Goal: Information Seeking & Learning: Learn about a topic

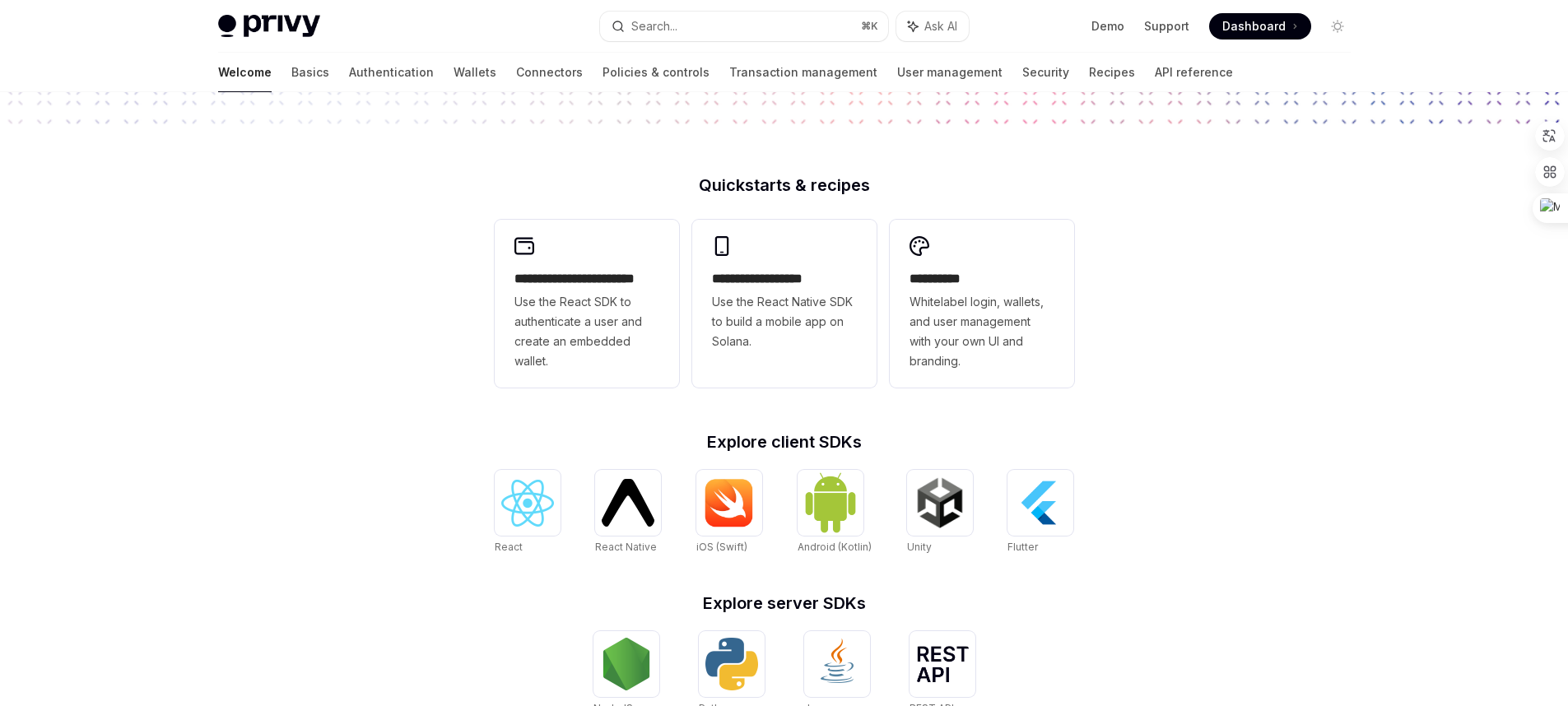
scroll to position [411, 0]
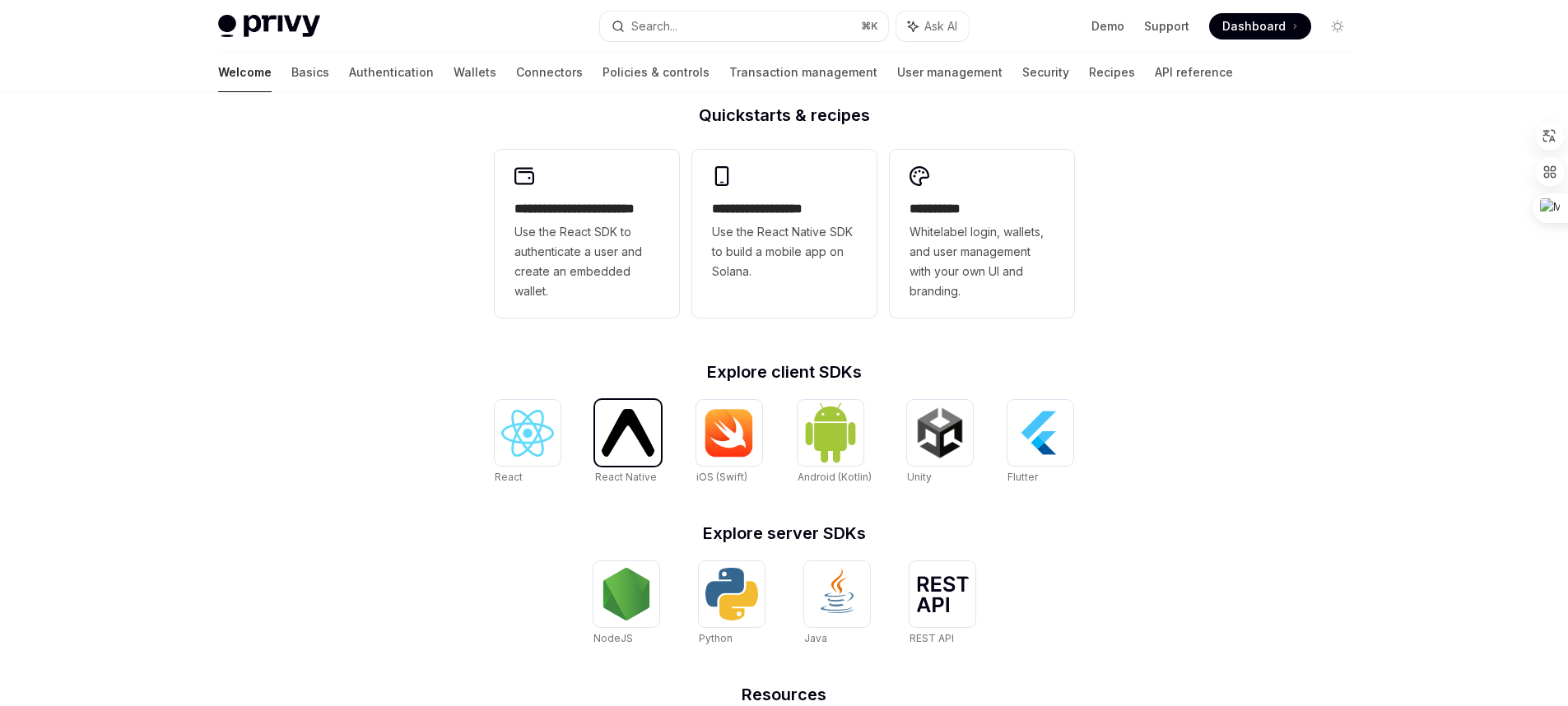
click at [638, 427] on img at bounding box center [627, 432] width 52 height 47
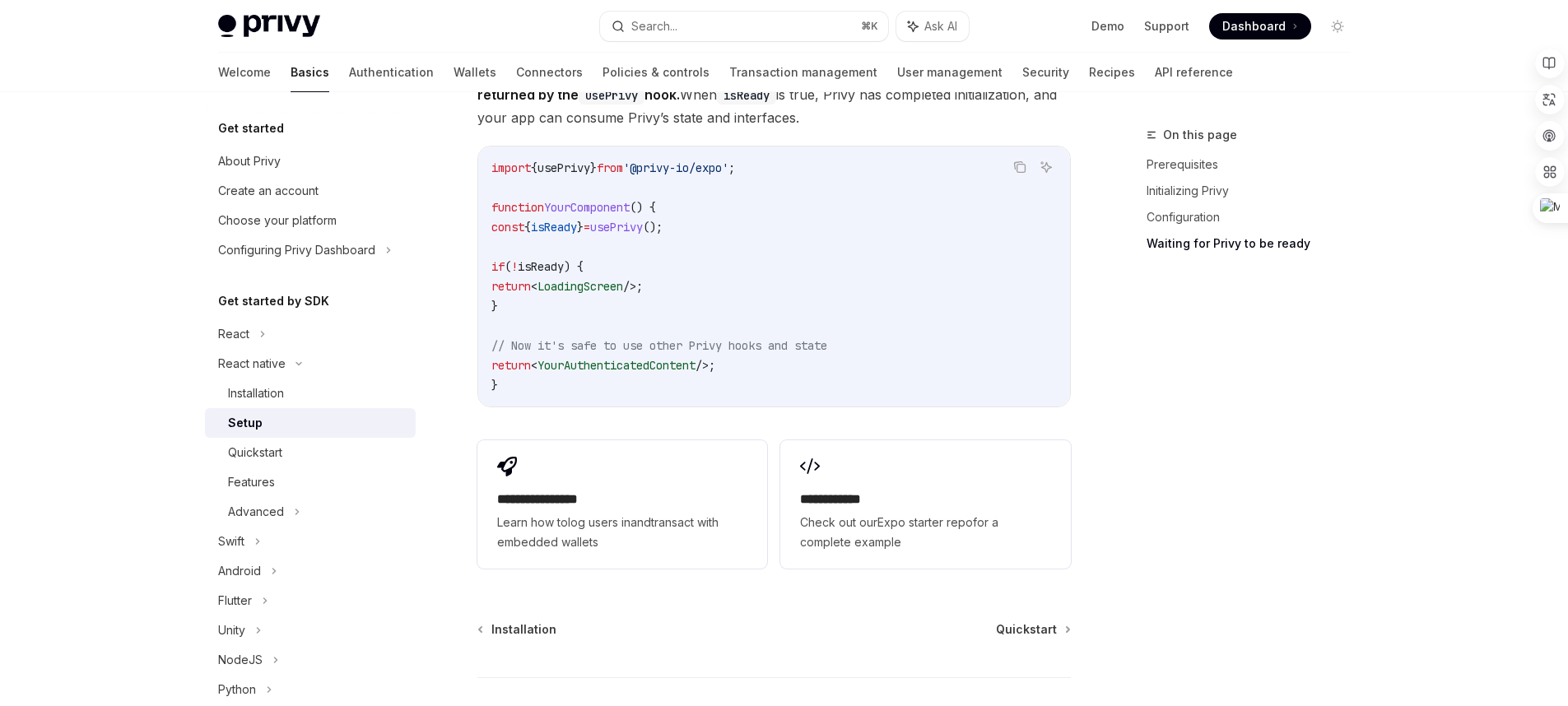
scroll to position [1482, 0]
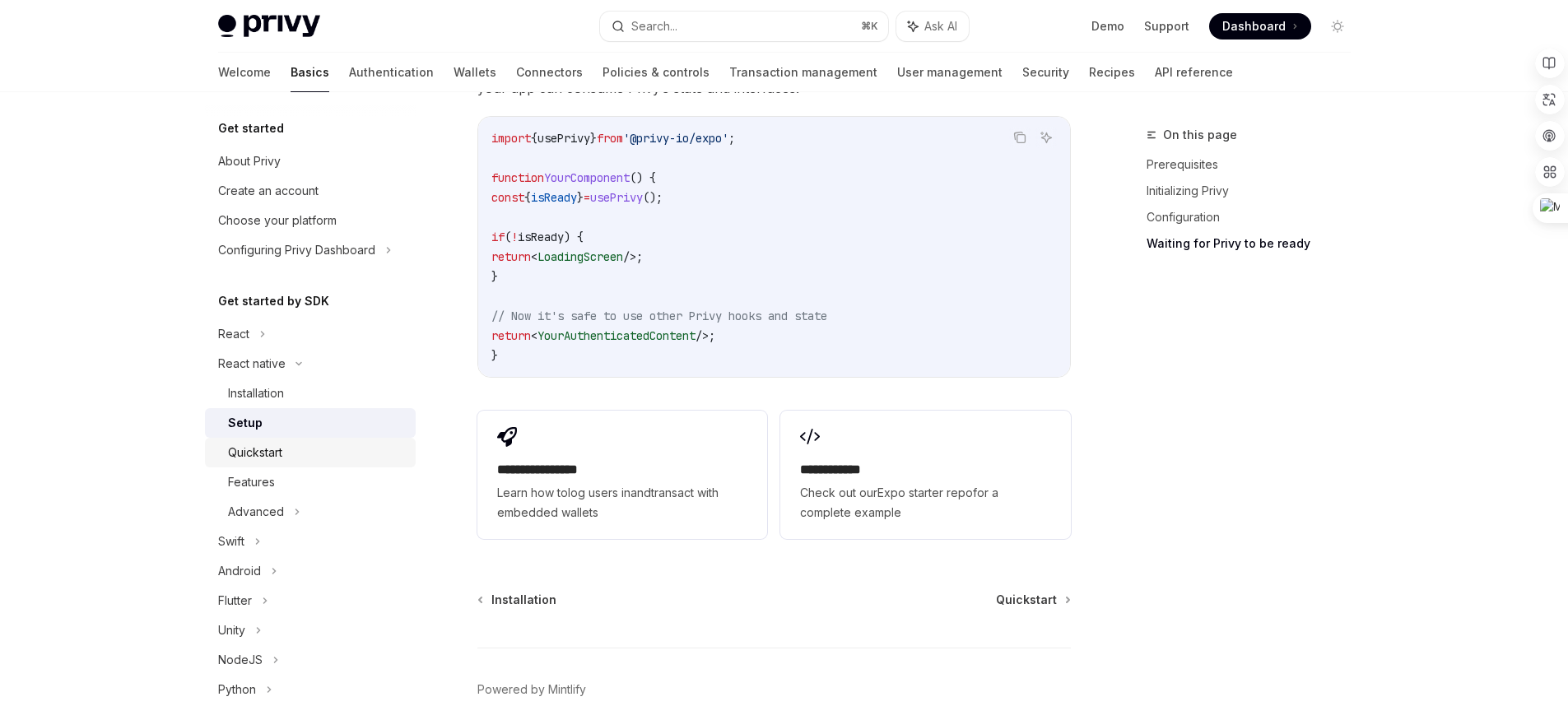
click at [307, 459] on div "Quickstart" at bounding box center [316, 453] width 178 height 19
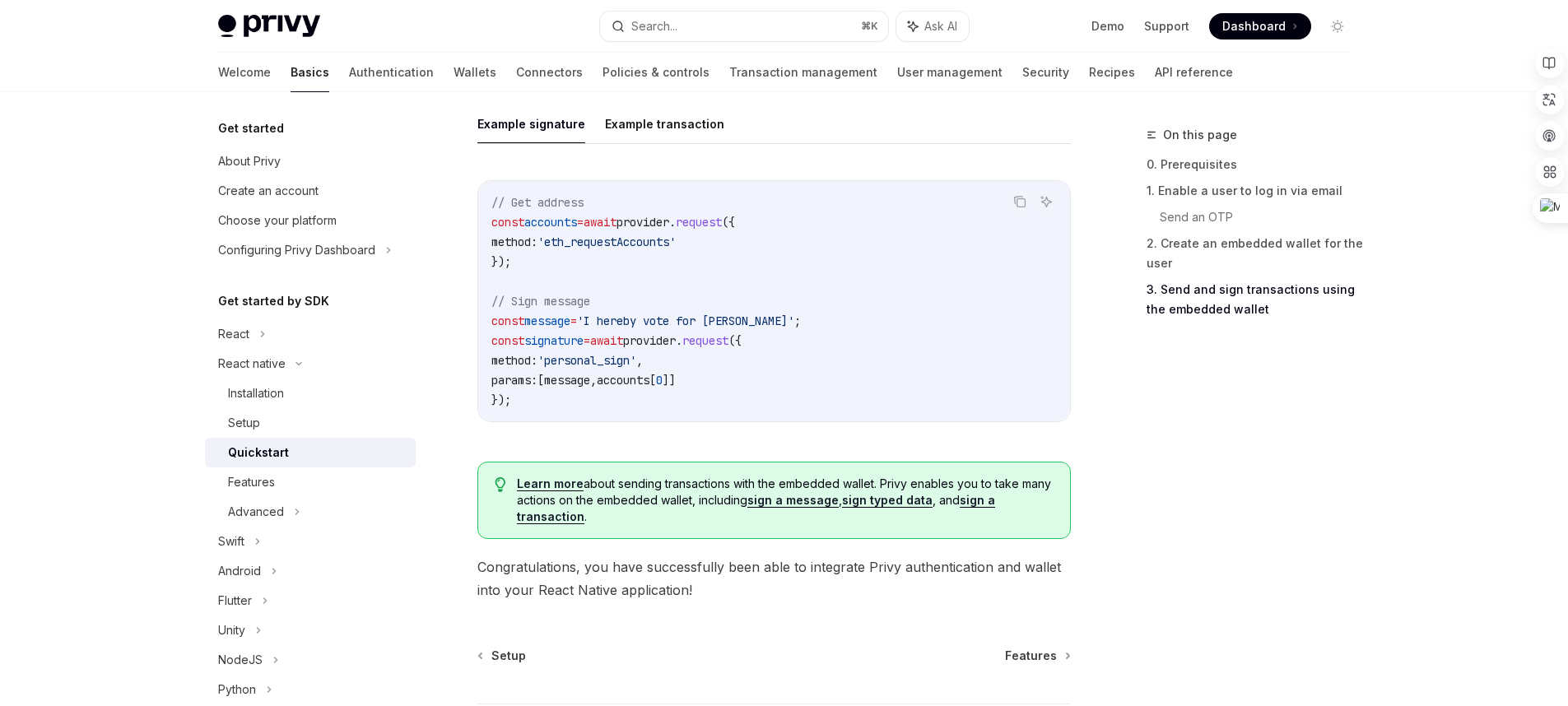
scroll to position [2514, 0]
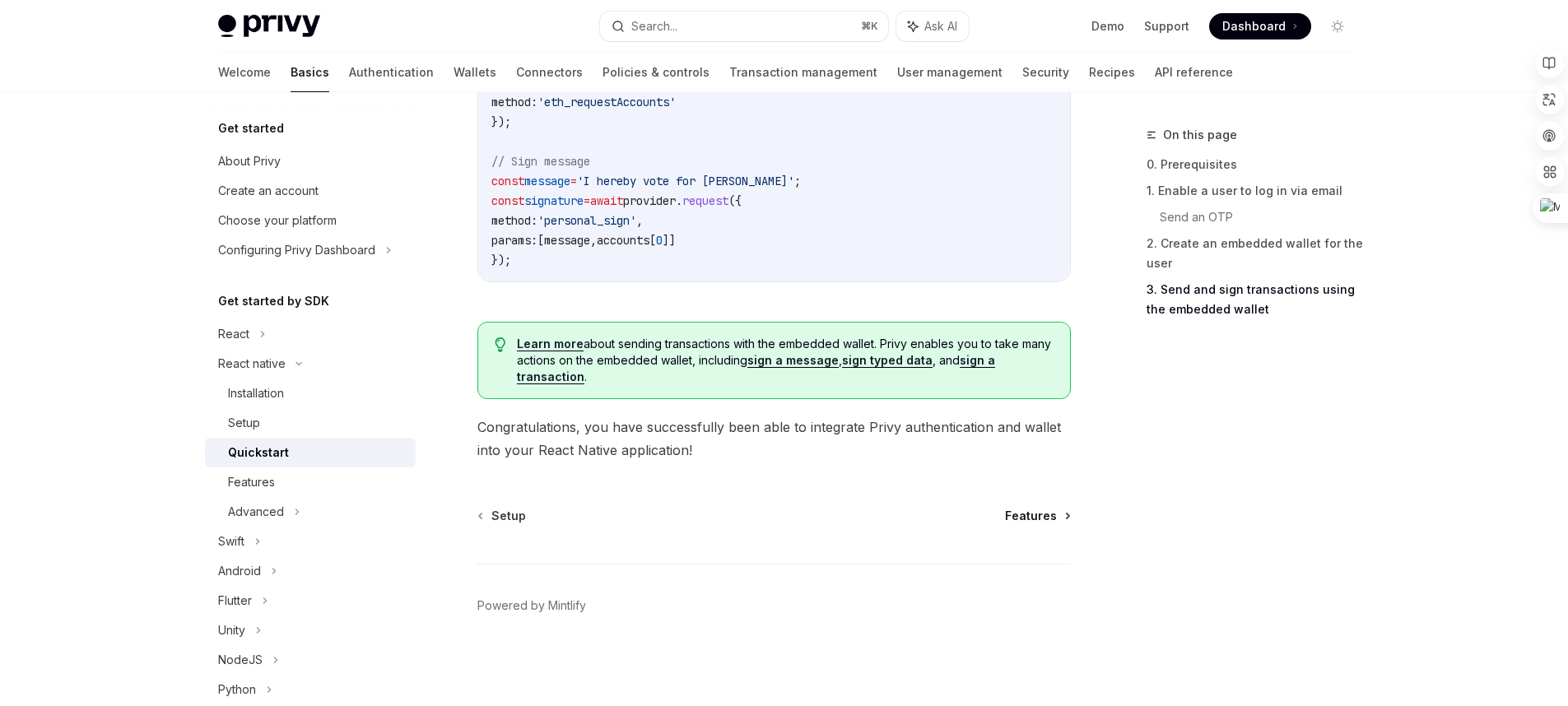
click at [1038, 521] on span "Features" at bounding box center [1030, 516] width 52 height 17
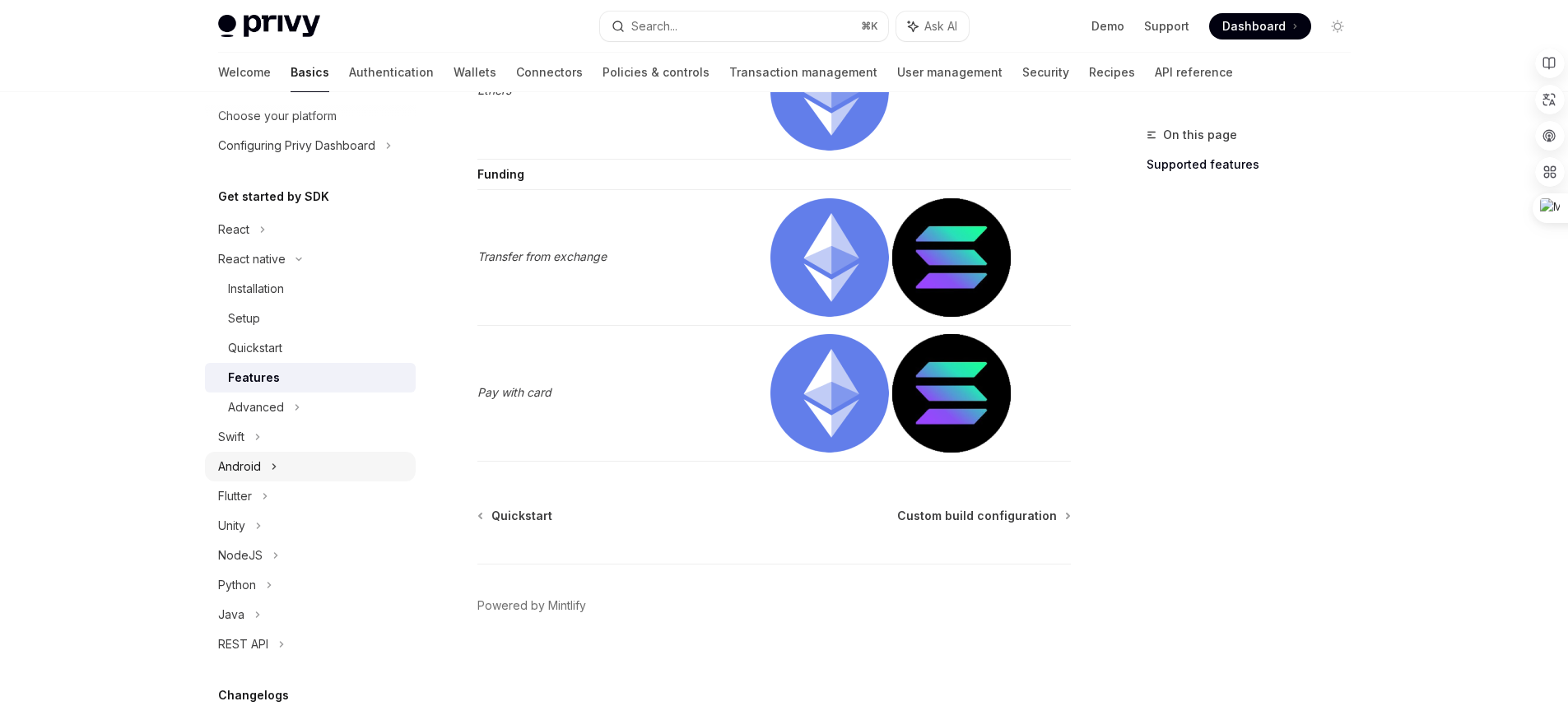
scroll to position [147, 0]
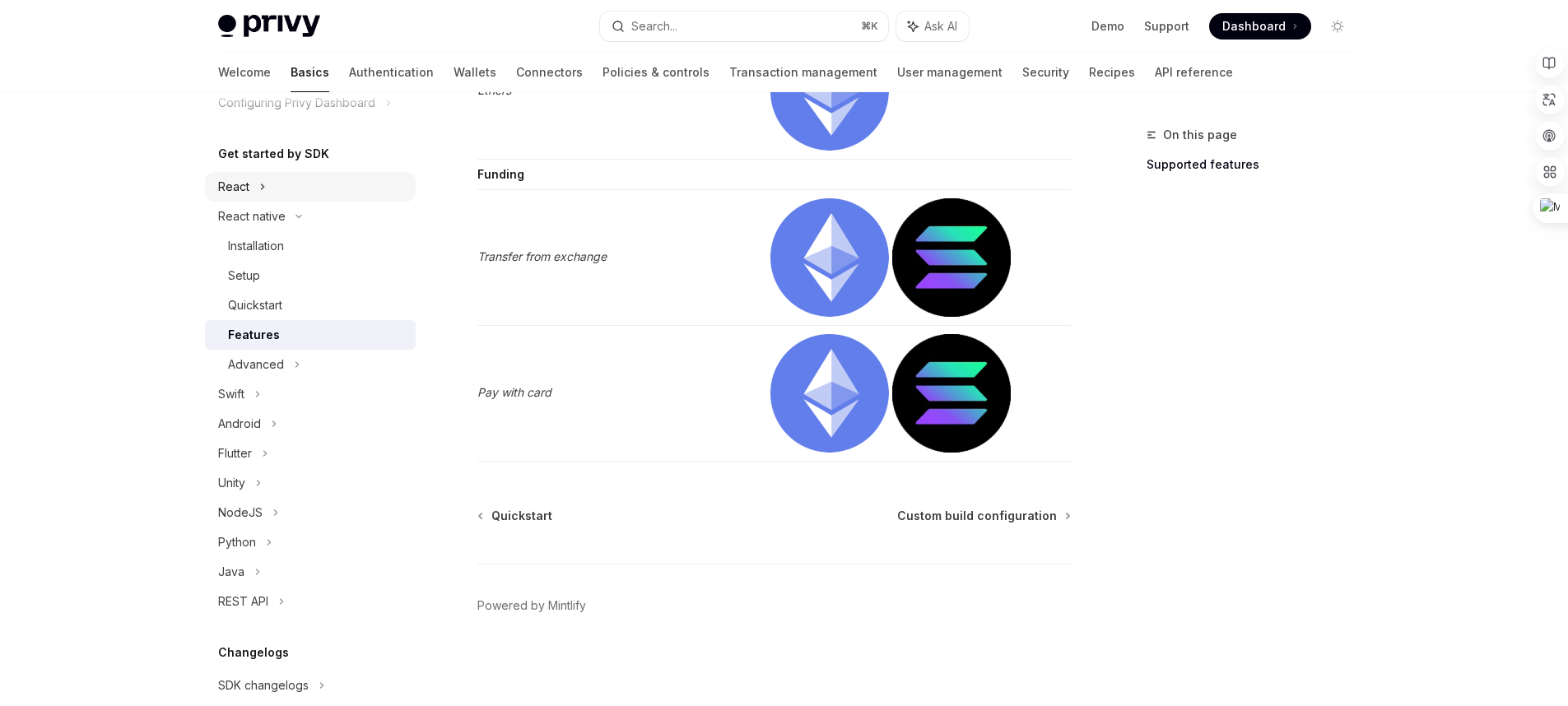
click at [268, 183] on div "React" at bounding box center [310, 186] width 211 height 29
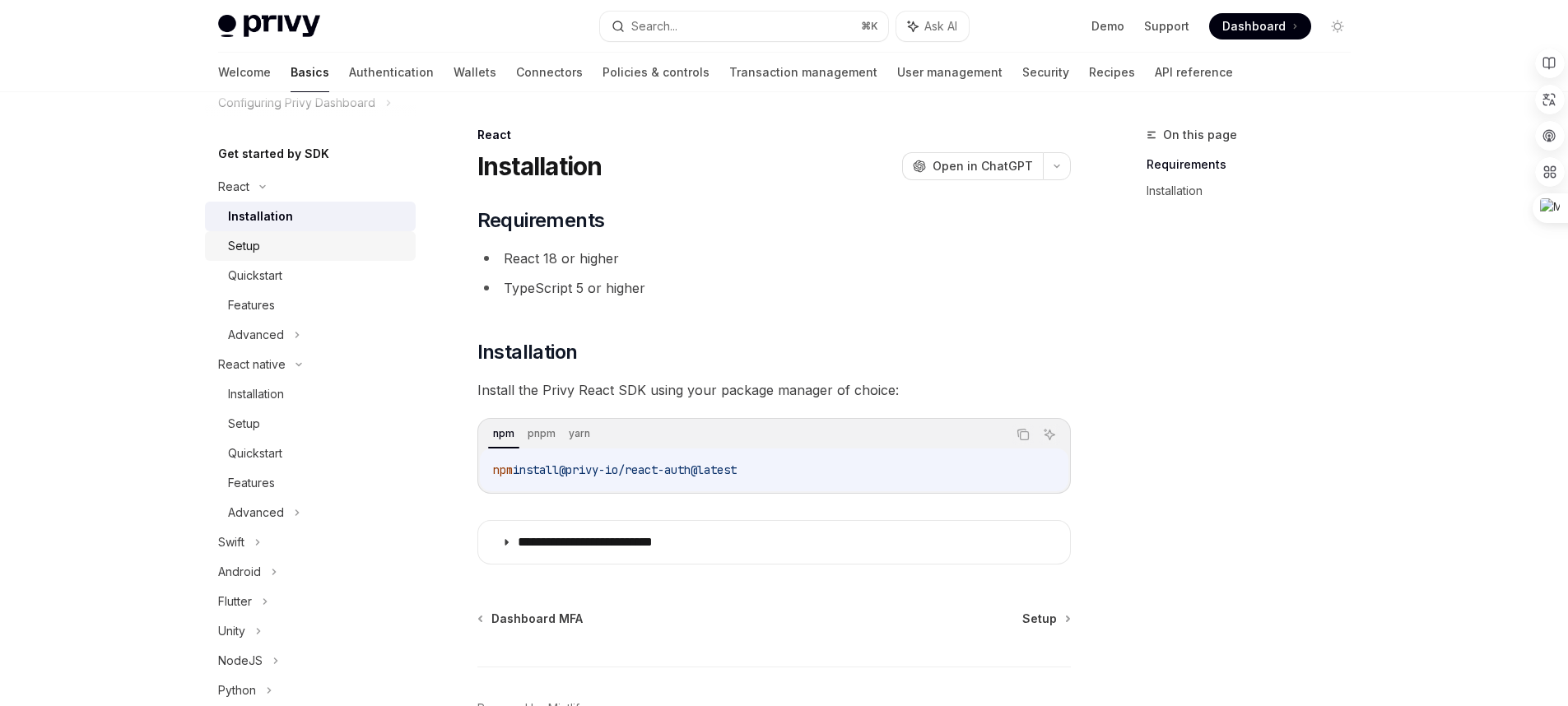
click at [290, 257] on link "Setup" at bounding box center [310, 245] width 211 height 29
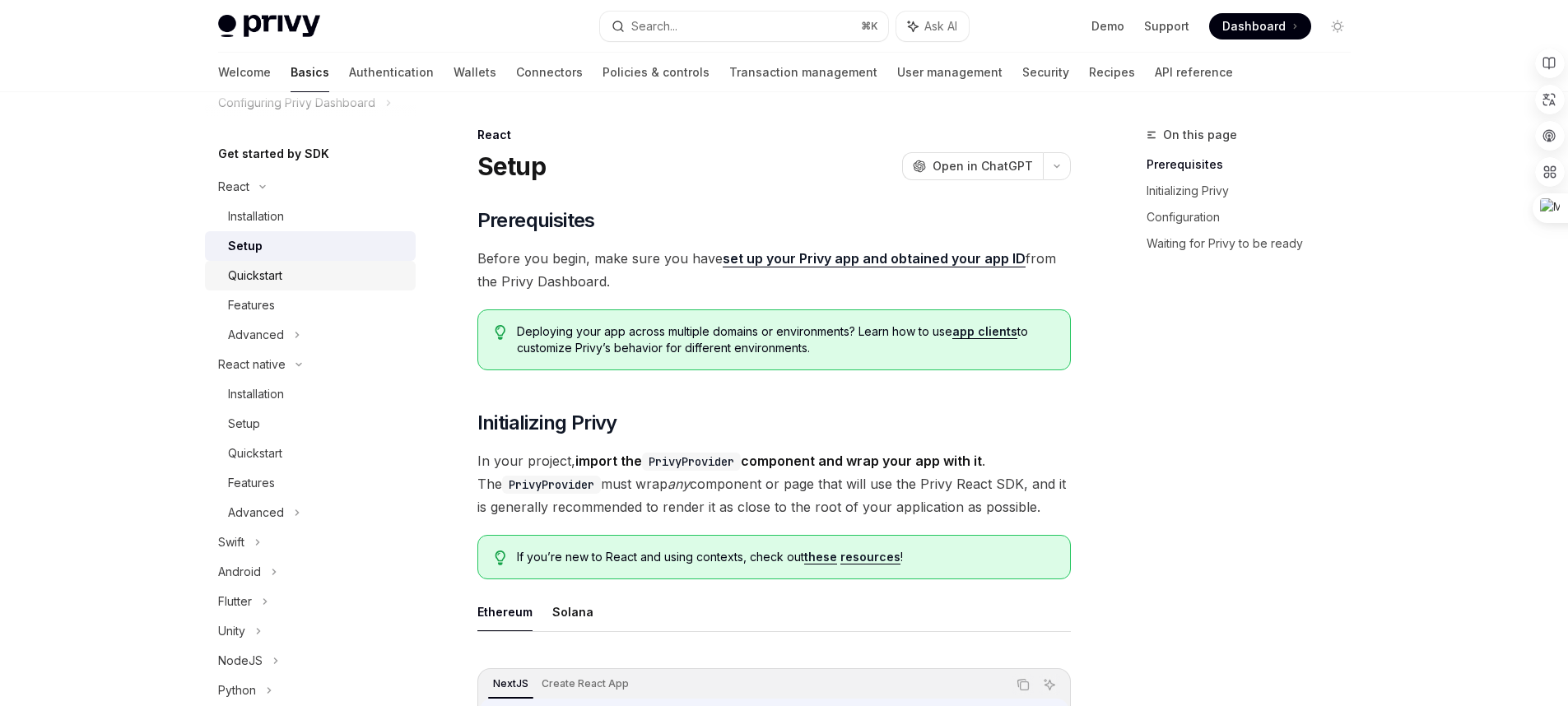
click at [283, 273] on div "Quickstart" at bounding box center [316, 275] width 178 height 19
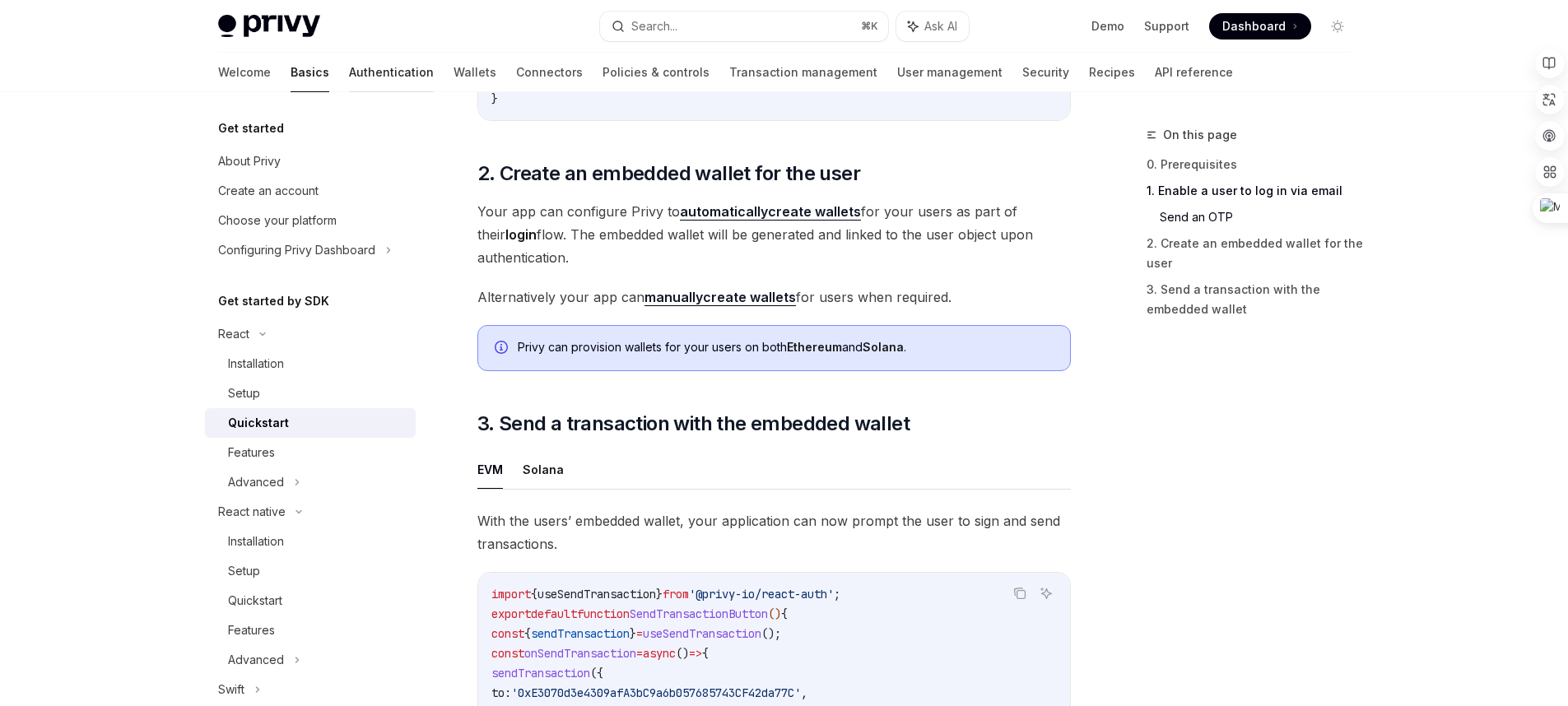
click at [349, 82] on link "Authentication" at bounding box center [392, 72] width 85 height 40
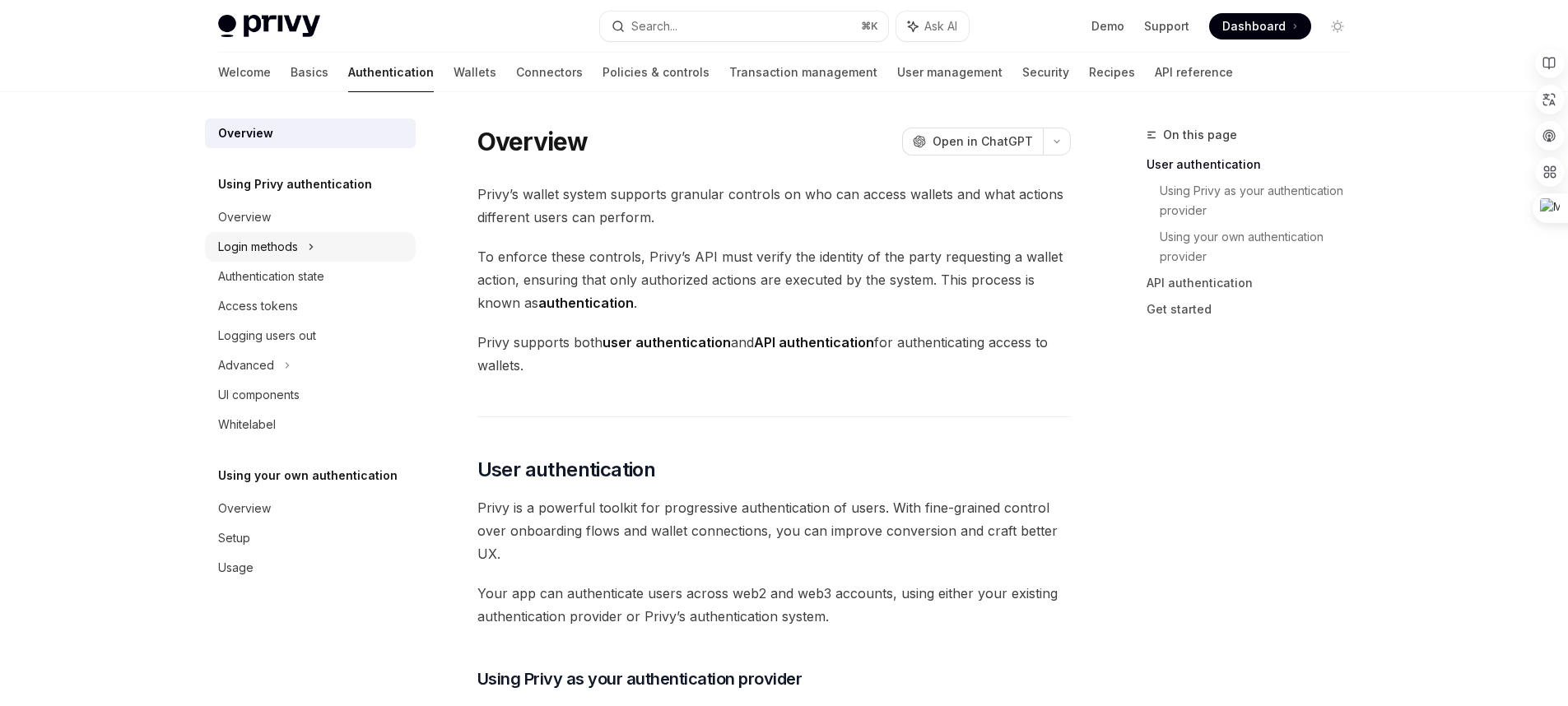
click at [298, 237] on div "Login methods" at bounding box center [258, 247] width 80 height 19
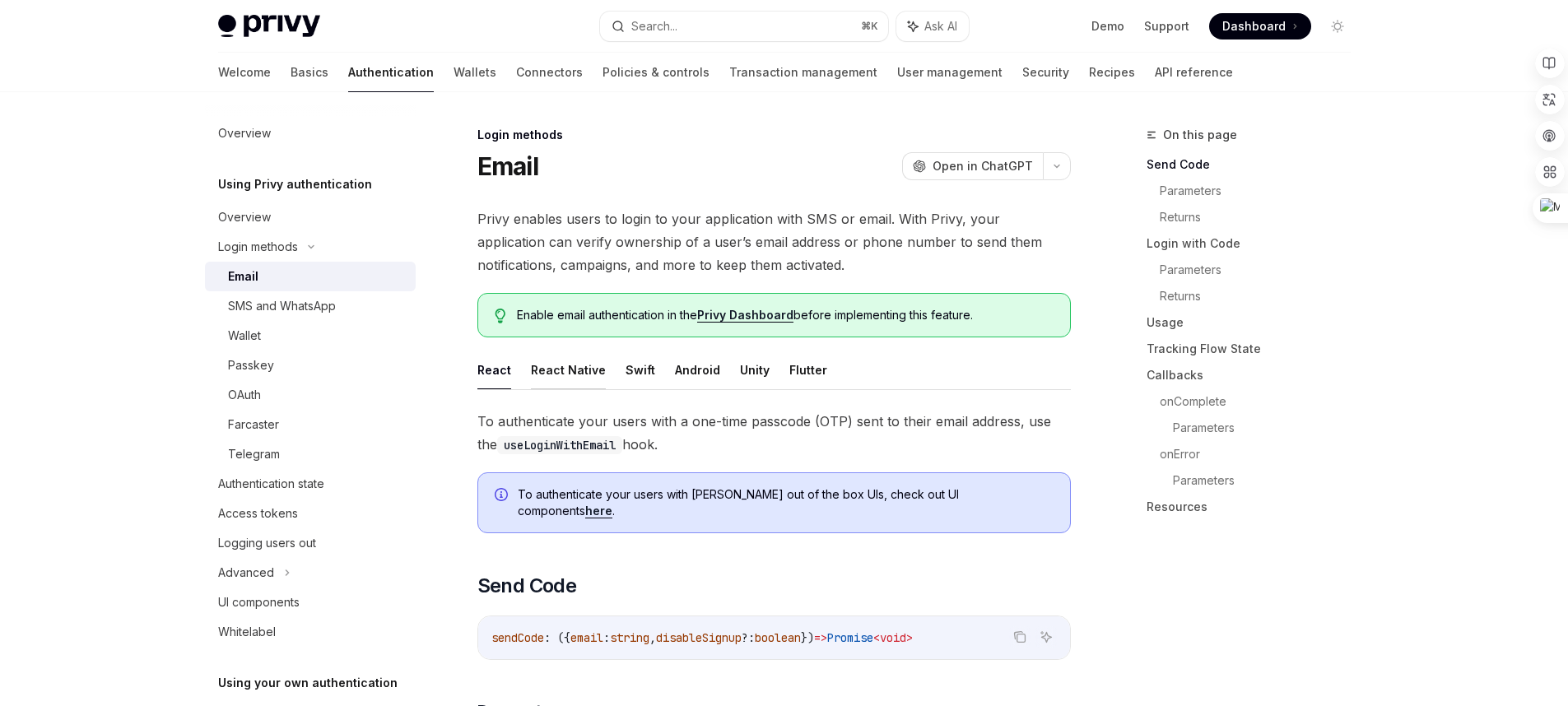
click at [559, 369] on button "React Native" at bounding box center [568, 370] width 75 height 39
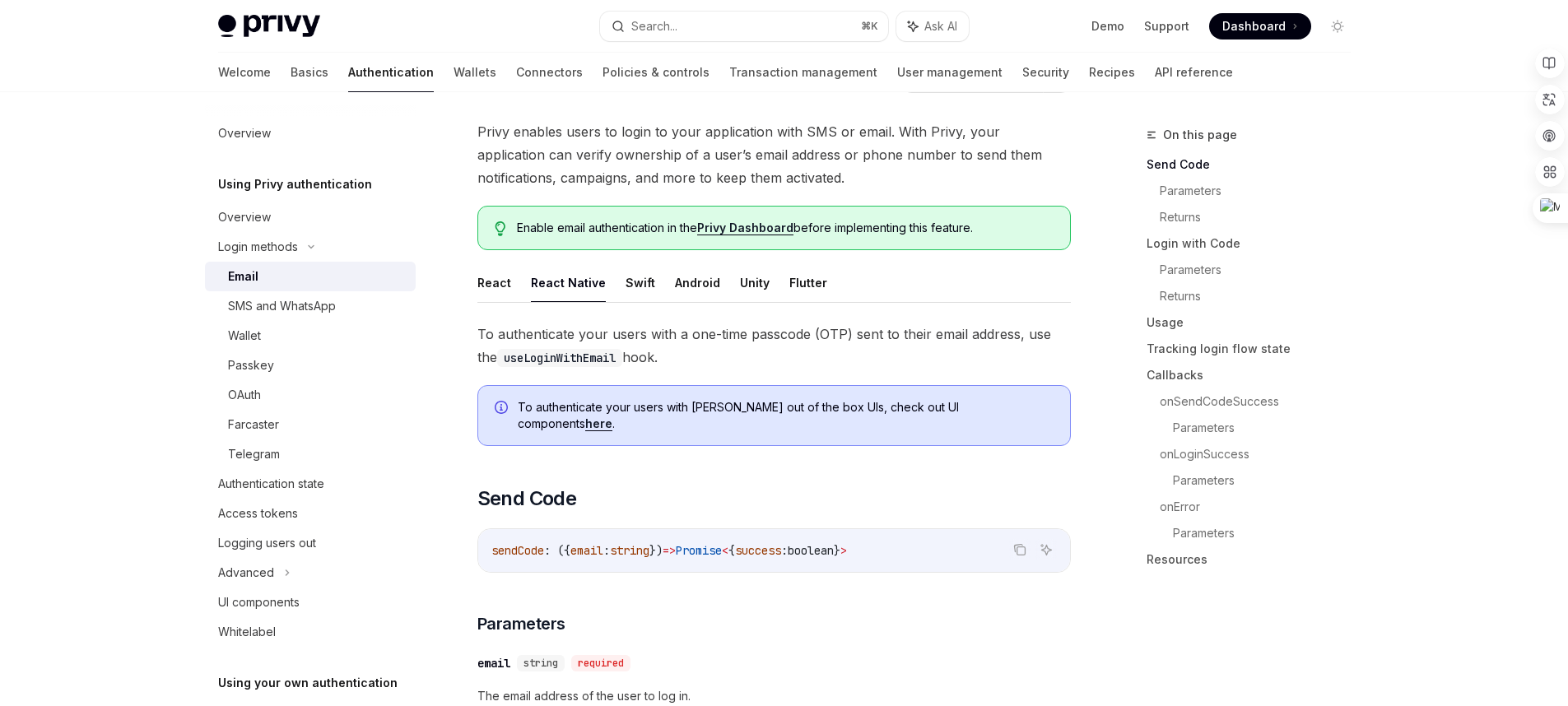
scroll to position [47, 0]
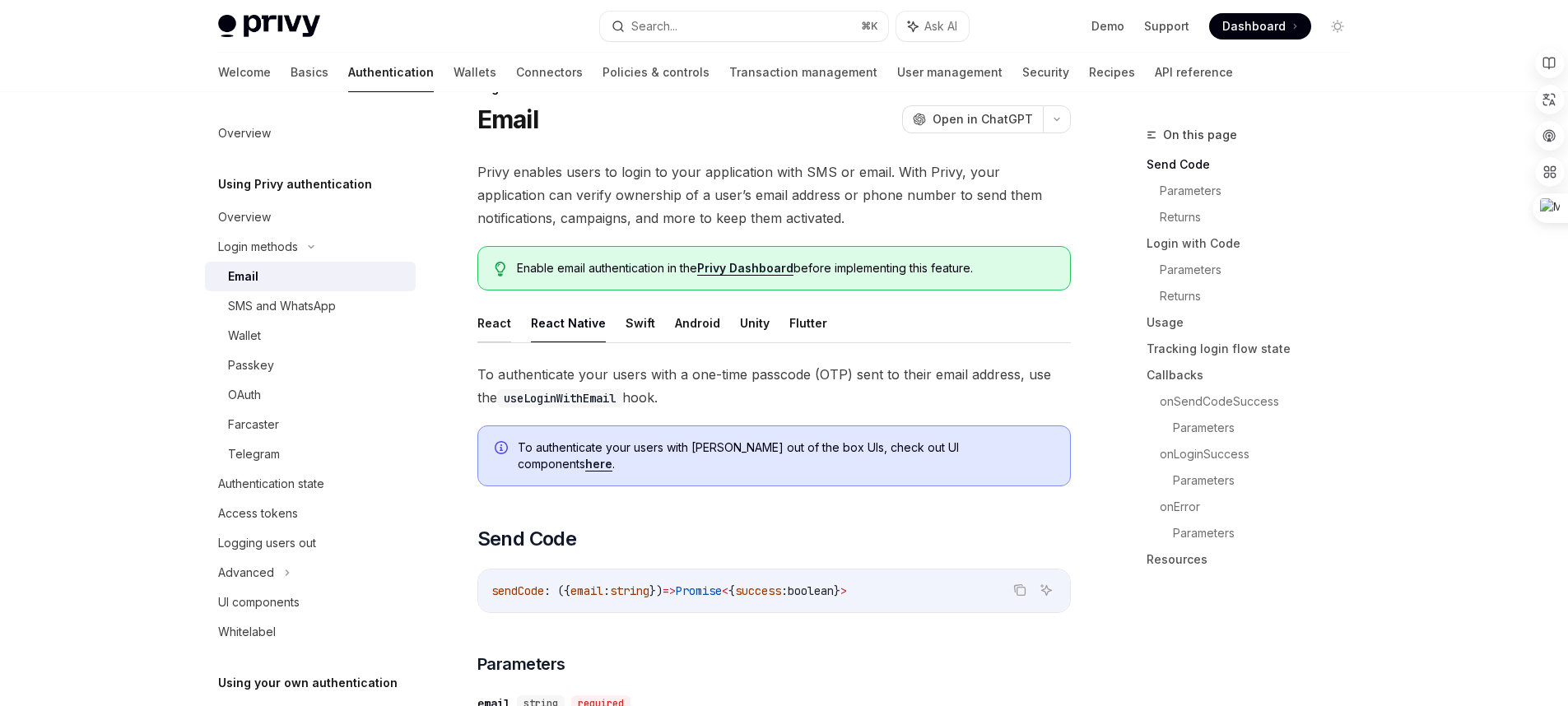
click at [496, 318] on button "React" at bounding box center [494, 323] width 34 height 39
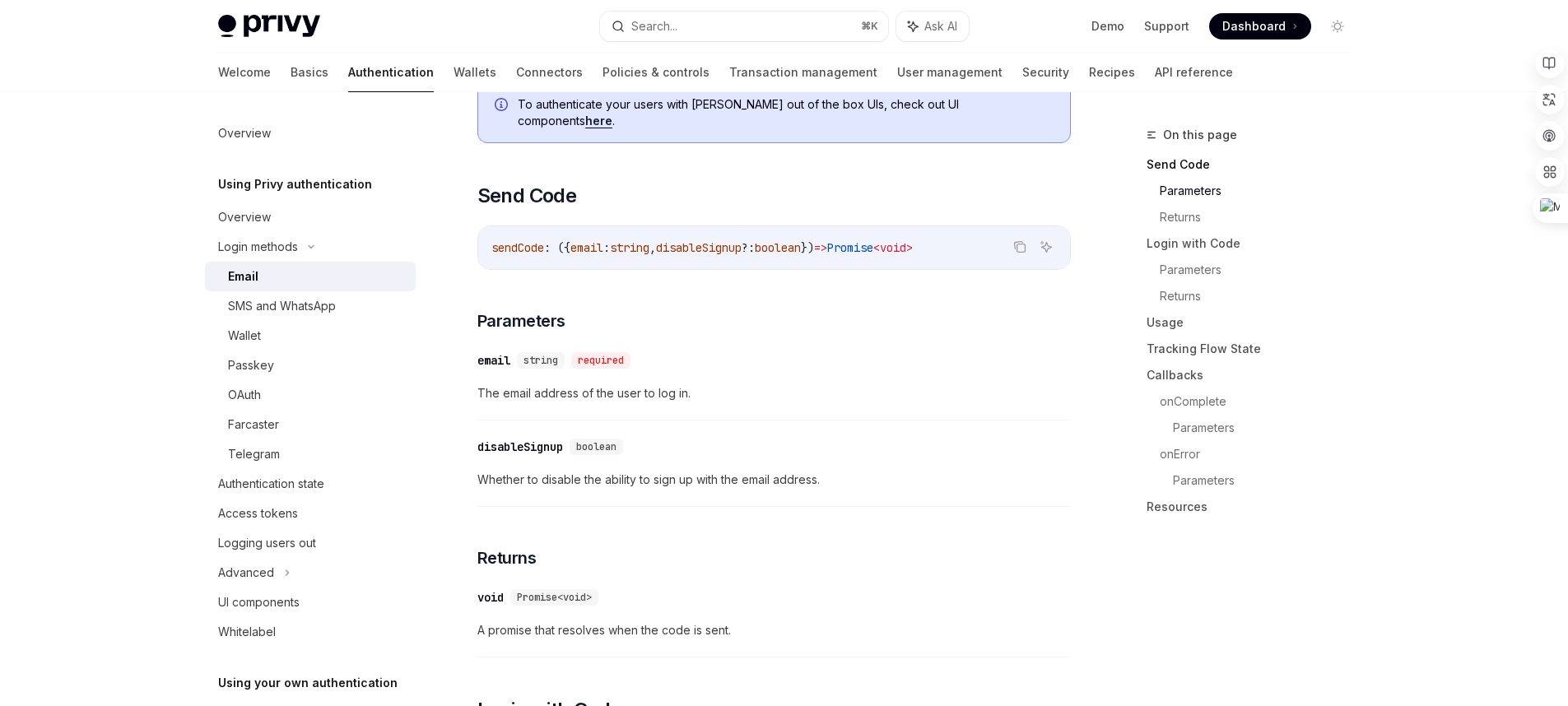
scroll to position [224, 0]
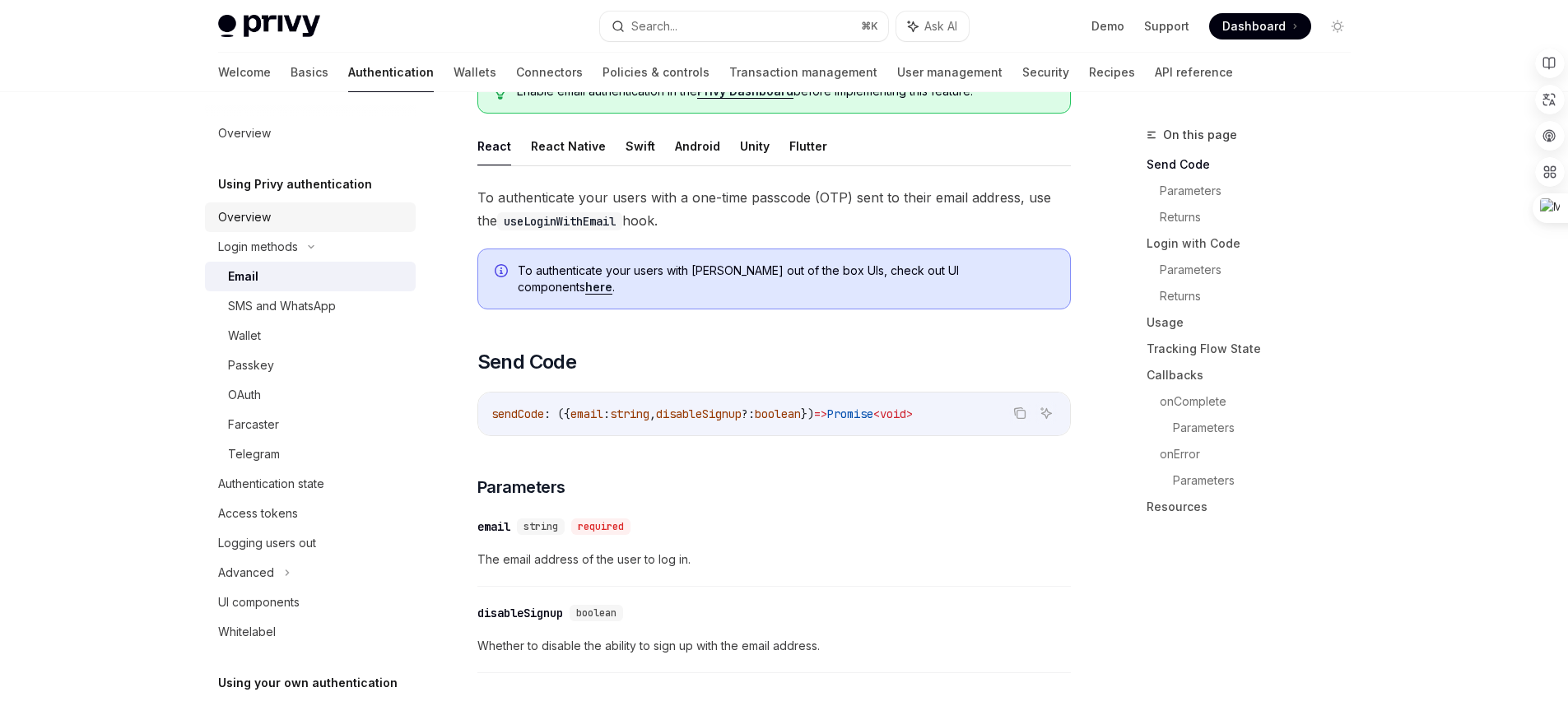
click at [349, 217] on div "Overview" at bounding box center [312, 217] width 188 height 19
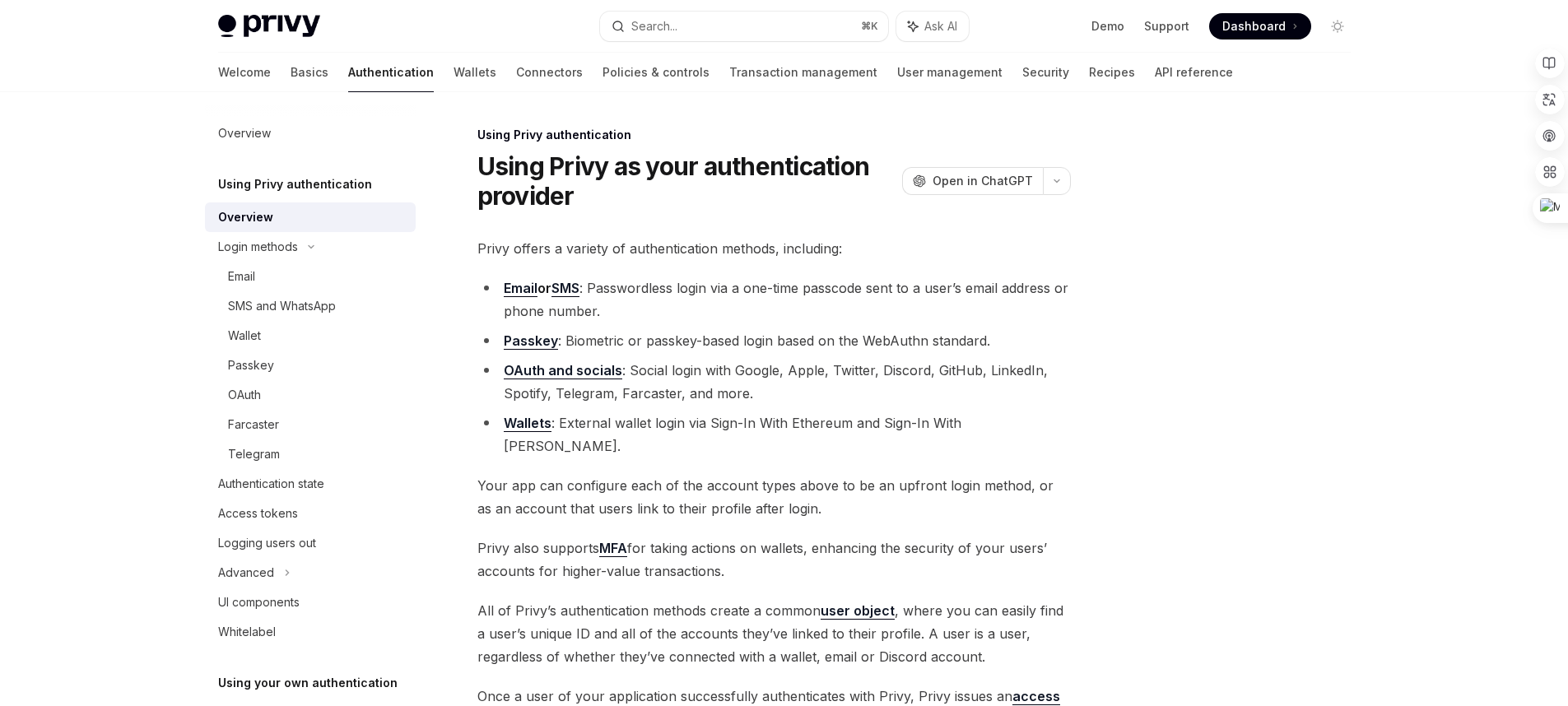
scroll to position [269, 0]
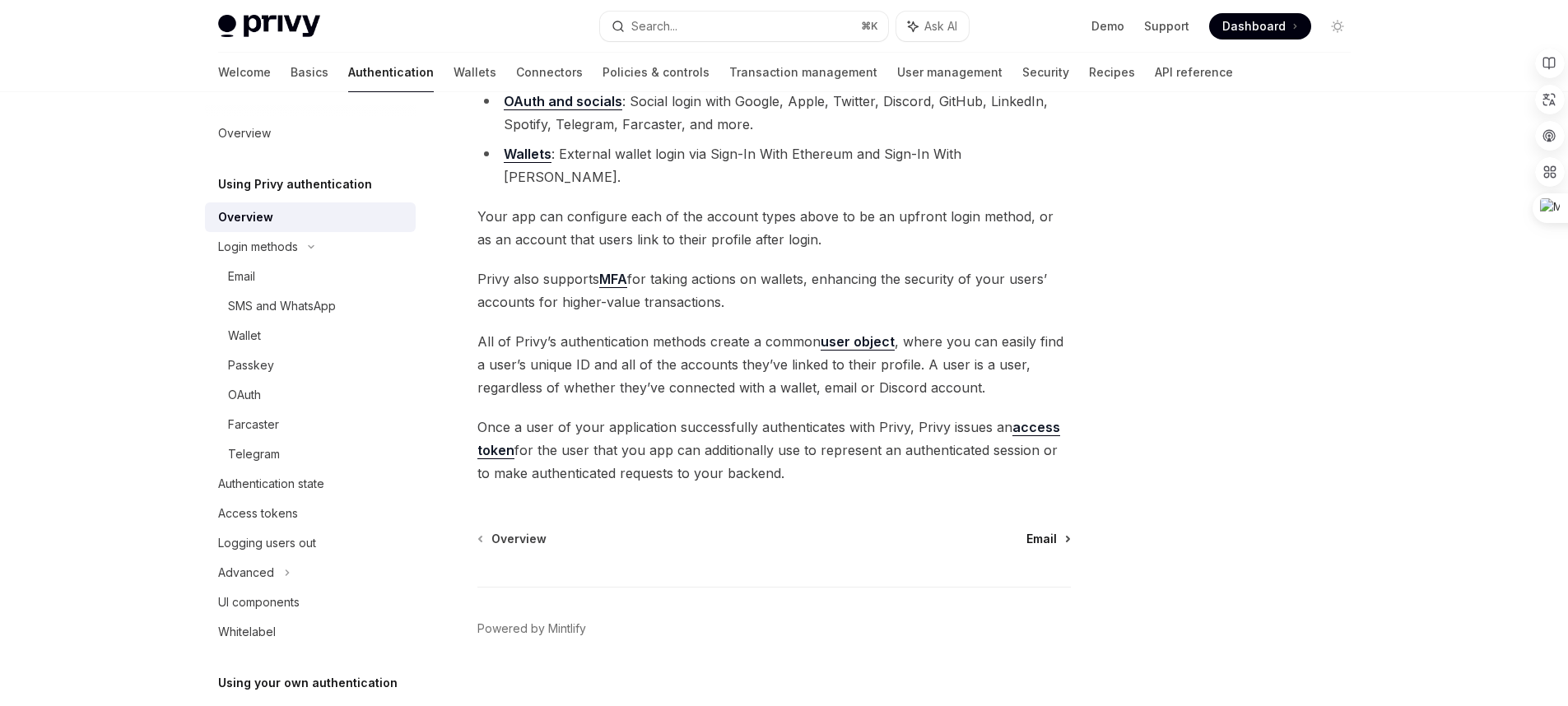
click at [1059, 531] on link "Email" at bounding box center [1047, 539] width 43 height 17
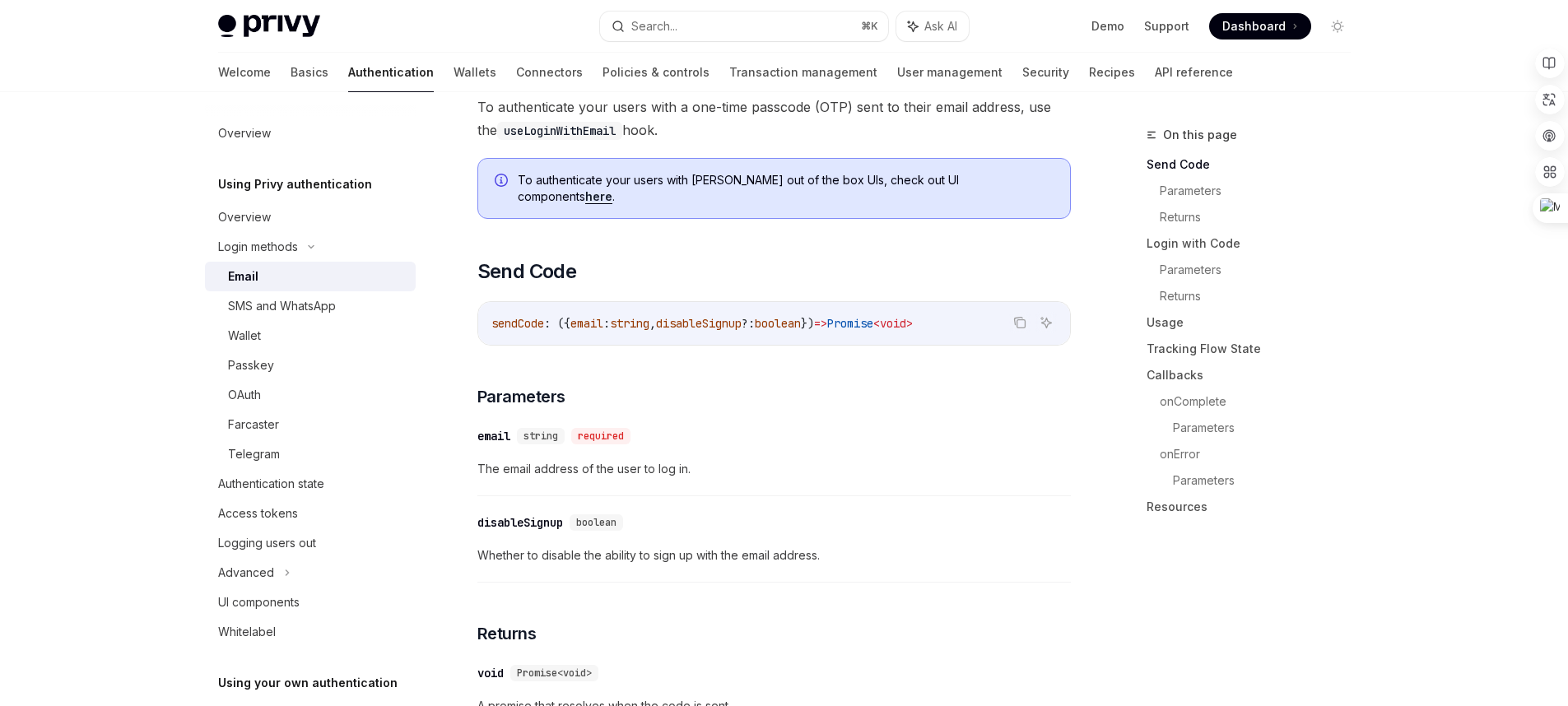
scroll to position [341, 0]
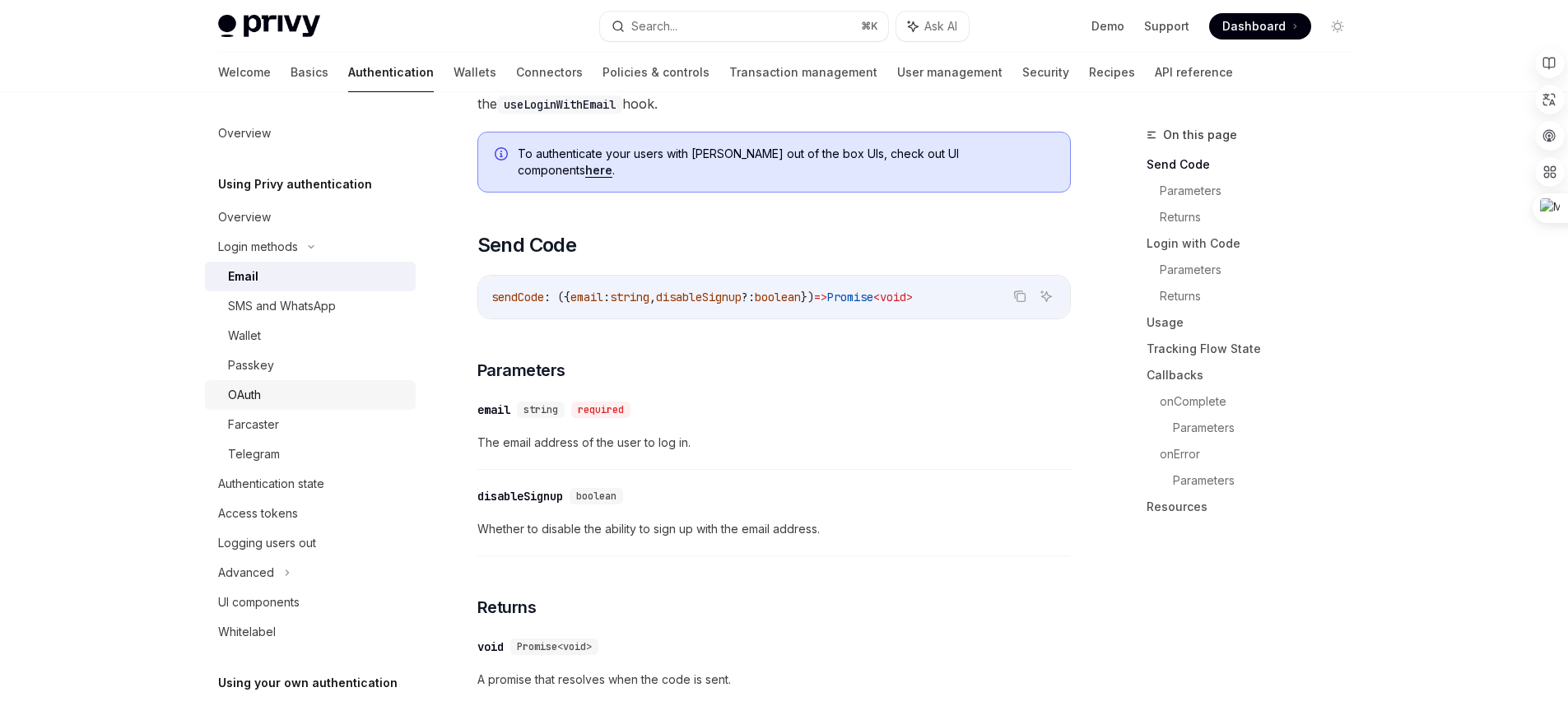
click at [269, 388] on div "OAuth" at bounding box center [316, 395] width 178 height 19
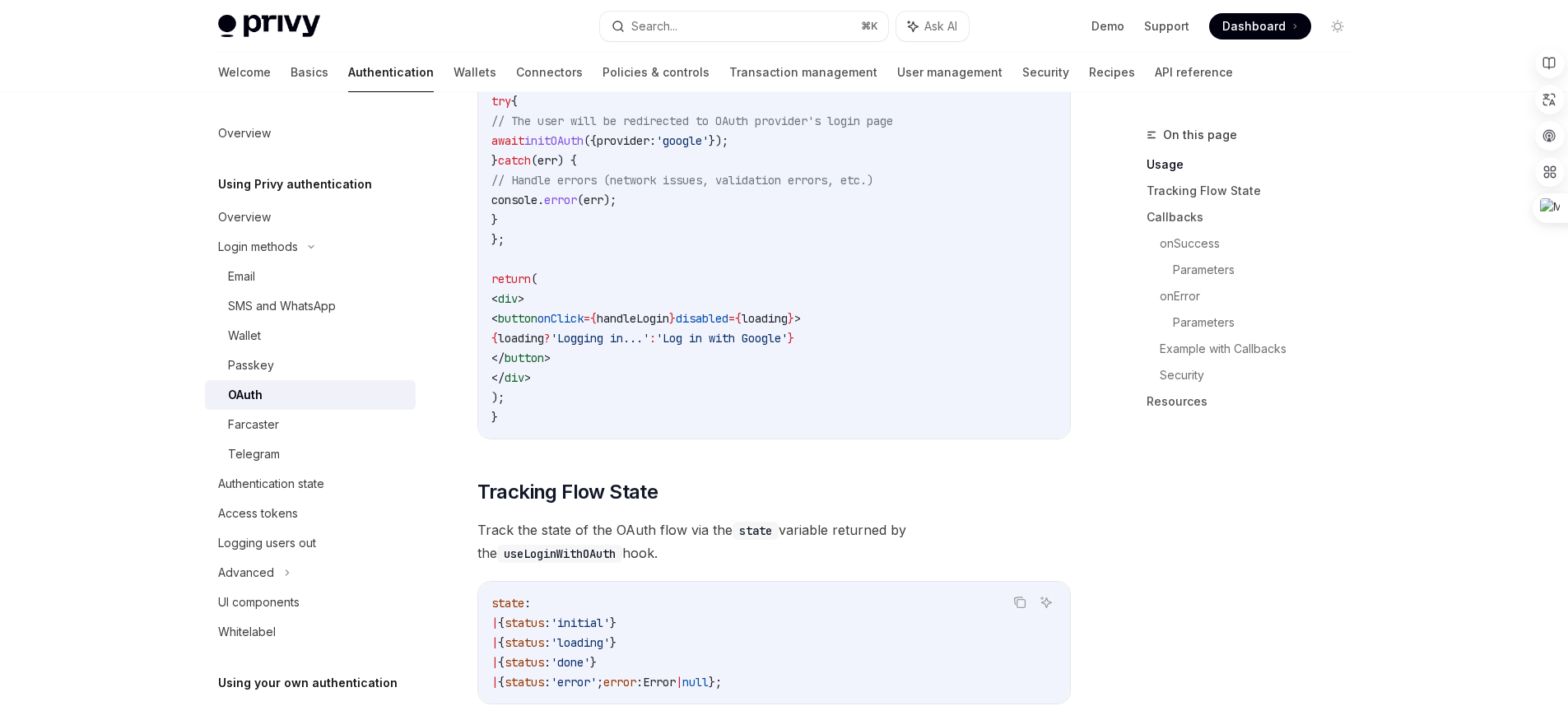
scroll to position [1192, 0]
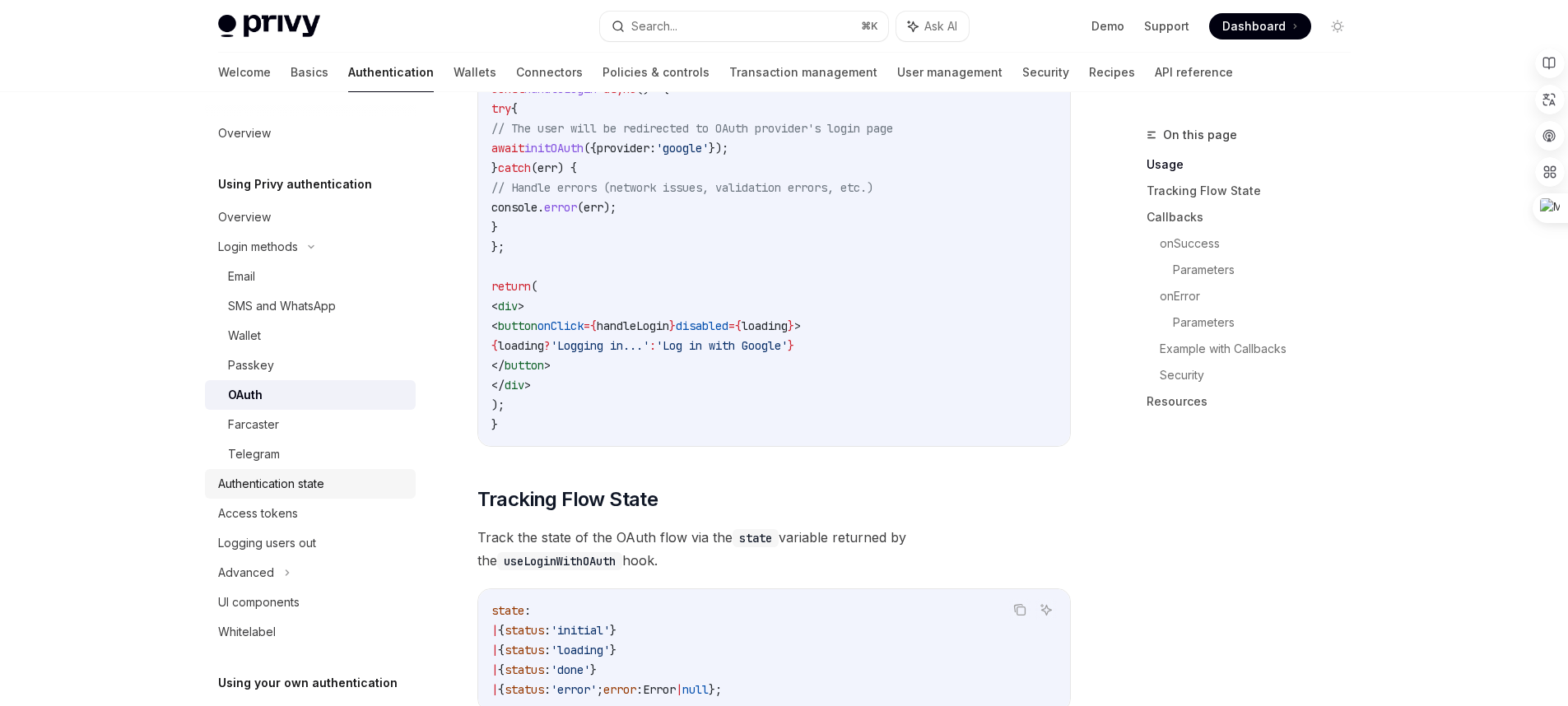
click at [376, 482] on div "Authentication state" at bounding box center [312, 484] width 188 height 19
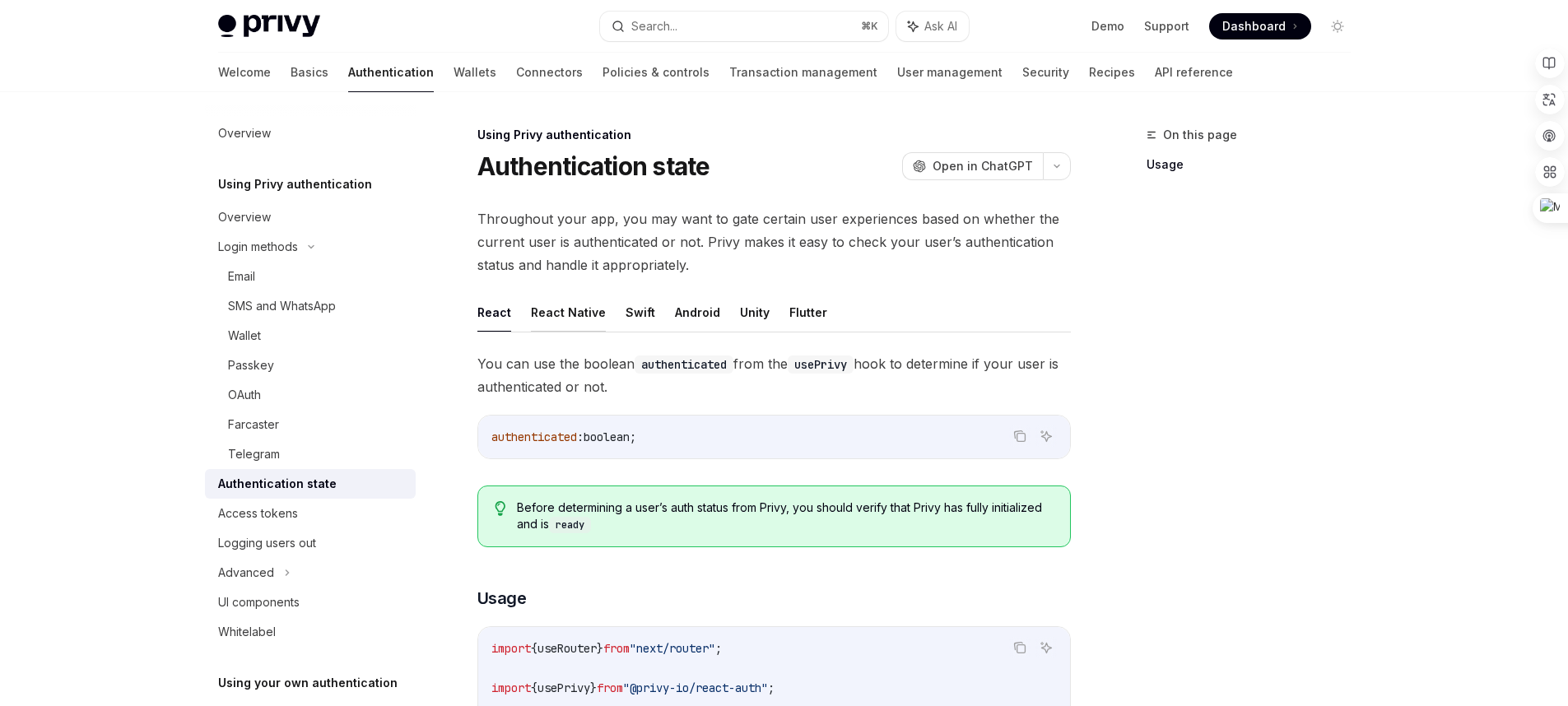
click at [550, 321] on button "React Native" at bounding box center [568, 313] width 75 height 39
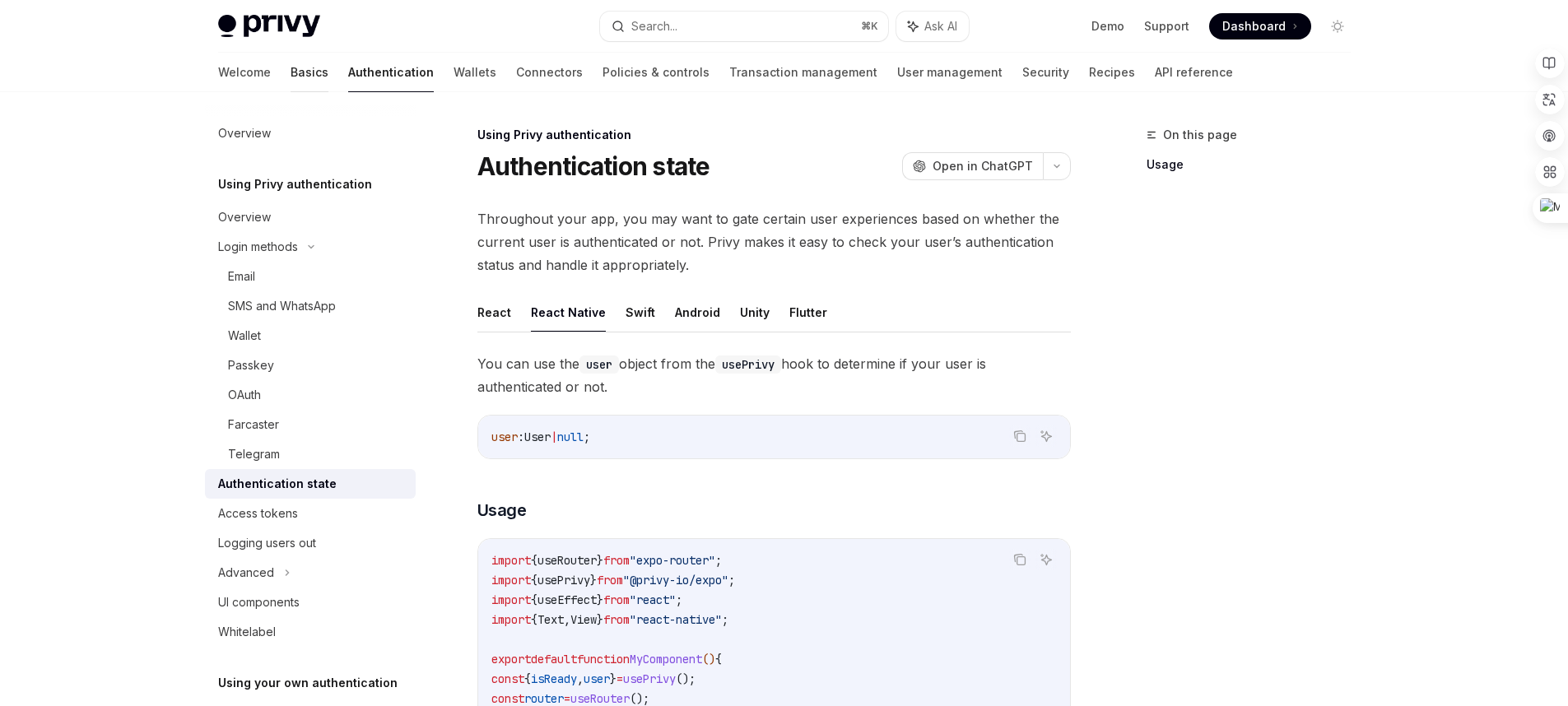
click at [291, 73] on link "Basics" at bounding box center [309, 72] width 38 height 40
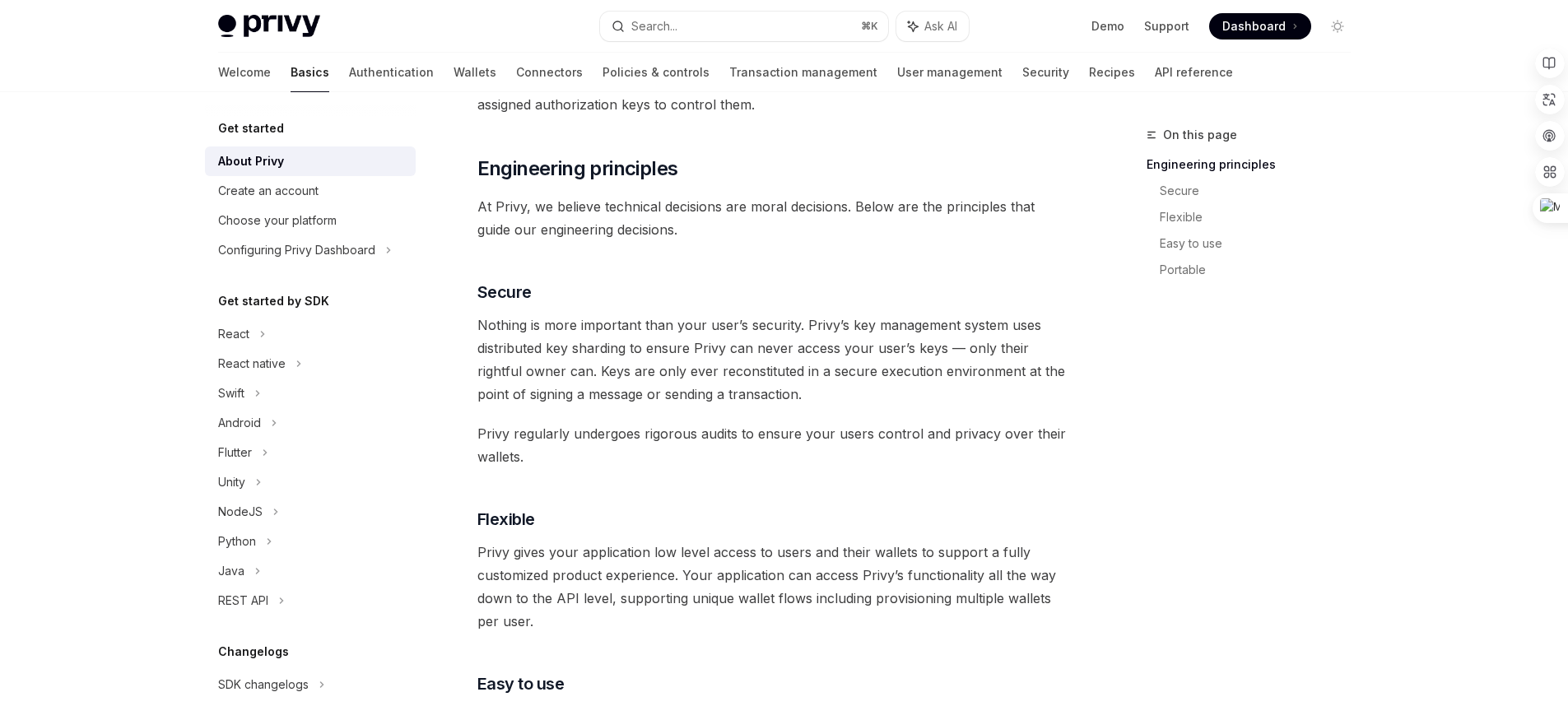
scroll to position [1447, 0]
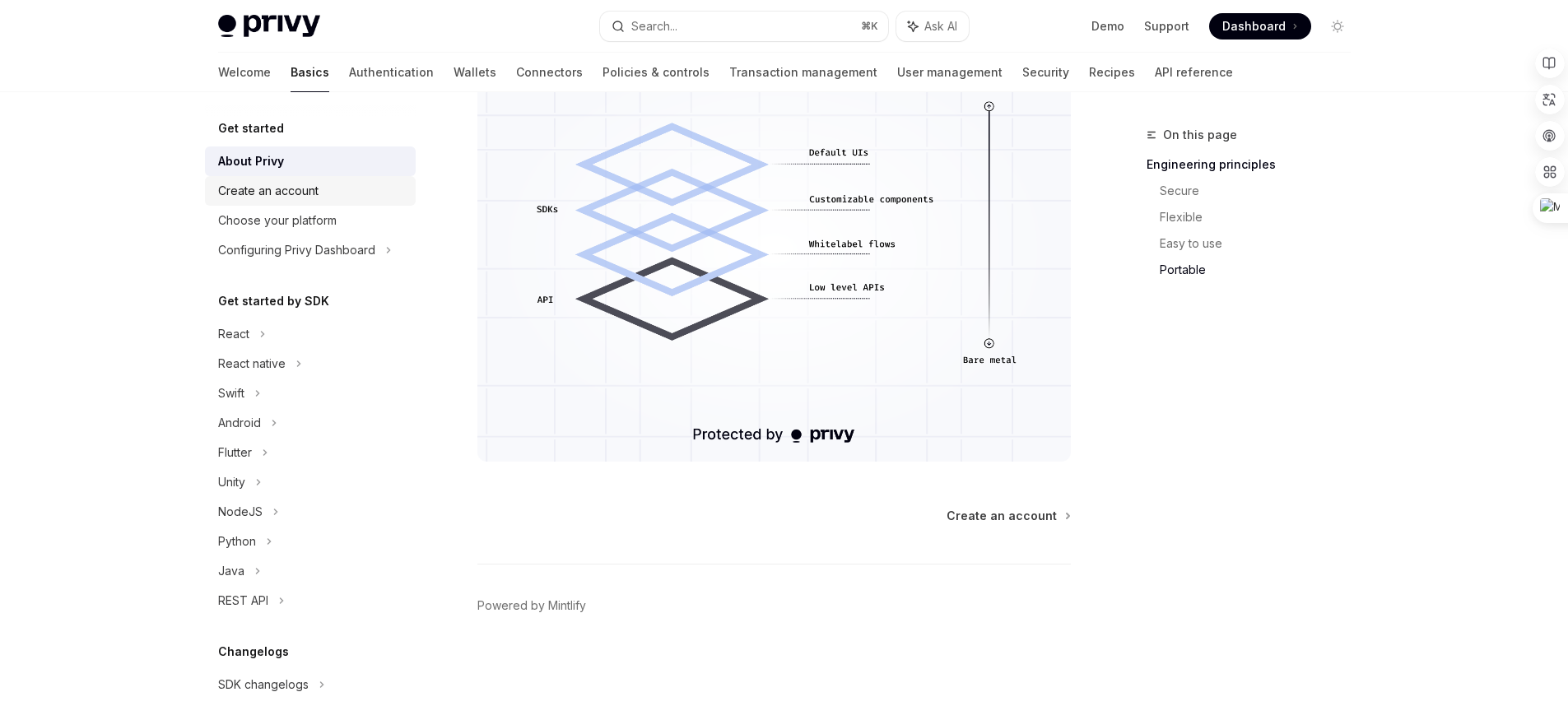
click at [337, 188] on div "Create an account" at bounding box center [312, 190] width 188 height 19
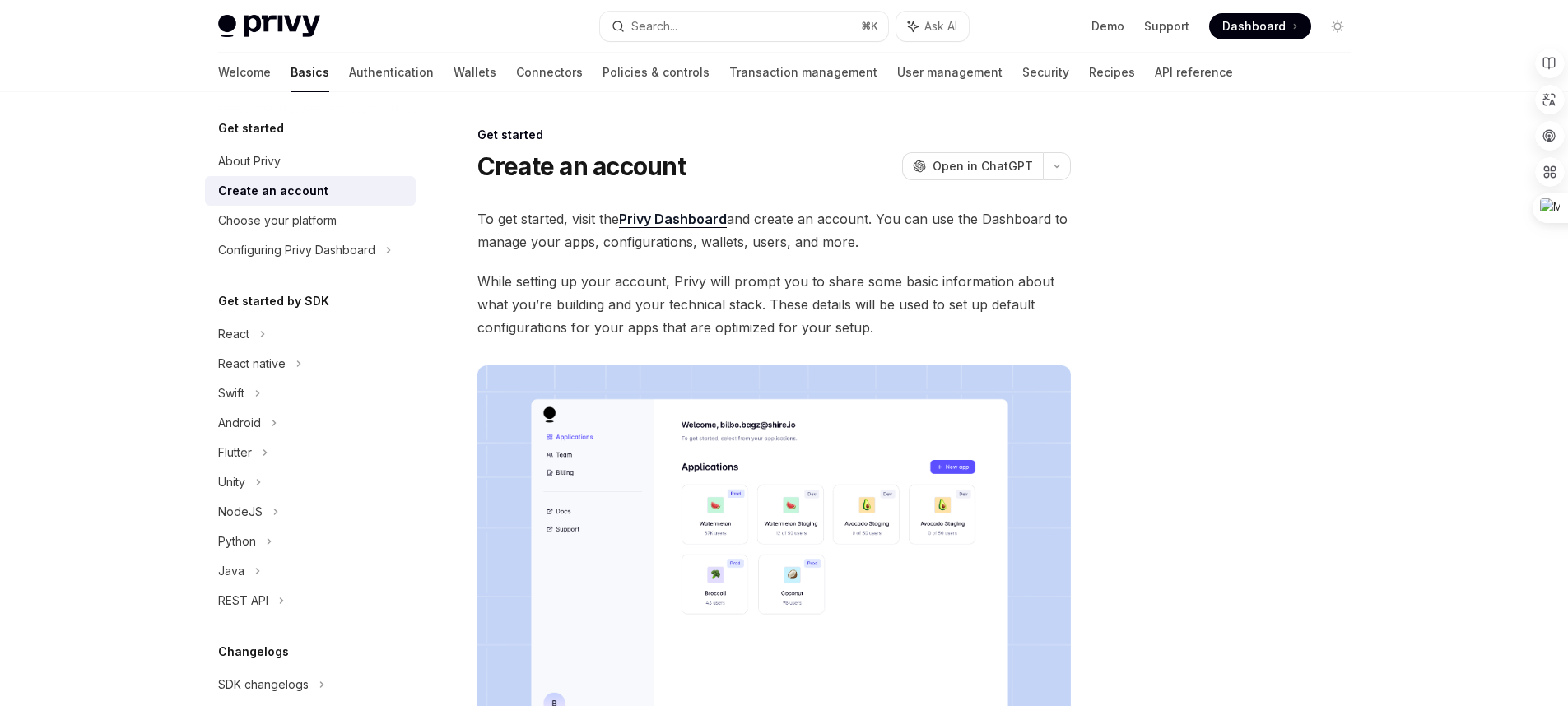
click at [417, 229] on div "Get started About Privy Create an account Choose your platform Configuring Priv…" at bounding box center [323, 399] width 237 height 614
click at [386, 228] on div "Choose your platform" at bounding box center [312, 221] width 188 height 19
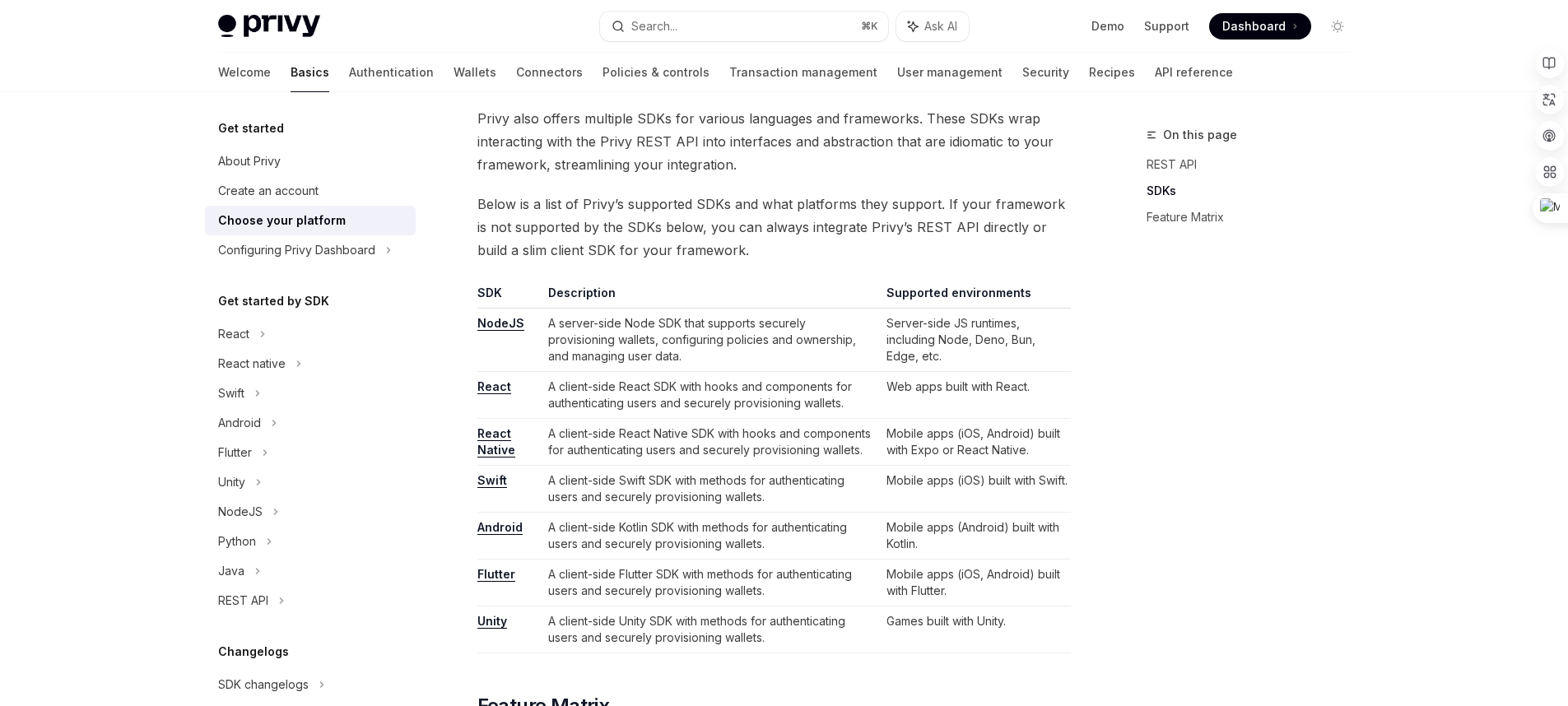
scroll to position [878, 0]
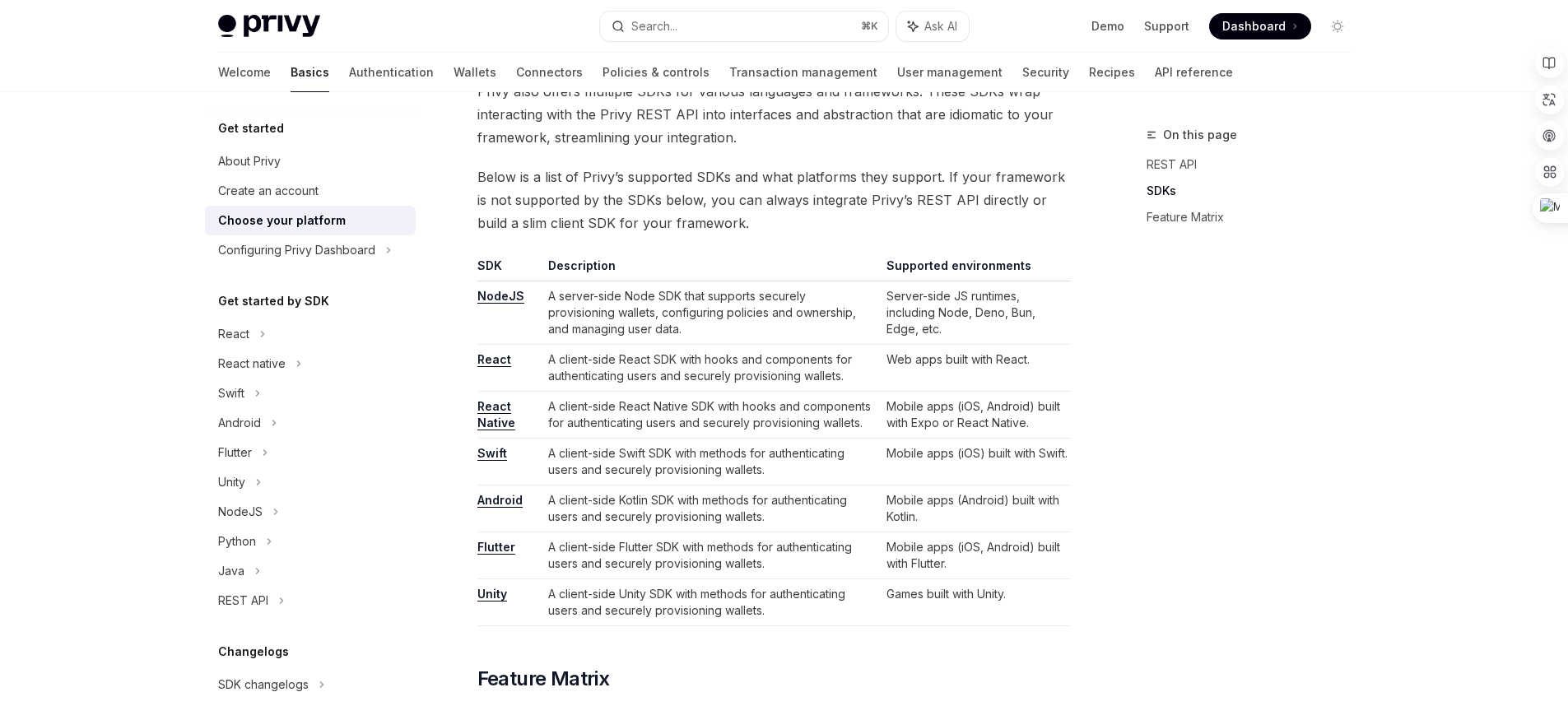
click at [497, 408] on link "React Native" at bounding box center [496, 415] width 38 height 31
click at [307, 253] on div "Configuring Privy Dashboard" at bounding box center [296, 250] width 157 height 19
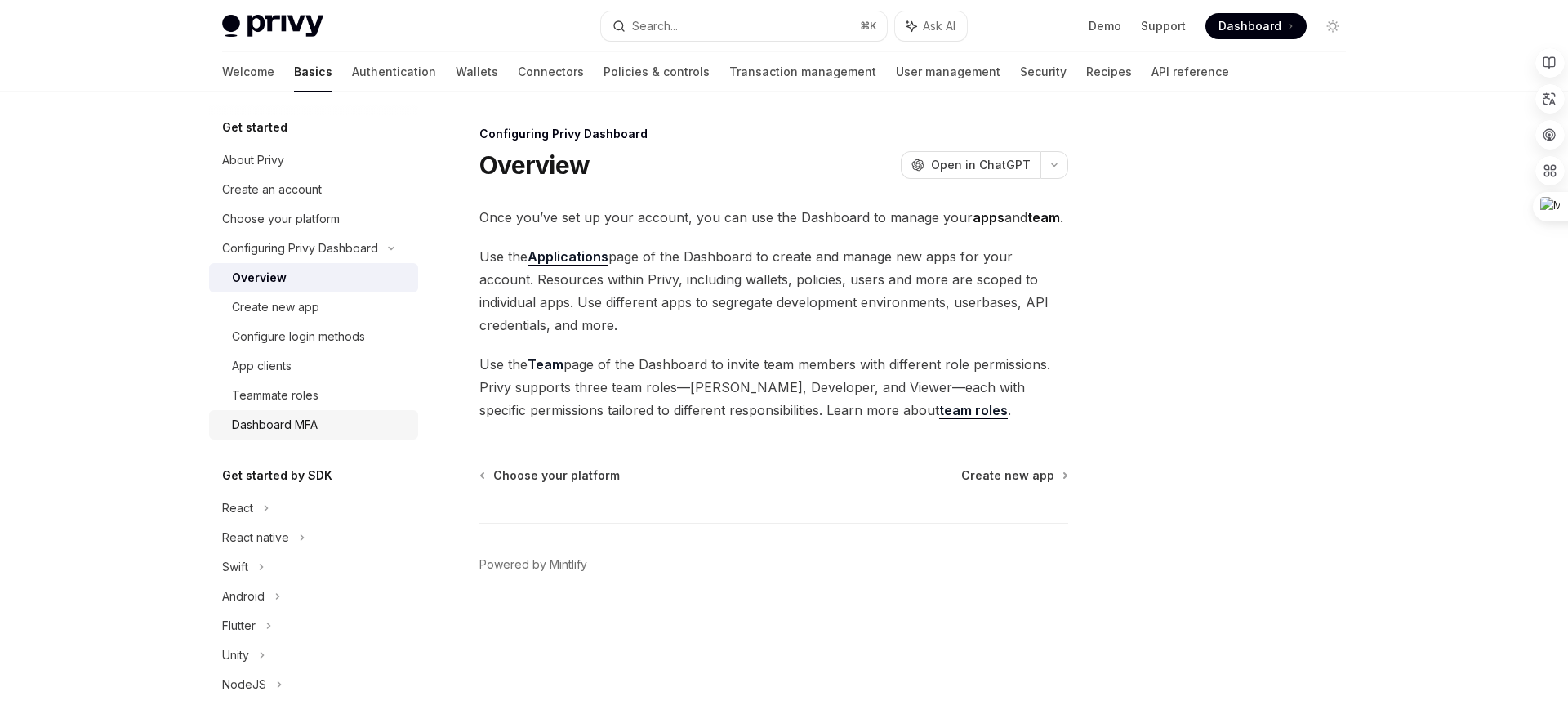
click at [350, 433] on div "Dashboard MFA" at bounding box center [320, 425] width 177 height 19
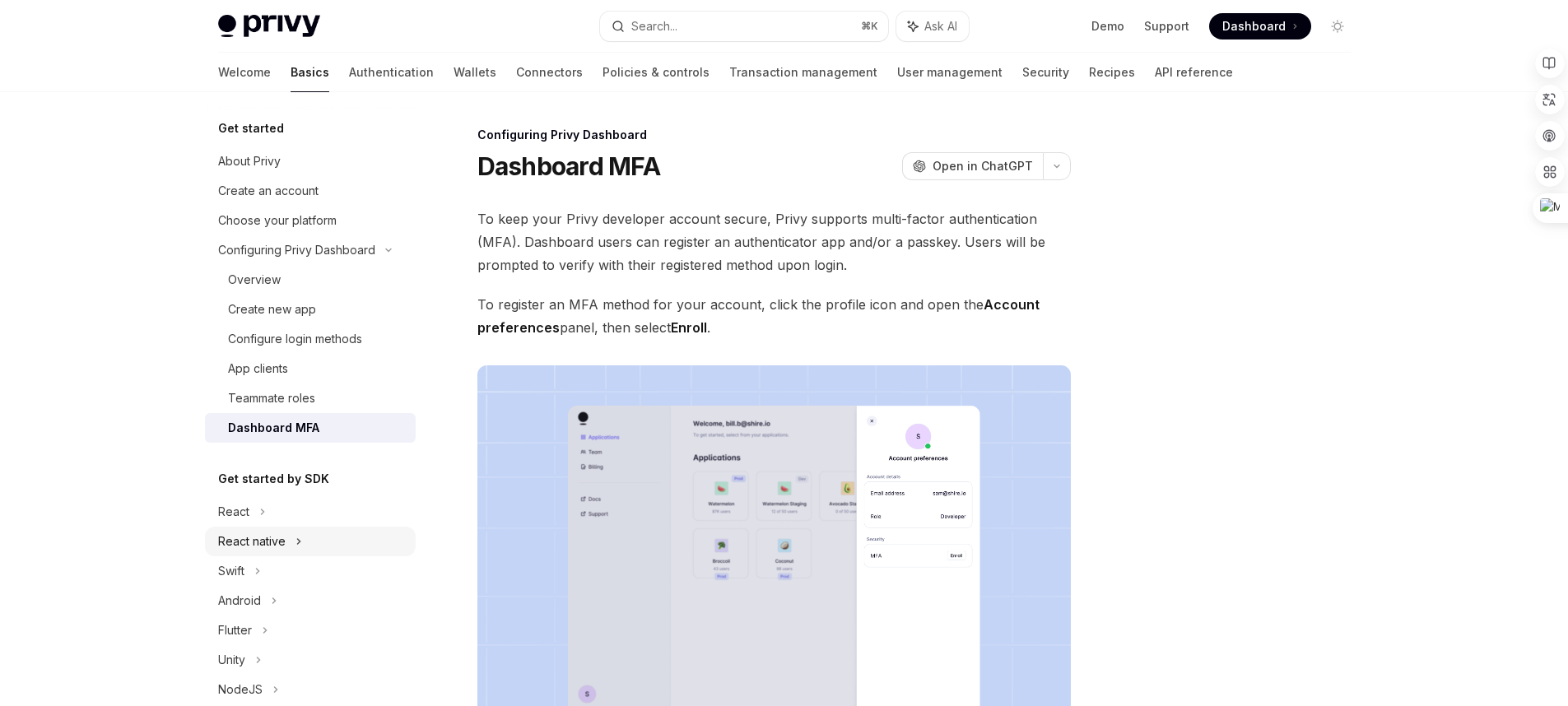
click at [311, 527] on div "React native" at bounding box center [310, 540] width 211 height 29
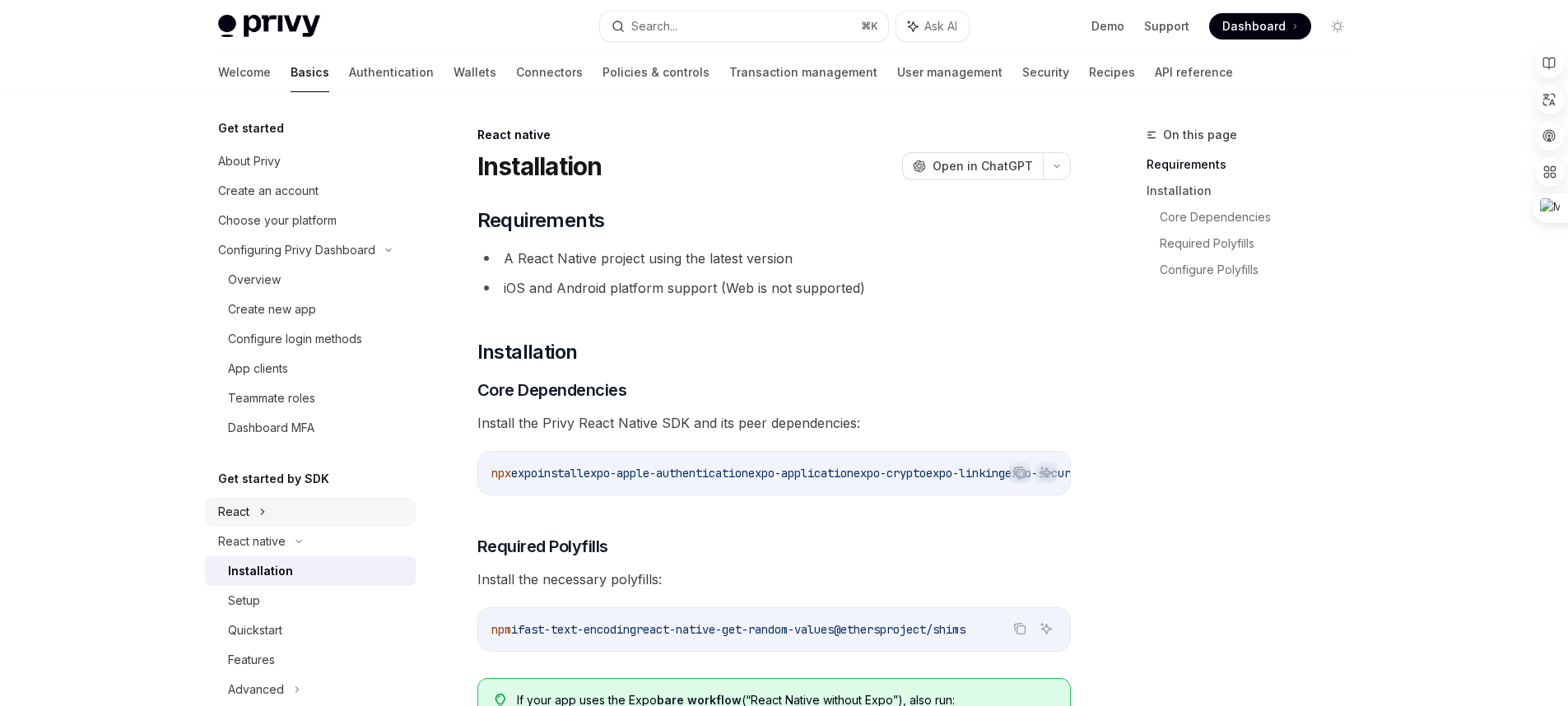
click at [296, 520] on div "React" at bounding box center [310, 511] width 211 height 29
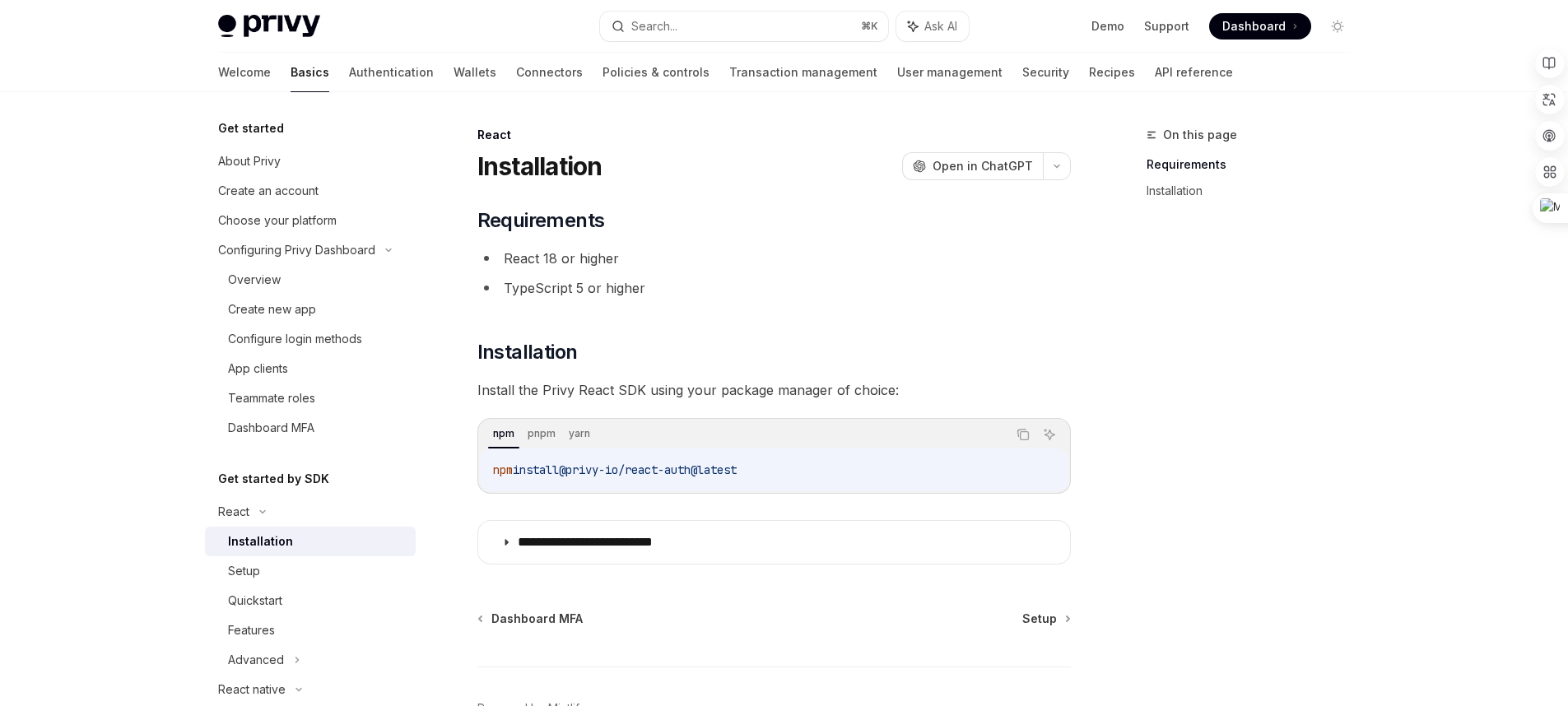
click at [303, 539] on div "Installation" at bounding box center [316, 541] width 178 height 19
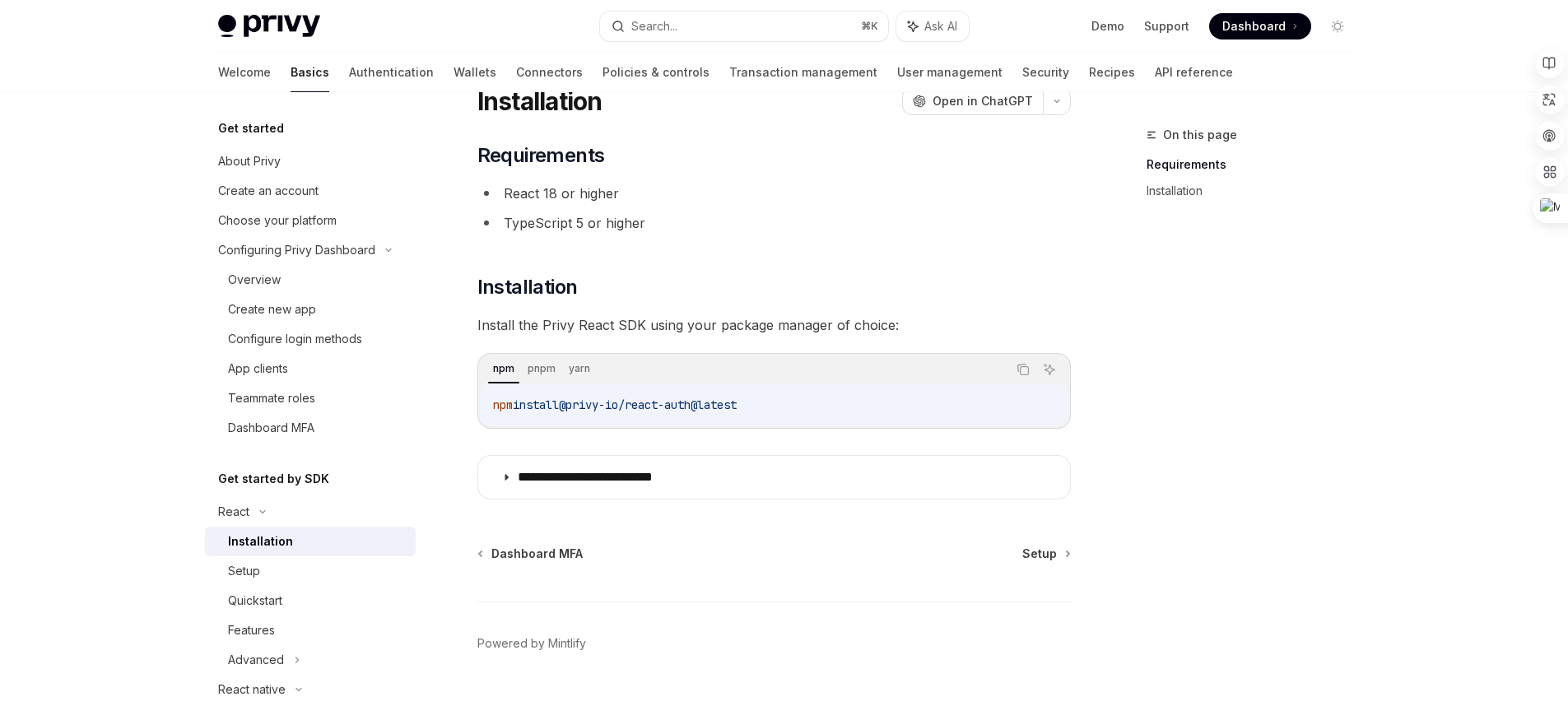
scroll to position [103, 0]
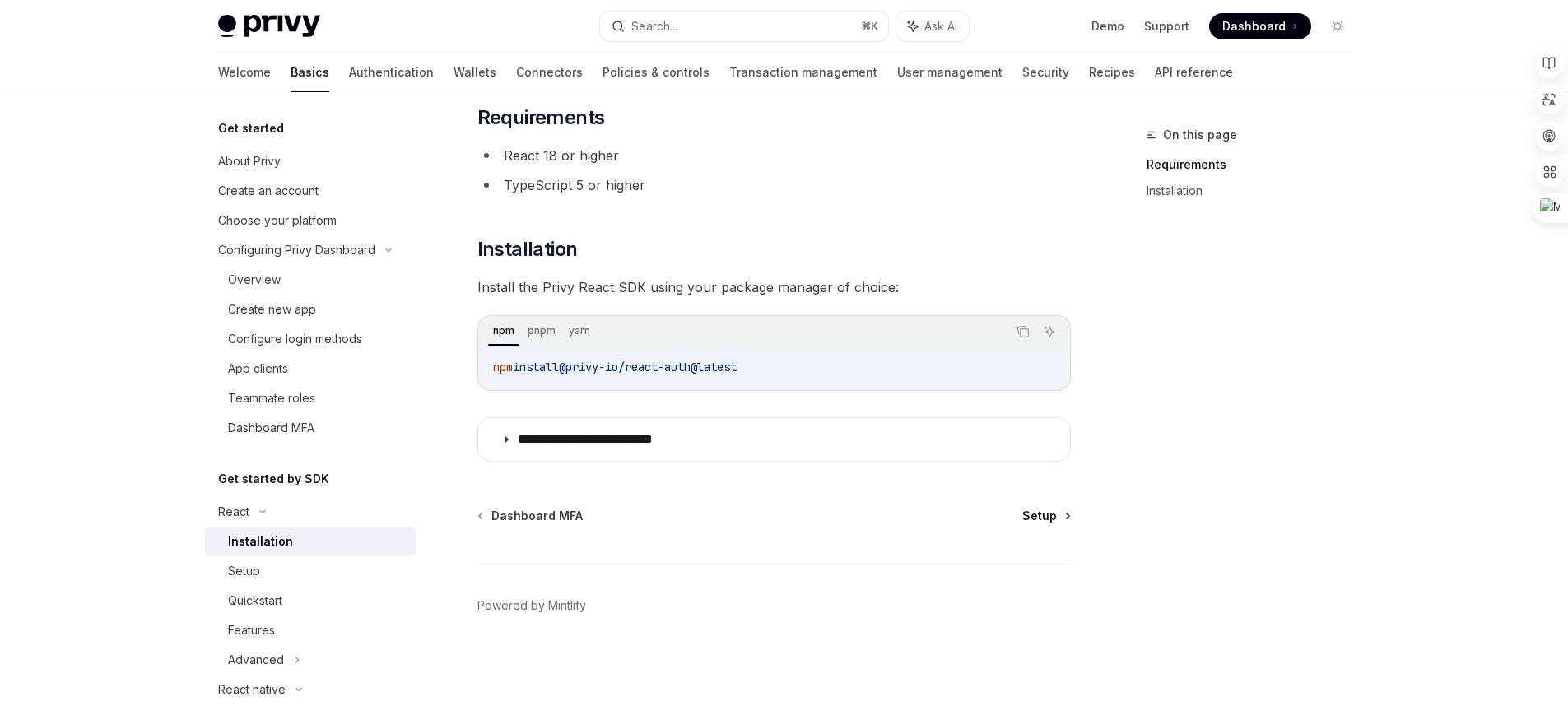
click at [1026, 508] on span "Setup" at bounding box center [1039, 516] width 35 height 17
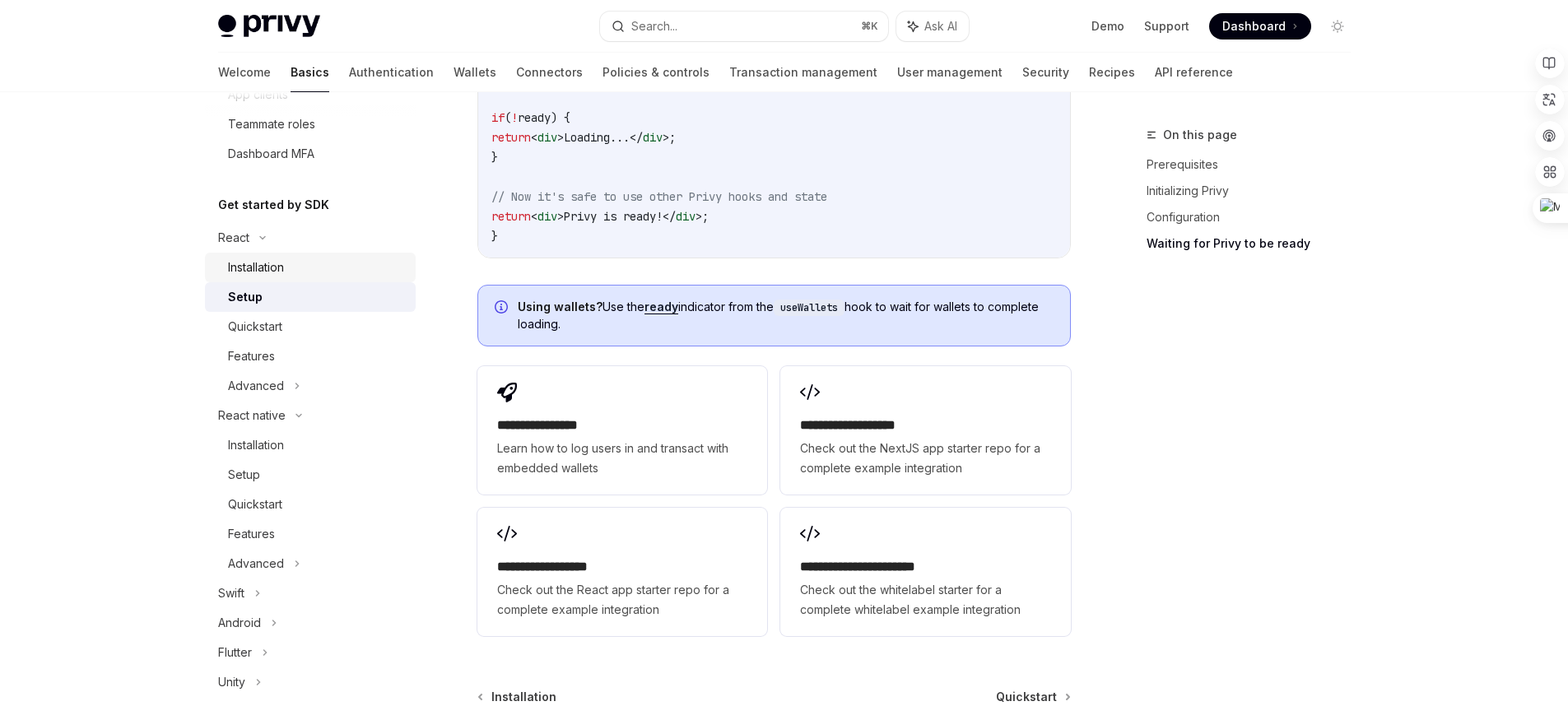
scroll to position [382, 0]
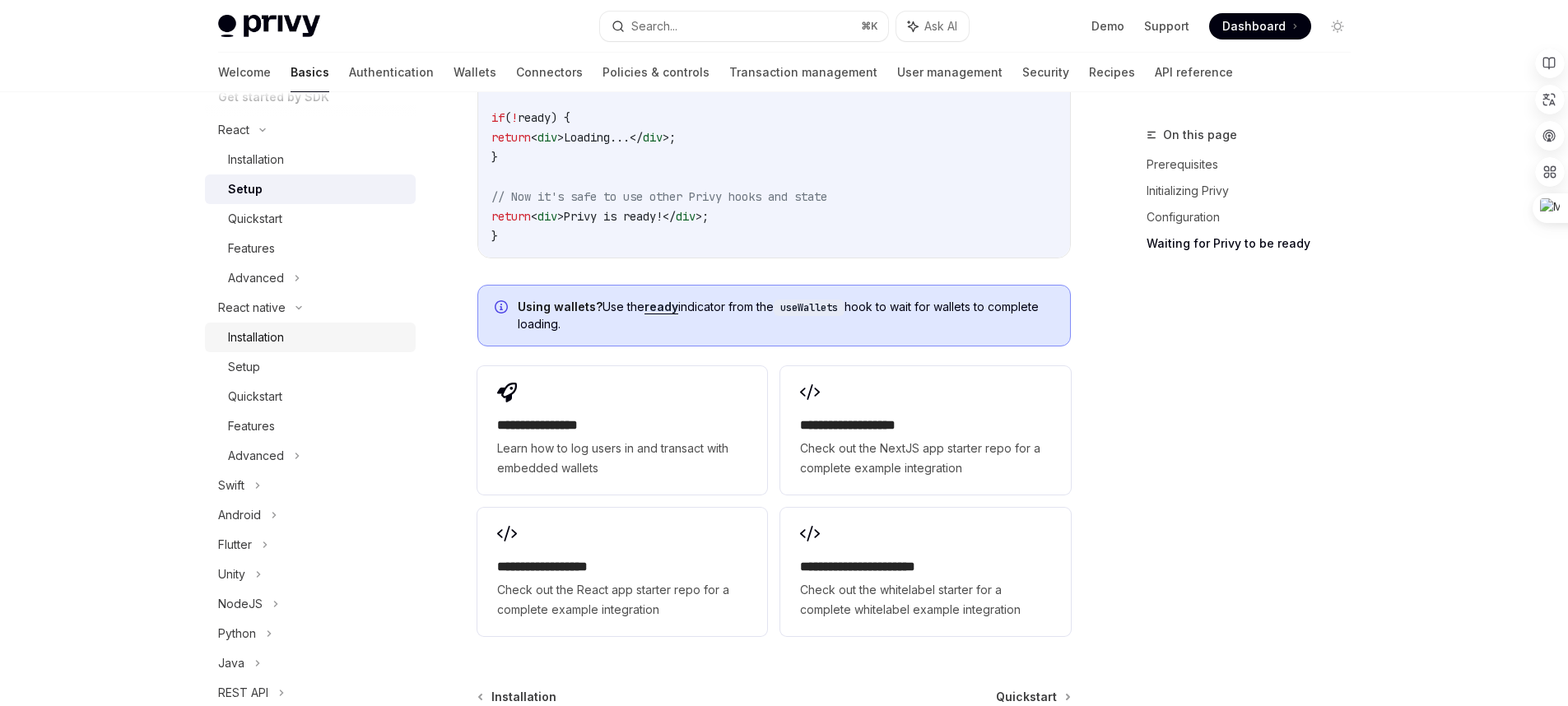
click at [289, 333] on div "Installation" at bounding box center [316, 337] width 178 height 19
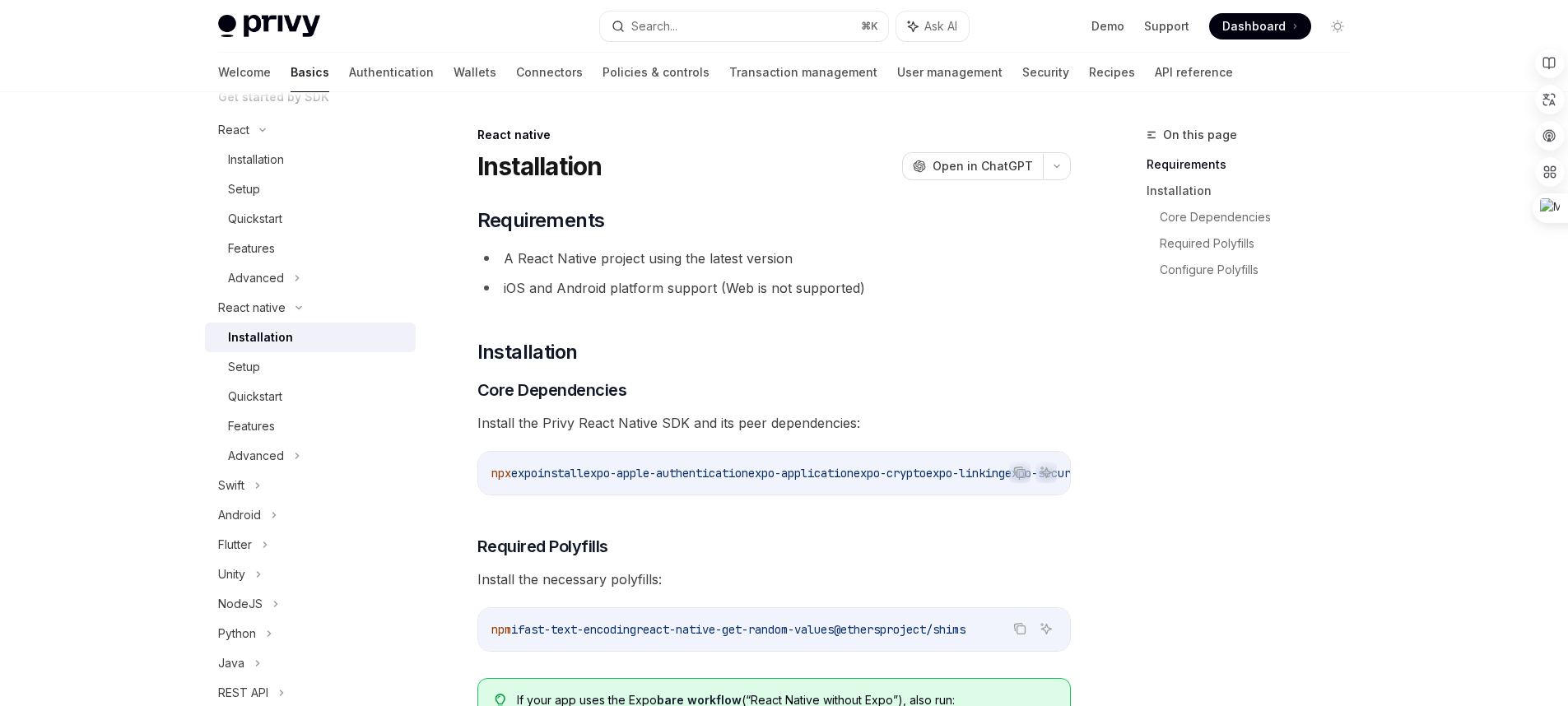
scroll to position [6, 0]
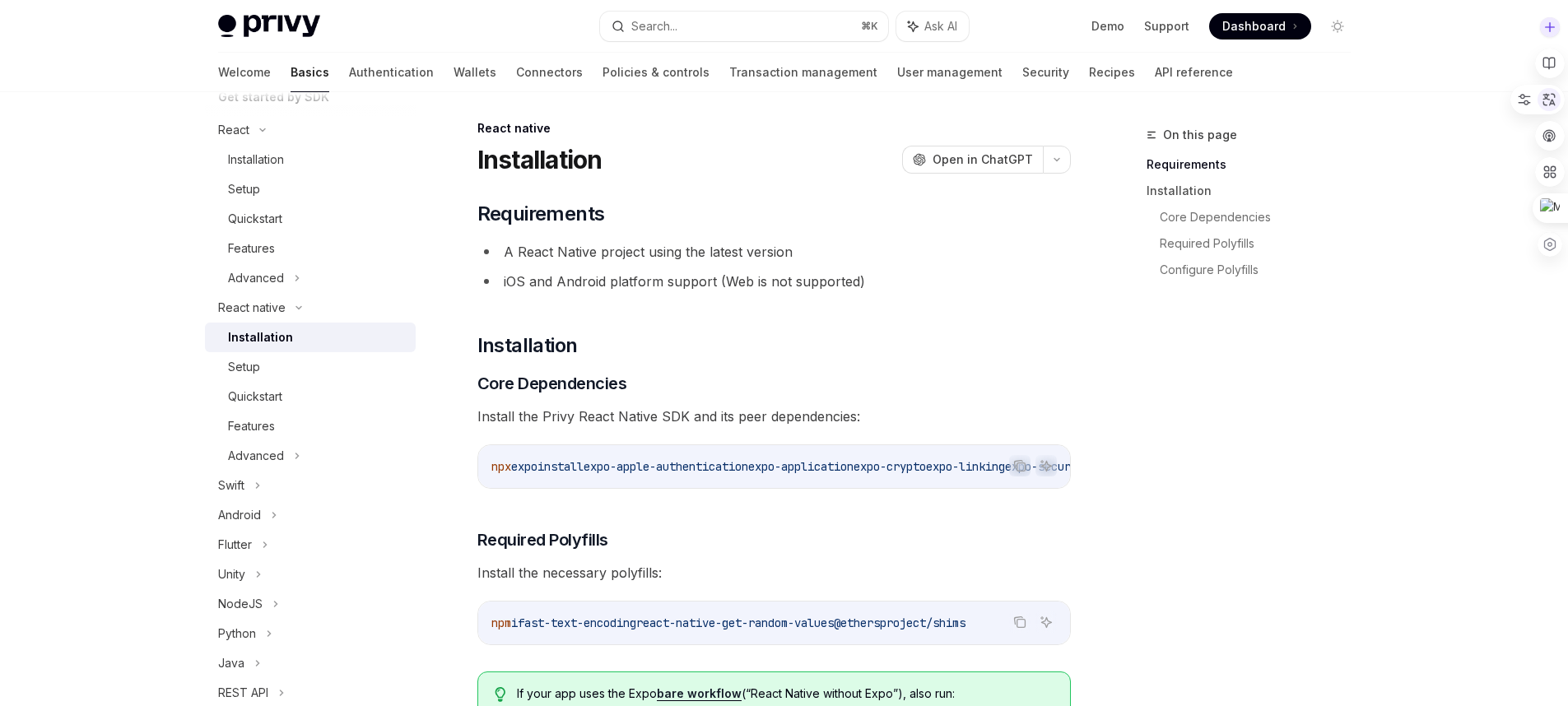
click at [1553, 105] on icon at bounding box center [1549, 99] width 15 height 15
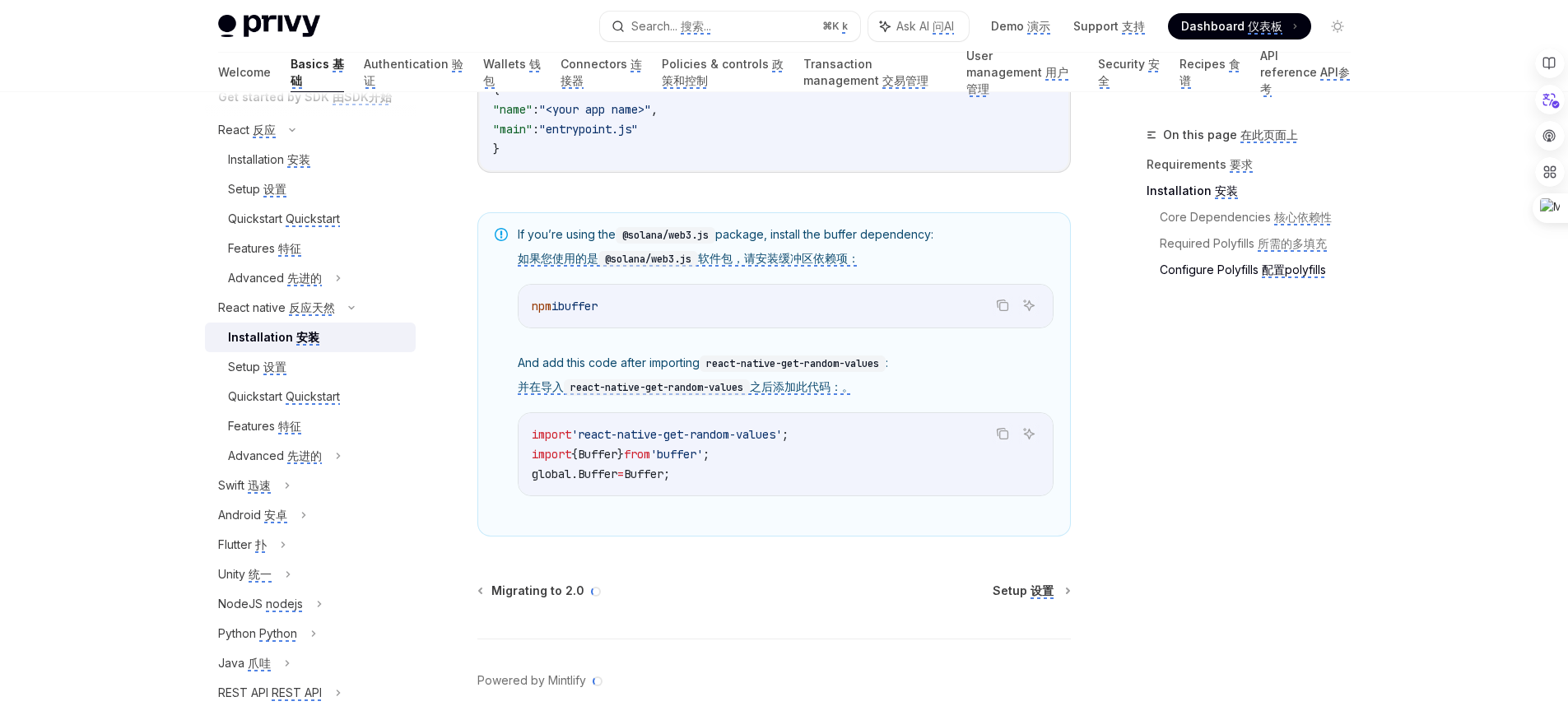
scroll to position [1408, 0]
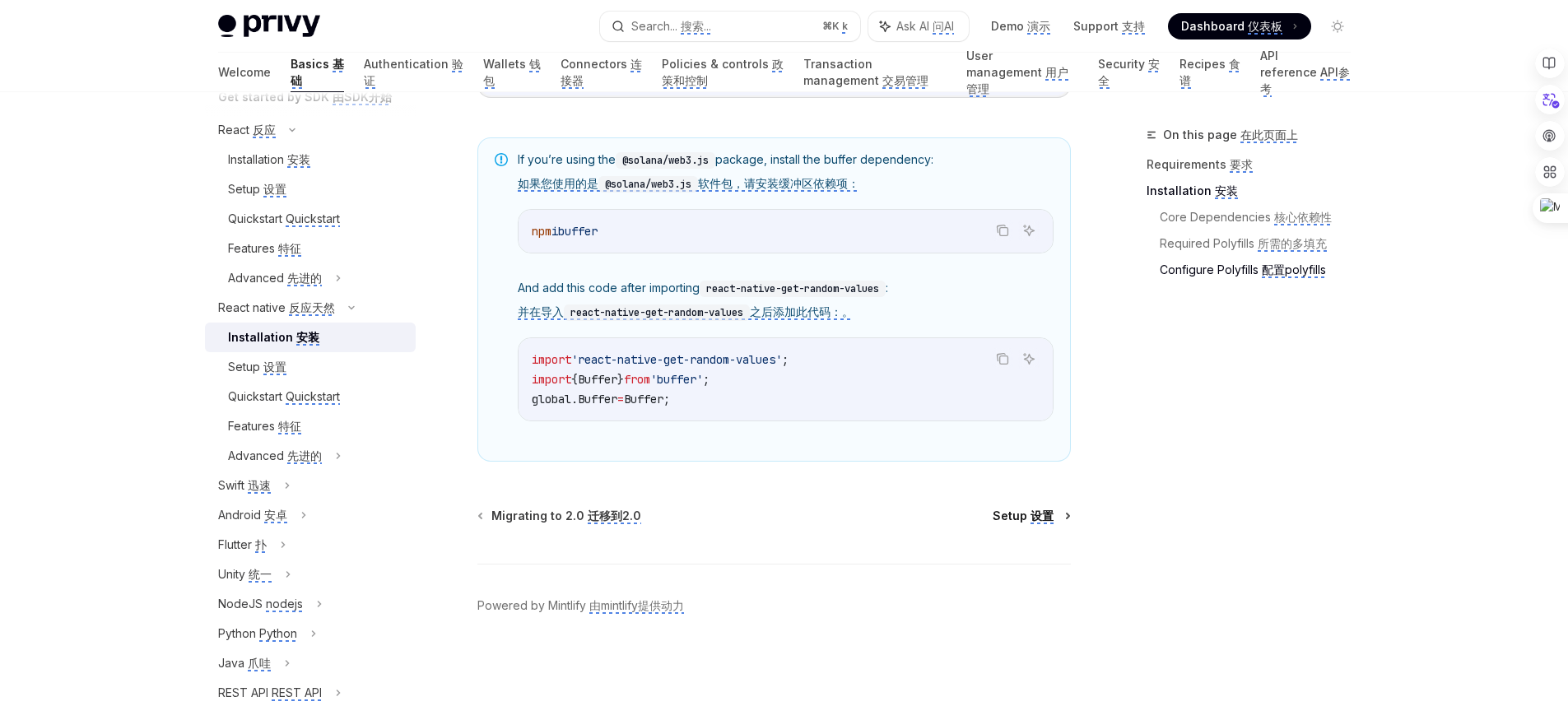
click at [1036, 522] on monica-translate-translate "设置" at bounding box center [1042, 516] width 23 height 16
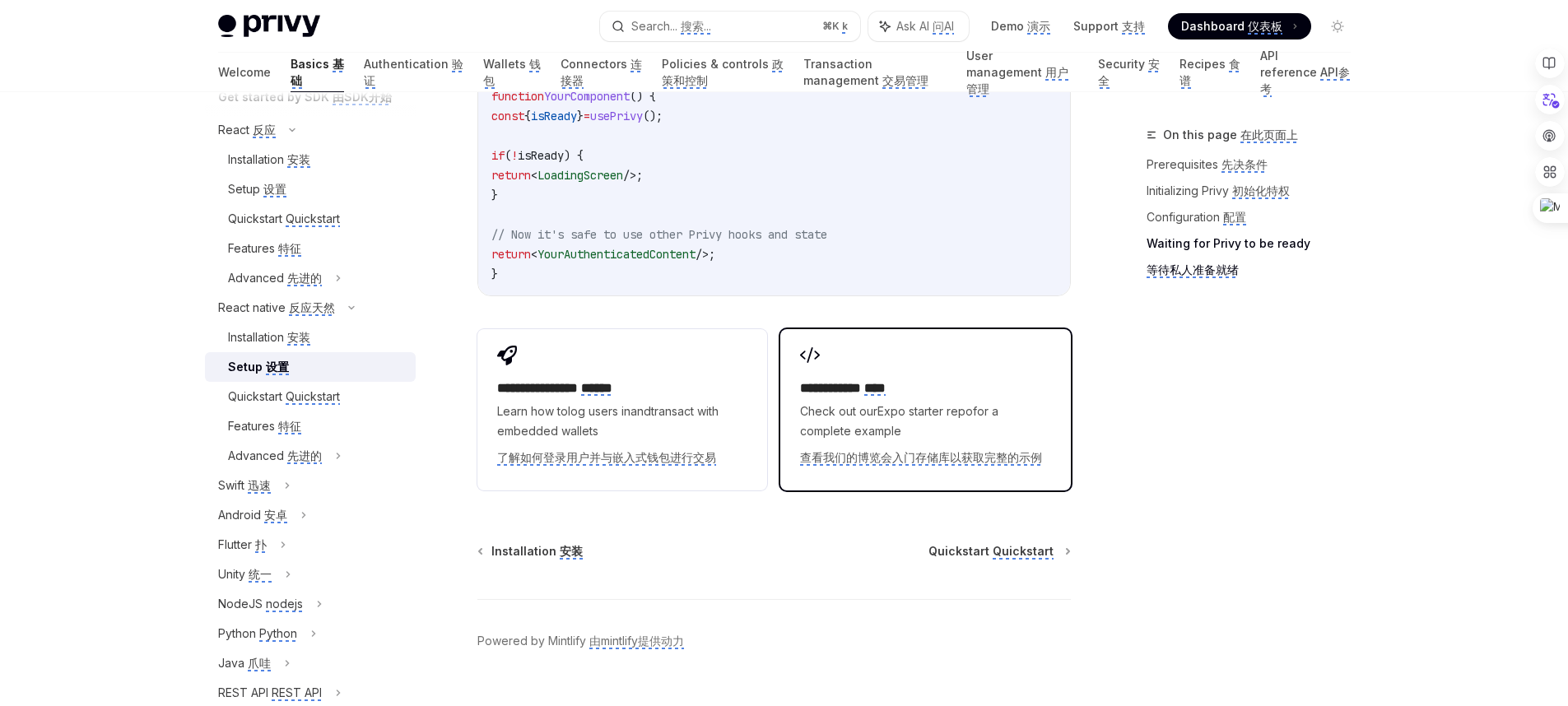
scroll to position [2083, 0]
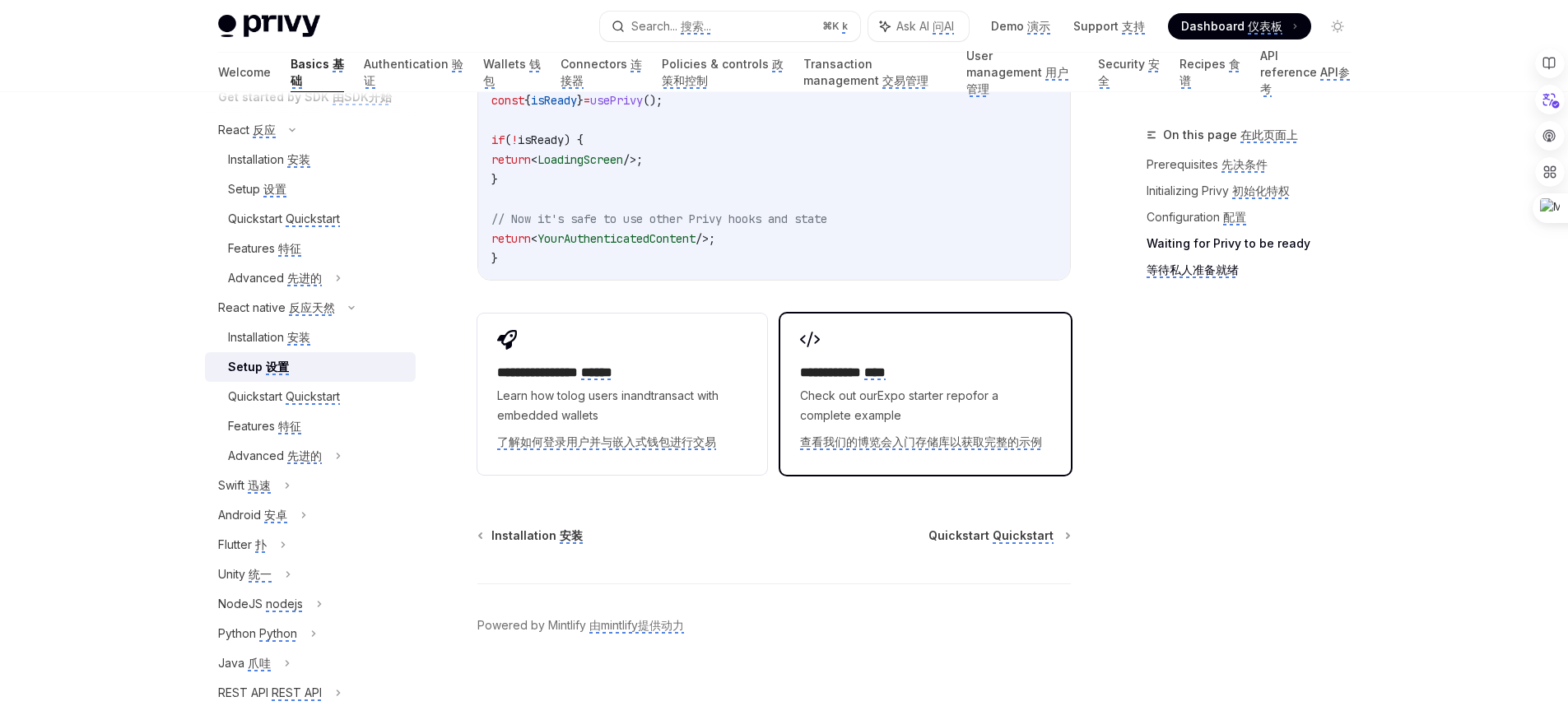
click at [948, 418] on span "Check out our Expo starter repo for a complete example 查看我们的博览会入门存储库以获取完整的示例" at bounding box center [925, 419] width 250 height 66
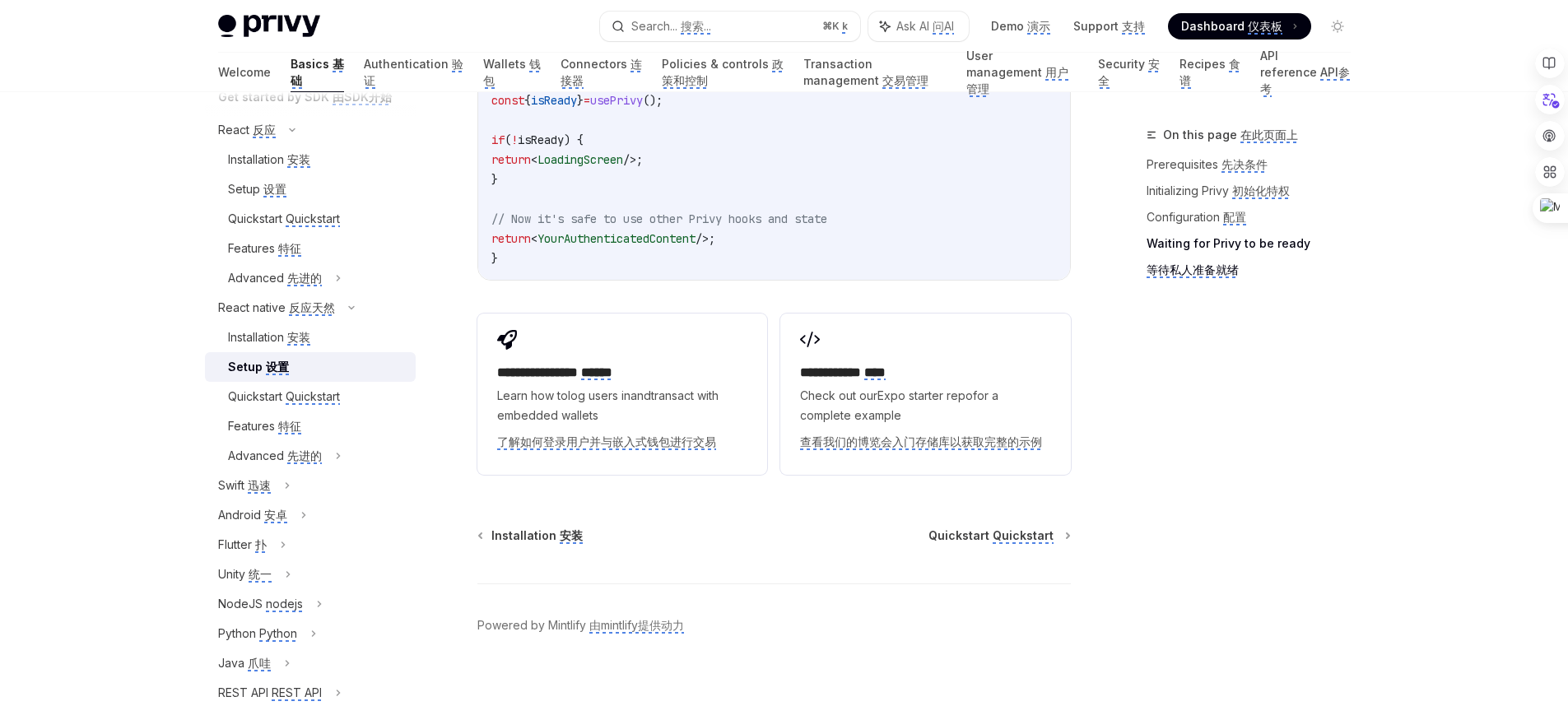
click at [353, 354] on link "Setup 设置" at bounding box center [310, 367] width 211 height 29
click at [353, 336] on div "Installation 安装" at bounding box center [316, 337] width 178 height 19
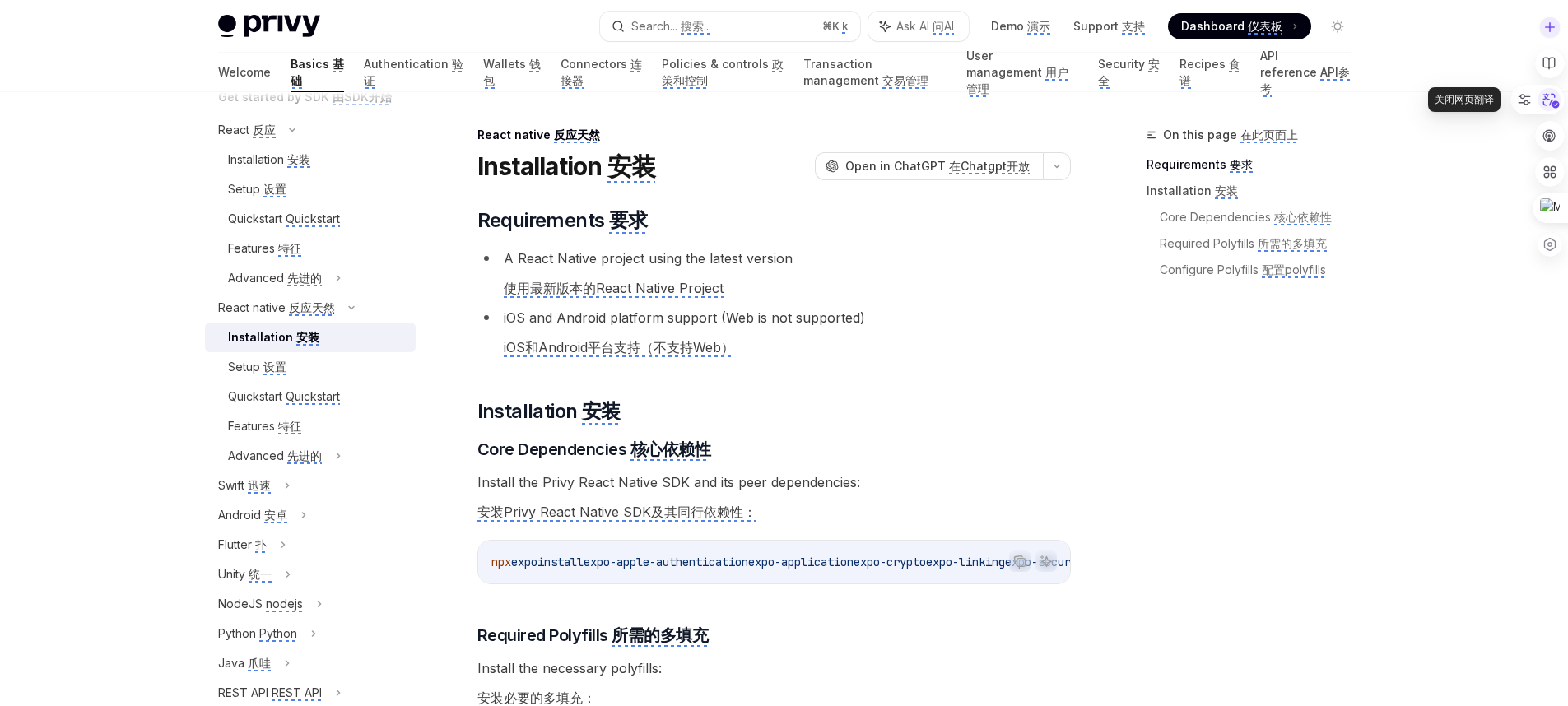
click at [1544, 105] on icon at bounding box center [1551, 101] width 17 height 15
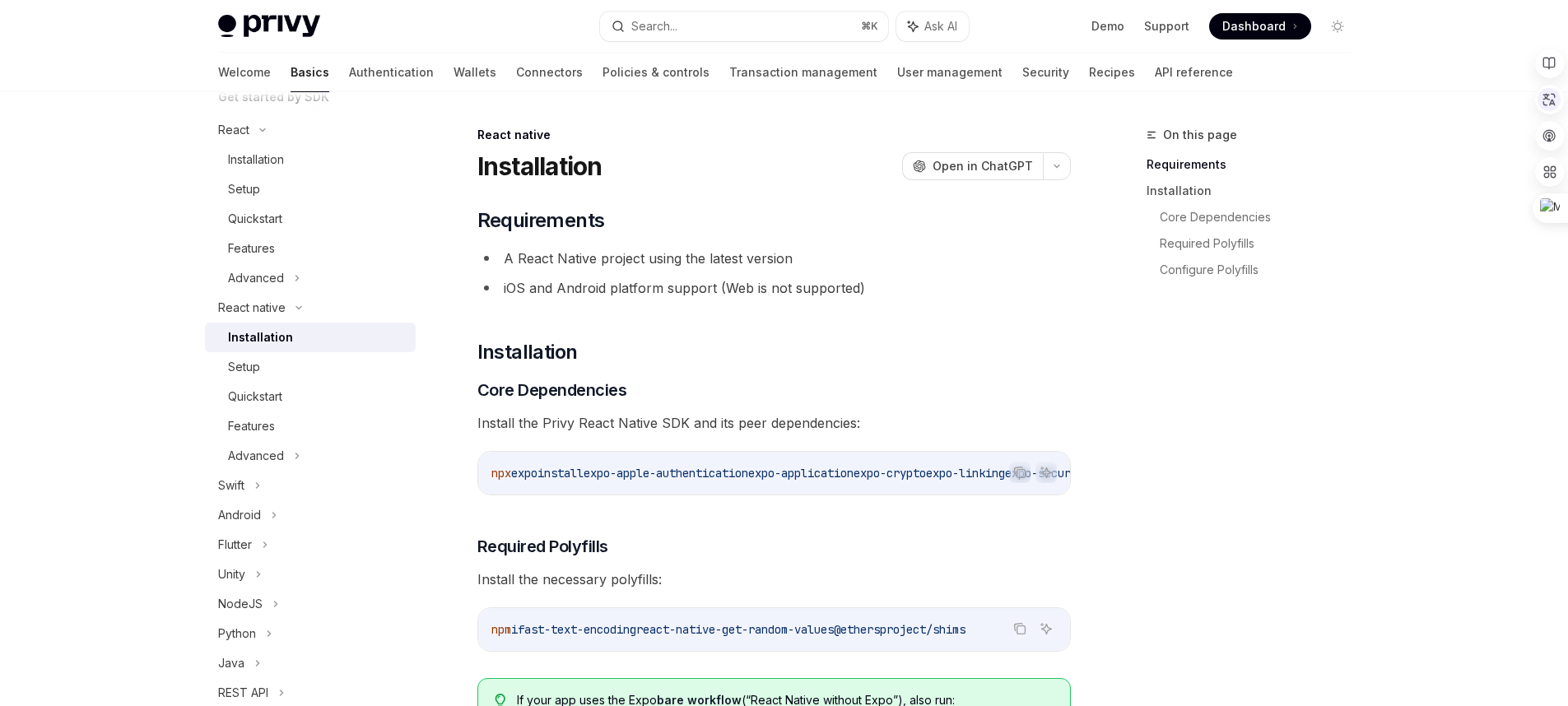
scroll to position [16, 0]
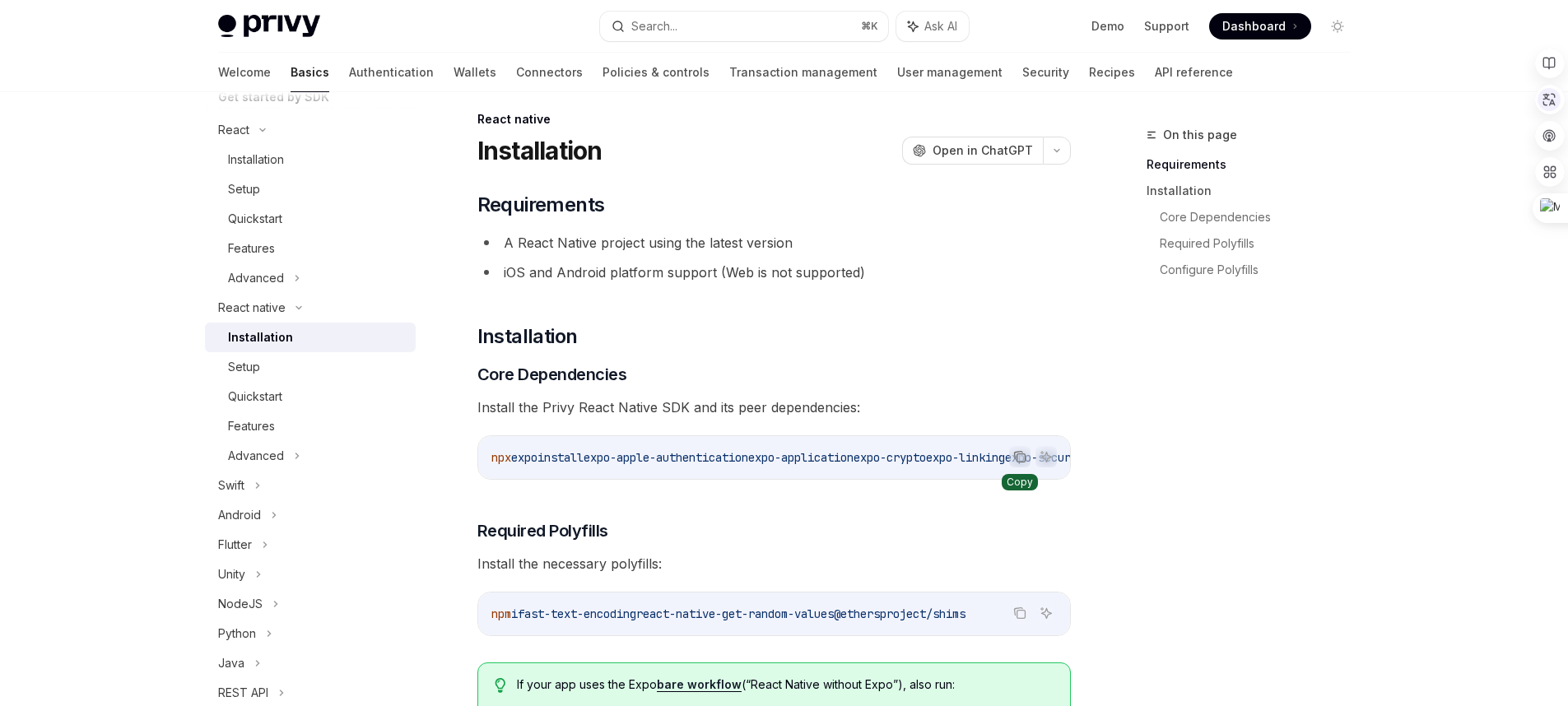
click at [1020, 462] on icon "Copy the contents from the code block" at bounding box center [1019, 456] width 13 height 13
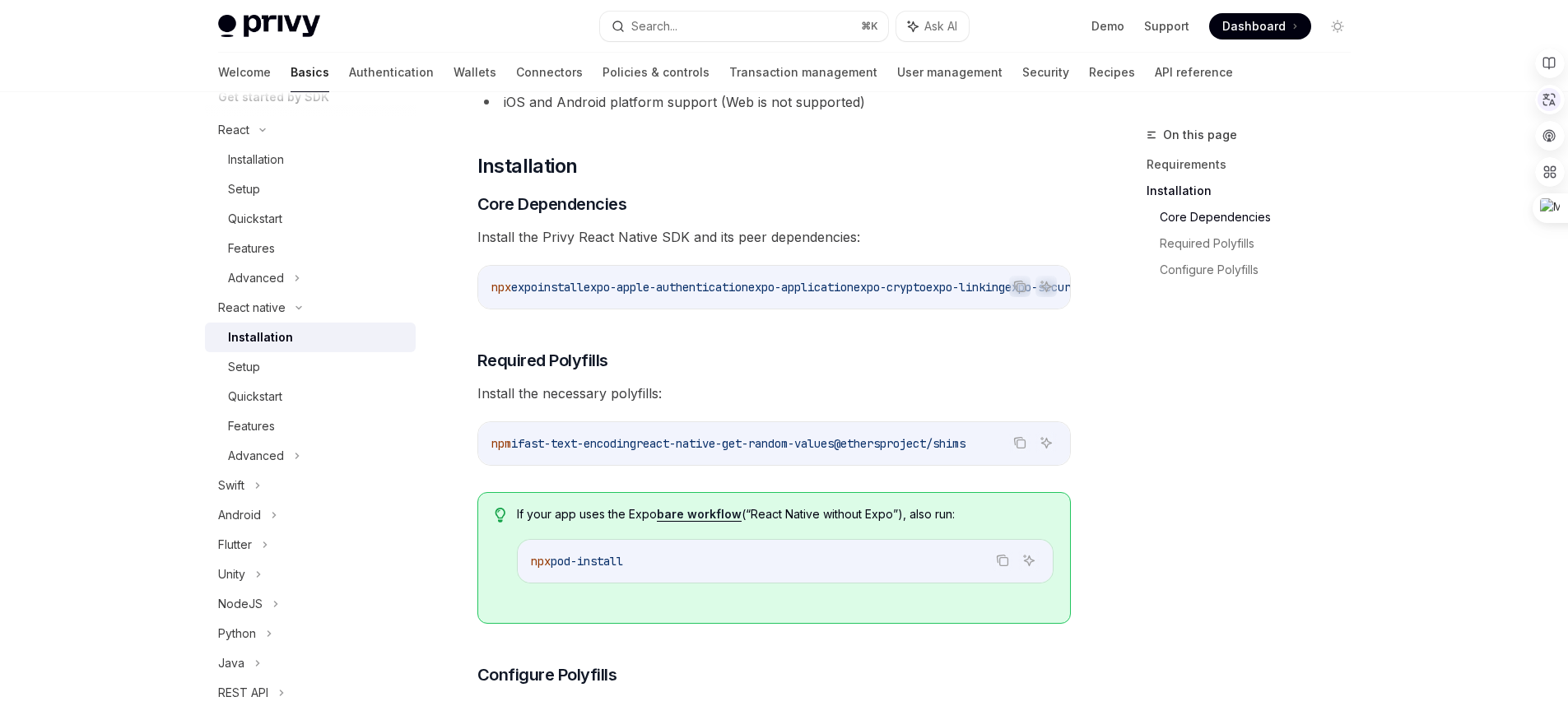
scroll to position [266, 0]
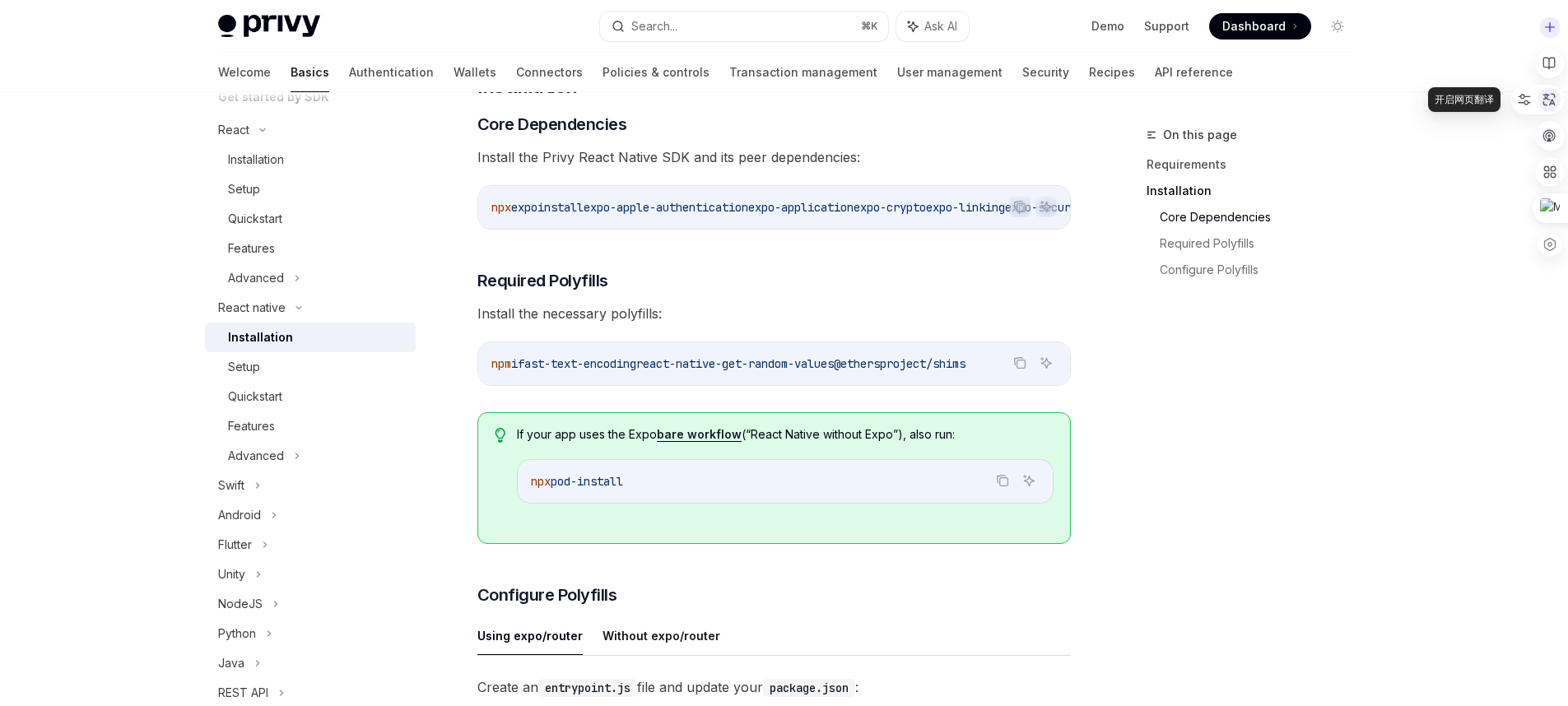
click at [1553, 105] on icon at bounding box center [1549, 100] width 12 height 12
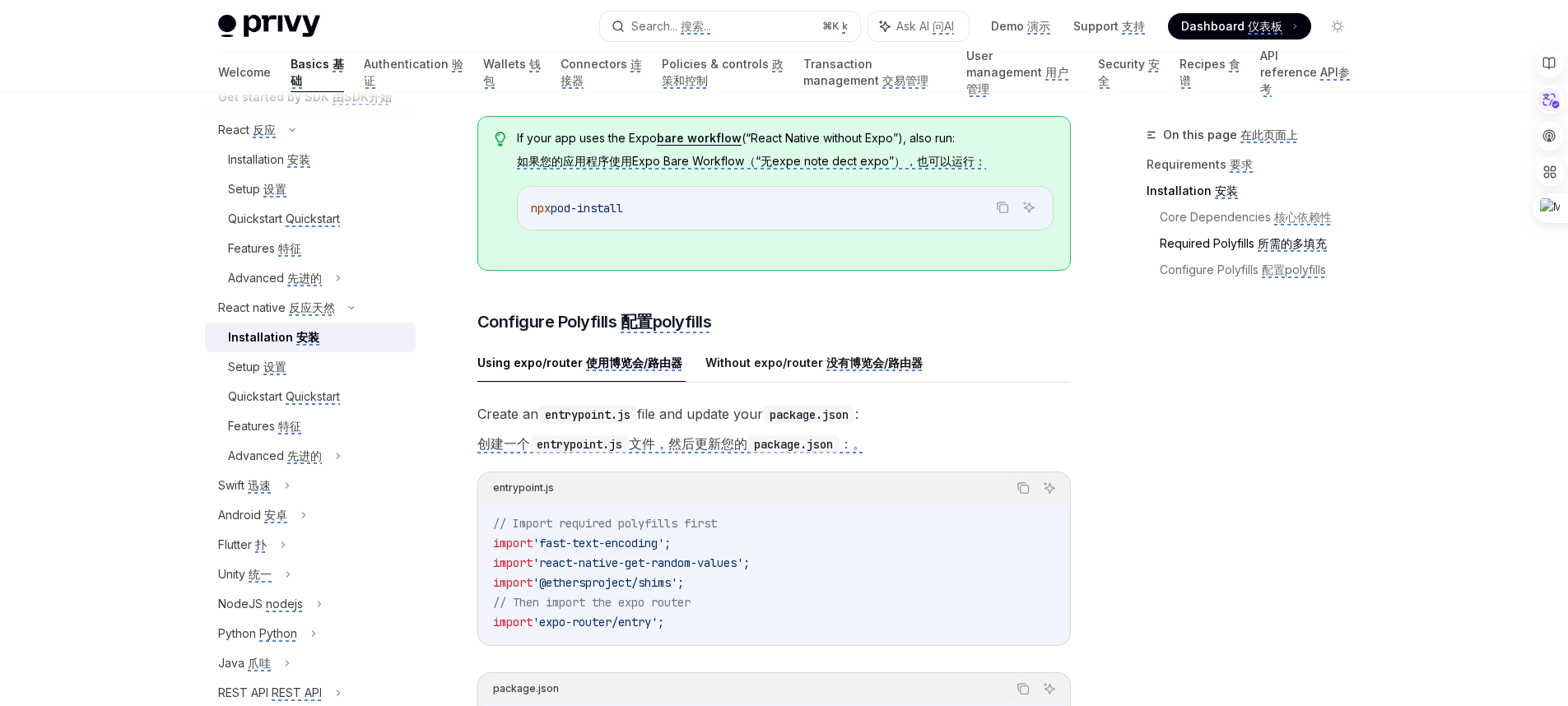
scroll to position [693, 0]
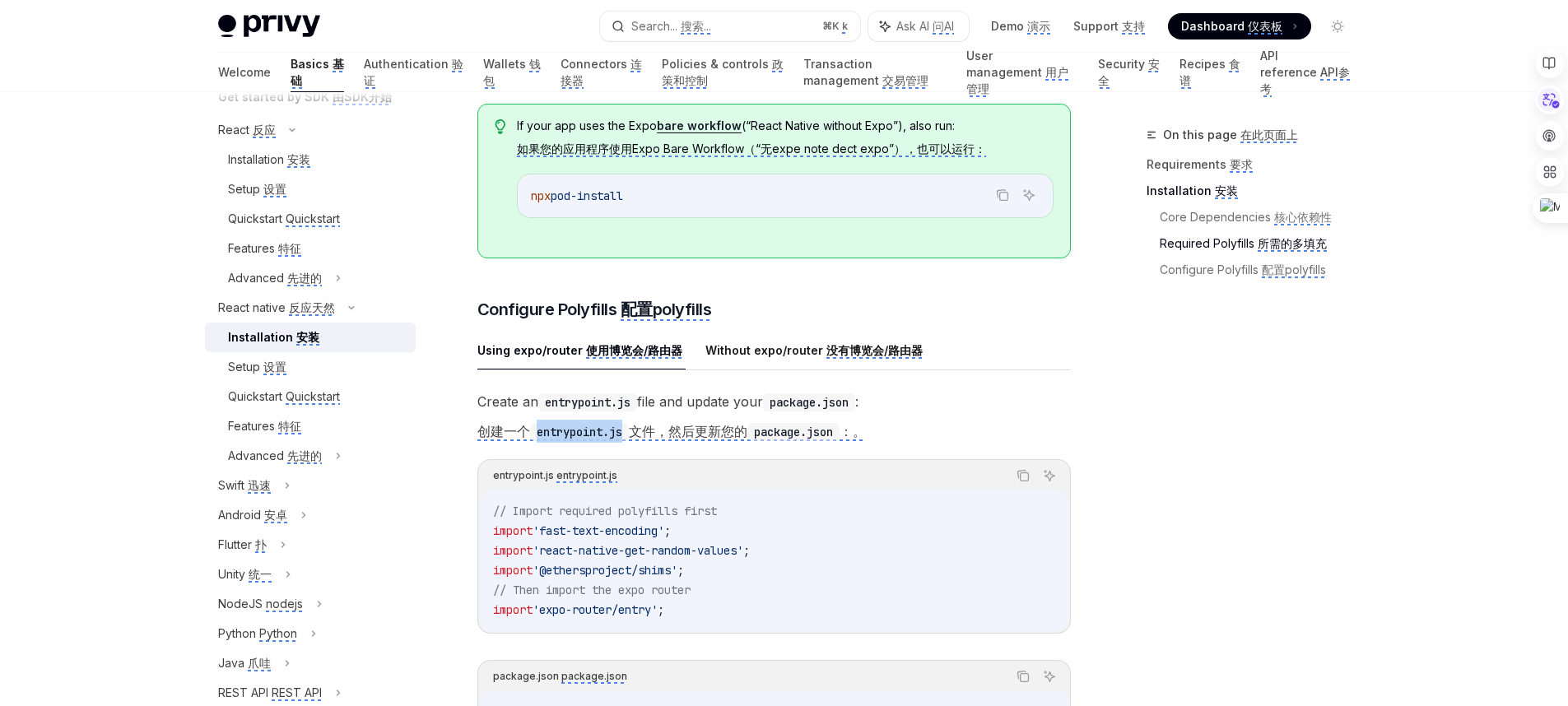
drag, startPoint x: 625, startPoint y: 438, endPoint x: 537, endPoint y: 440, distance: 88.0
click at [537, 440] on code "entrypoint.js" at bounding box center [578, 431] width 98 height 18
copy code "entrypoint.js"
click at [1018, 486] on button "Copy the contents from the code block" at bounding box center [1023, 476] width 21 height 21
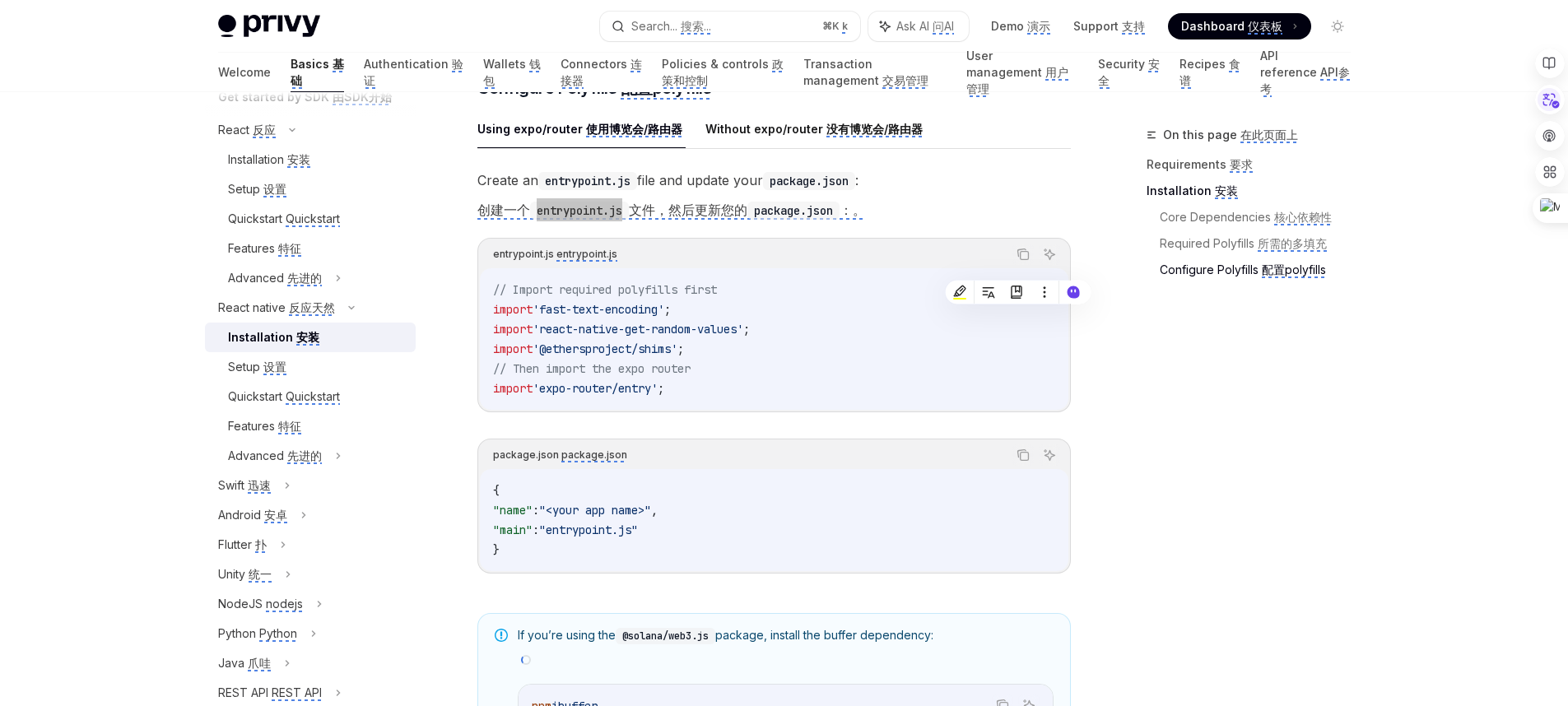
scroll to position [913, 0]
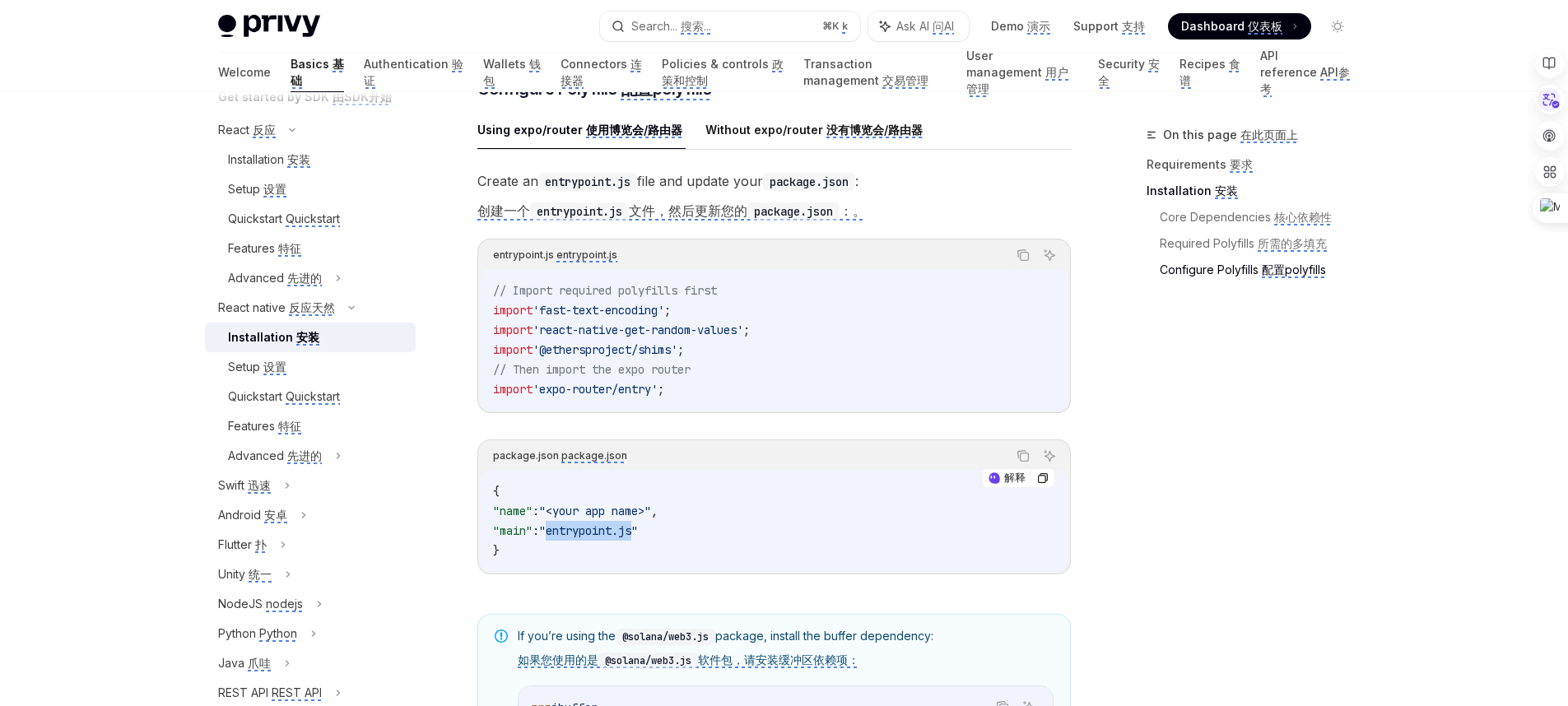
drag, startPoint x: 656, startPoint y: 537, endPoint x: 570, endPoint y: 539, distance: 86.0
click at [570, 538] on span ""entrypoint.js"" at bounding box center [587, 531] width 98 height 15
copy span "entrypoint.js"
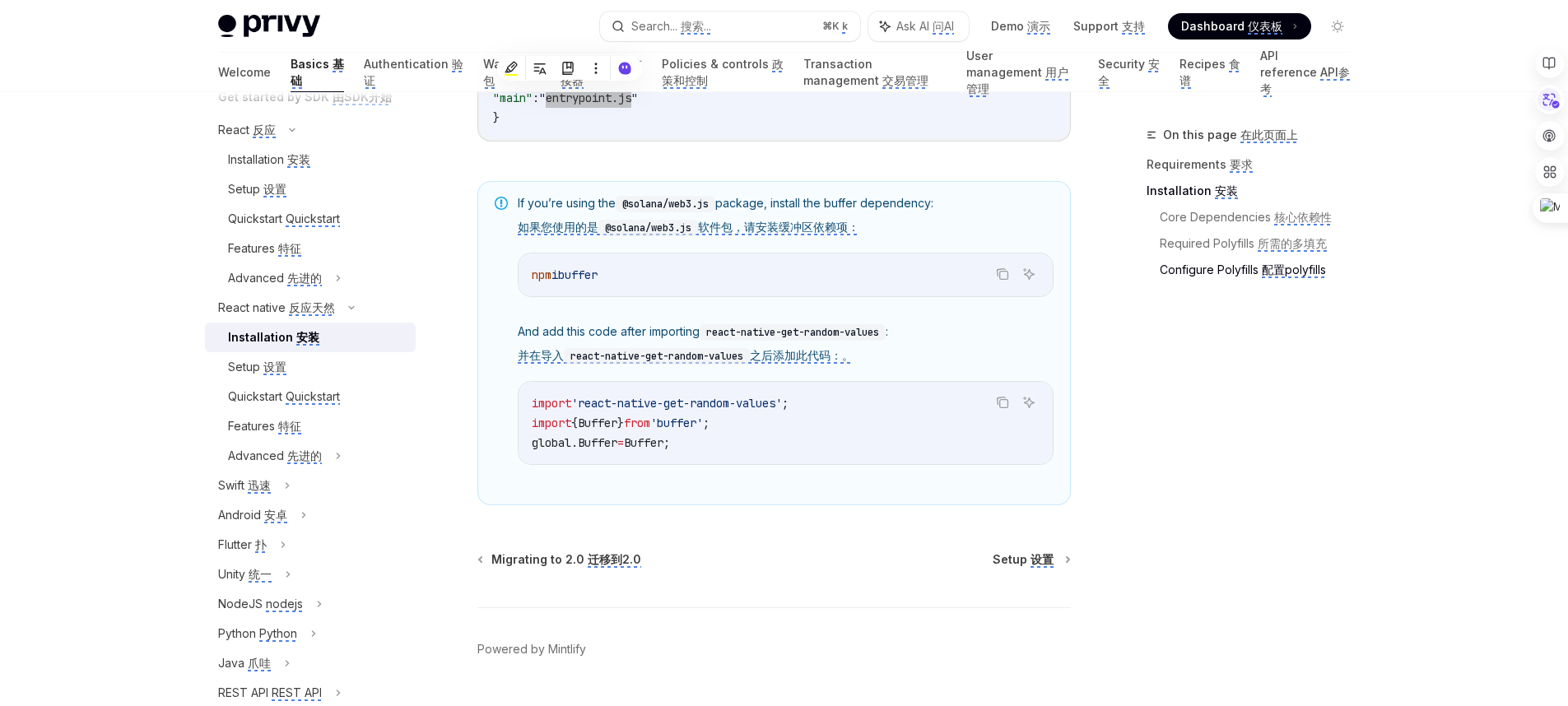
scroll to position [1408, 0]
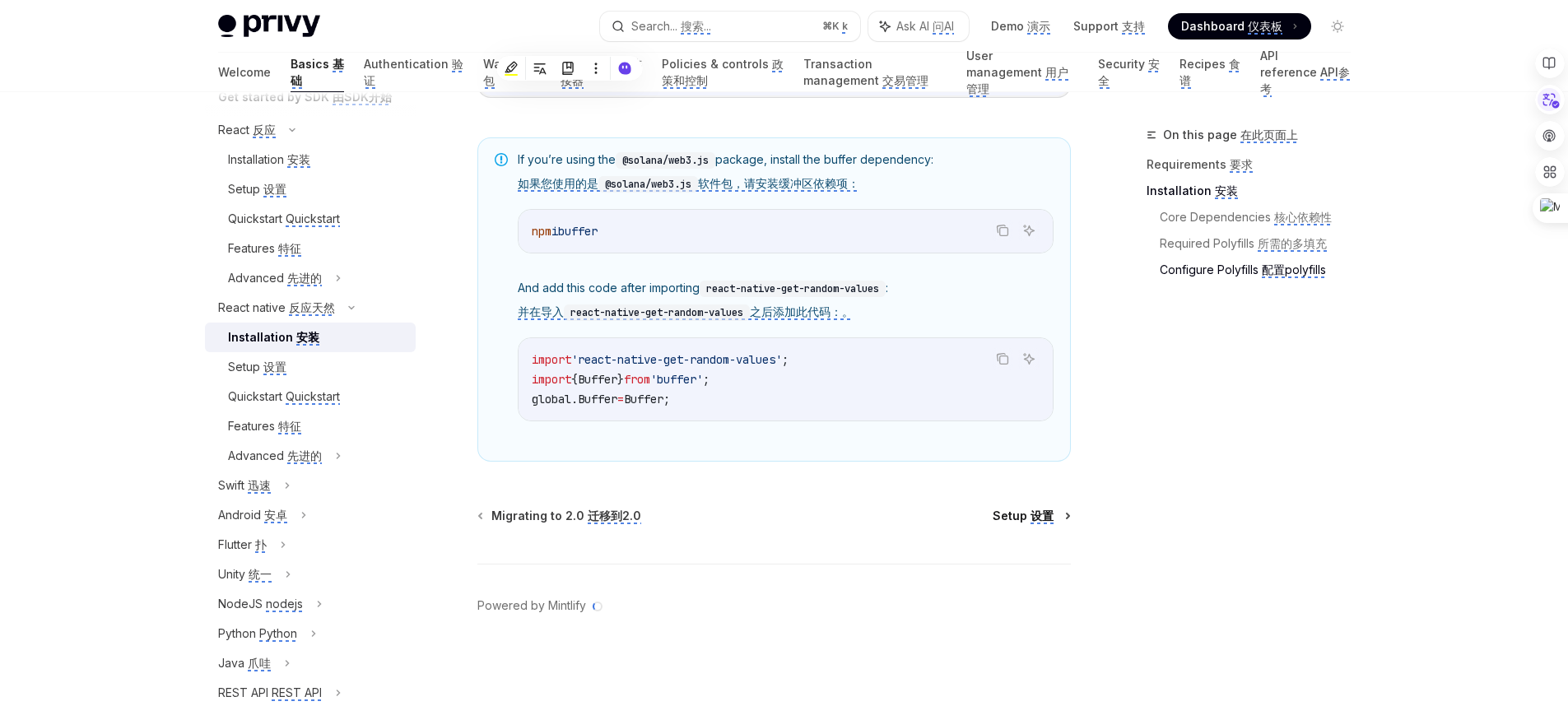
click at [1018, 515] on monica-translate-origin-text "Setup" at bounding box center [1009, 516] width 35 height 14
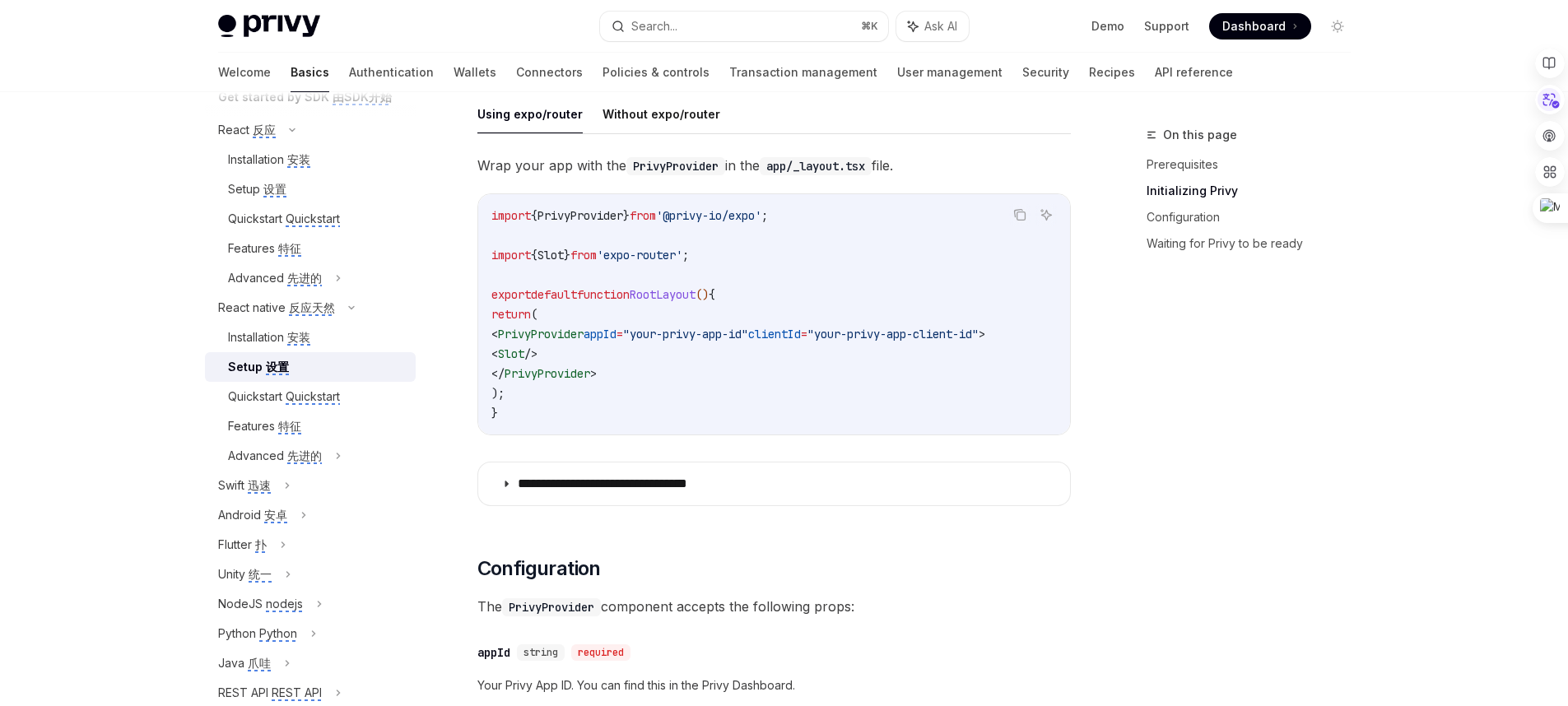
scroll to position [386, 0]
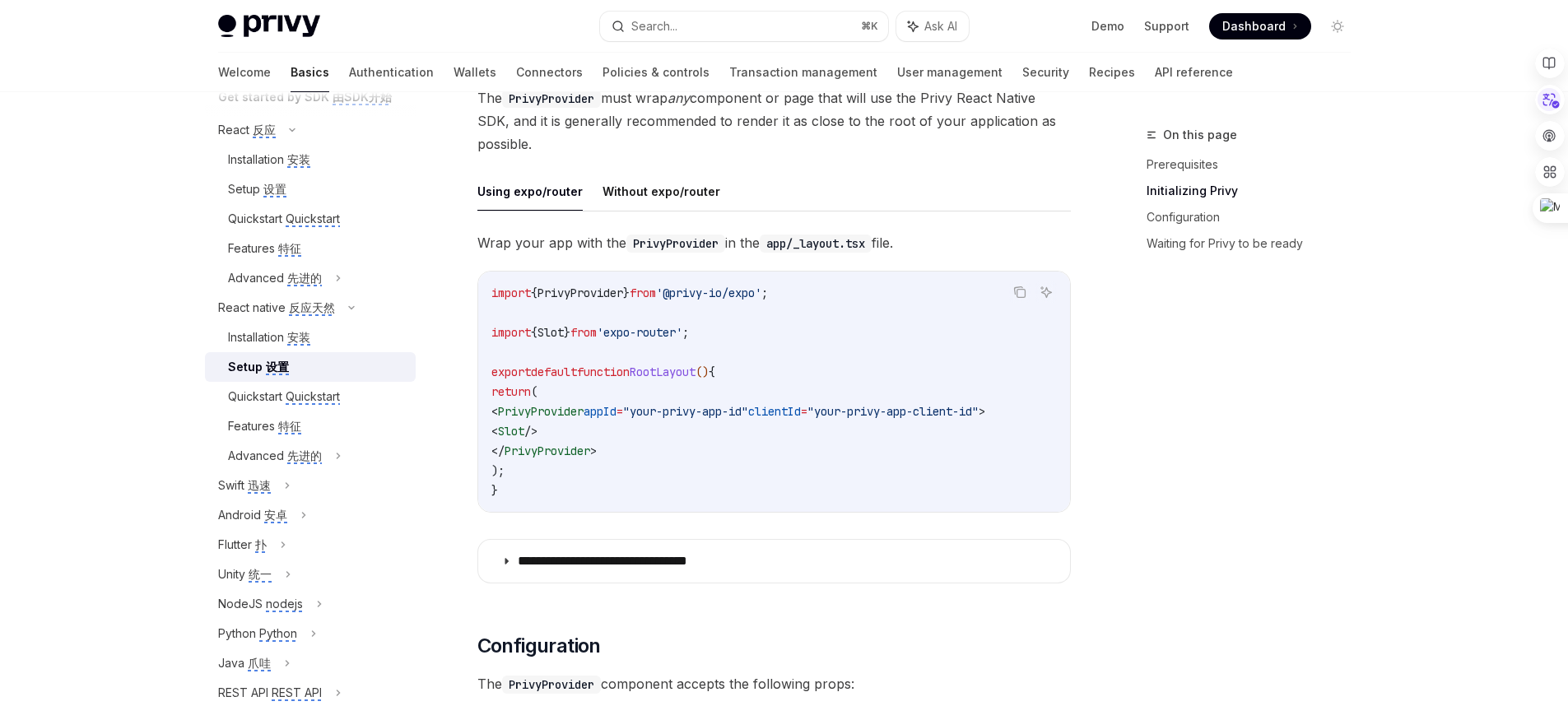
click at [623, 286] on span "PrivyProvider" at bounding box center [580, 292] width 86 height 15
copy code "import { PrivyProvider } from '@privy-io/expo' ;"
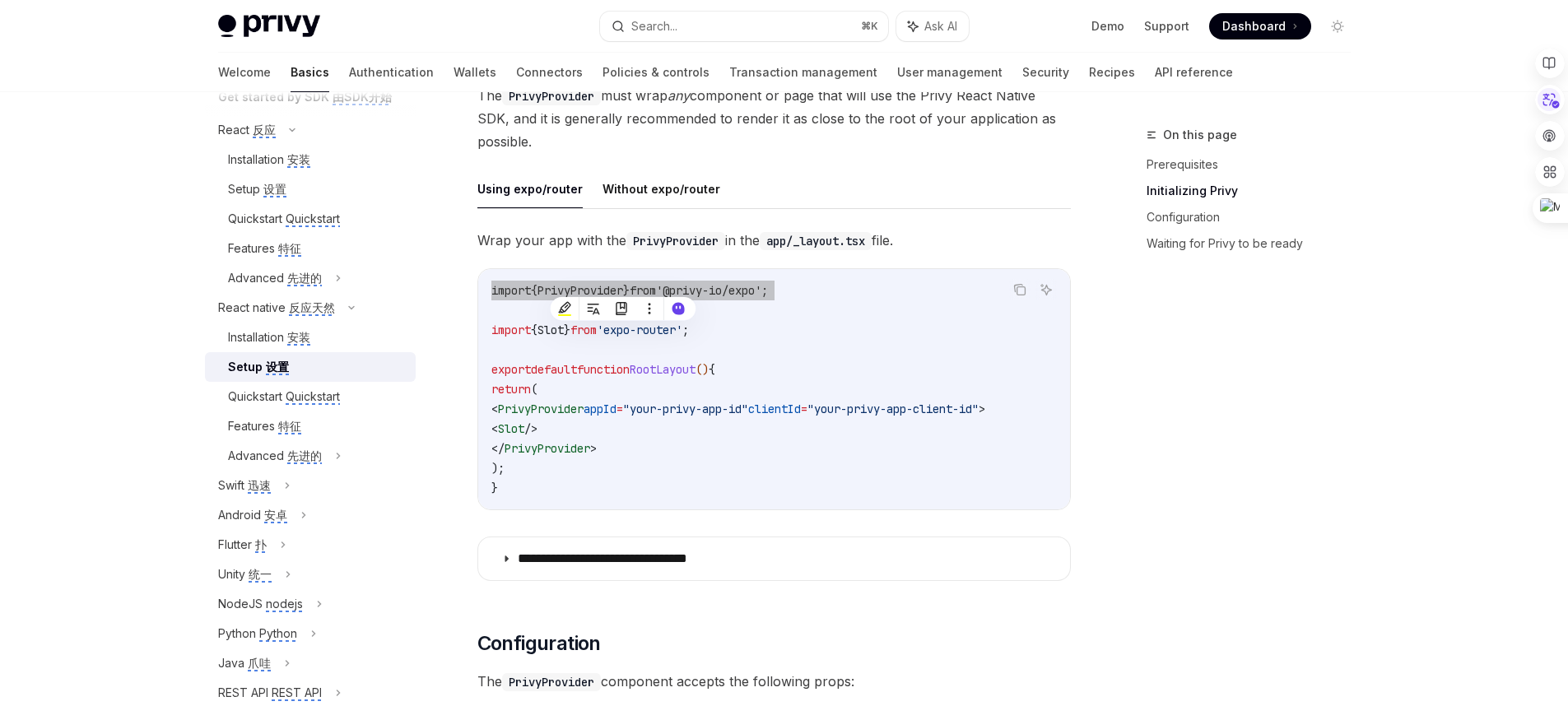
scroll to position [0, 0]
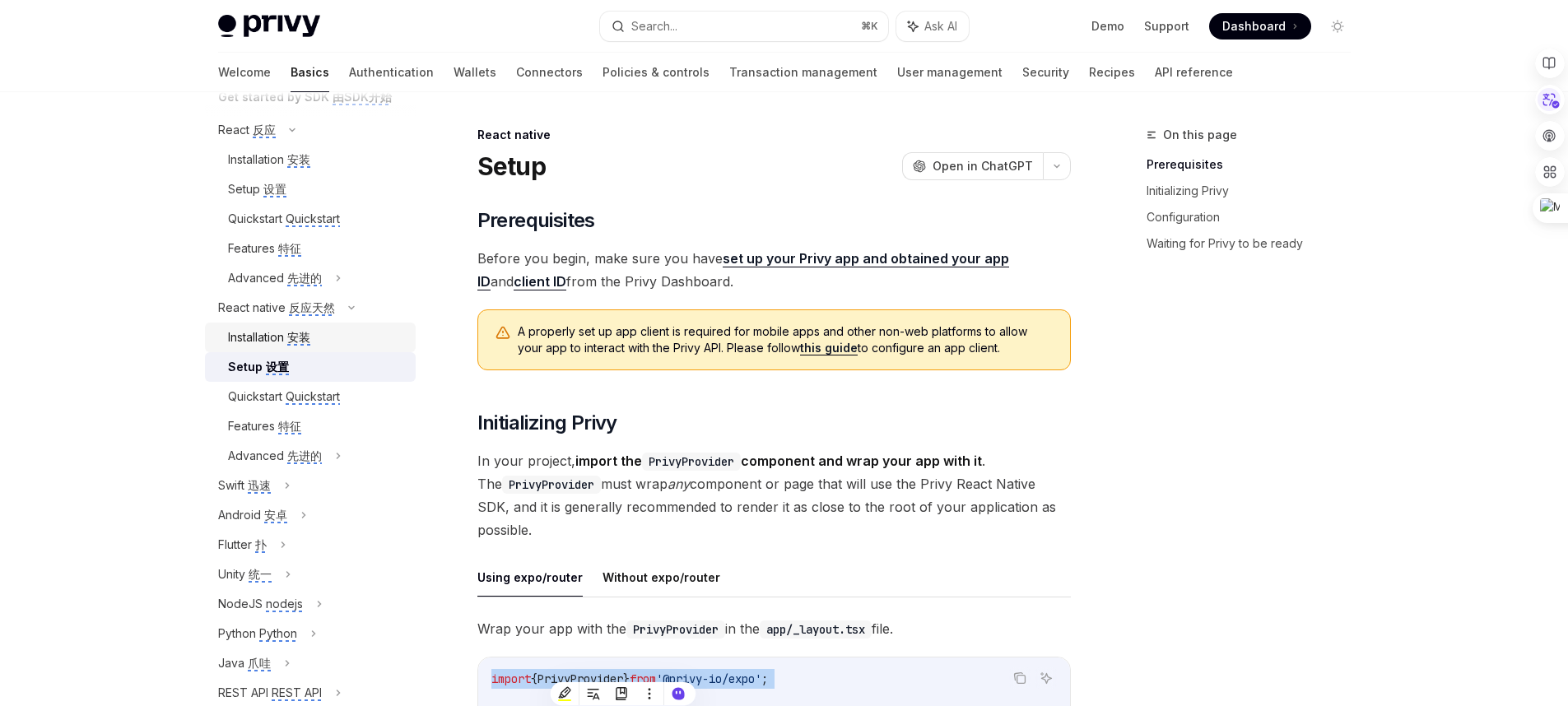
click at [263, 330] on monica-translate-origin-text "Installation" at bounding box center [255, 337] width 56 height 14
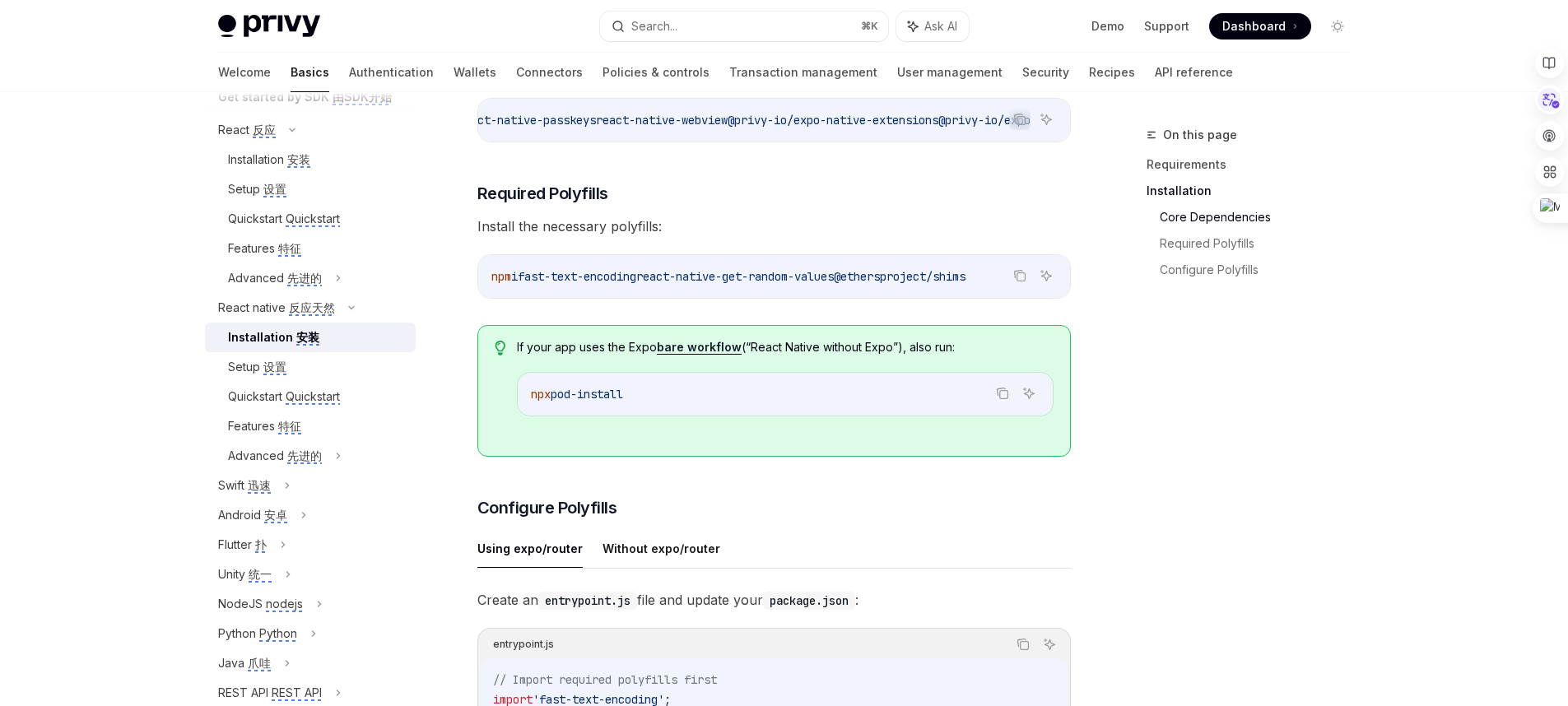
scroll to position [368, 0]
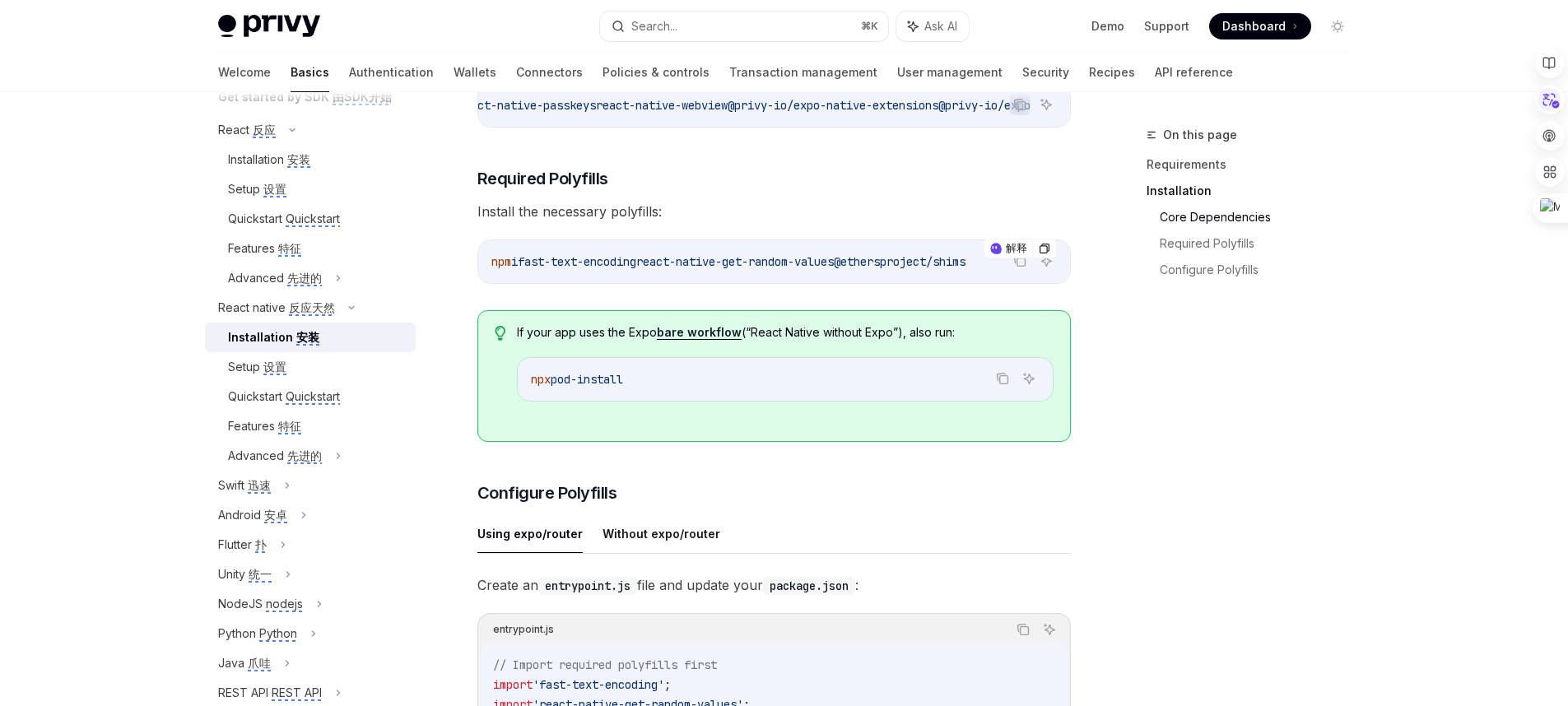
drag, startPoint x: 658, startPoint y: 271, endPoint x: 532, endPoint y: 272, distance: 126.0
click at [532, 269] on span "npm i fast-text-encoding react-native-get-random-values @ethersproject/shims" at bounding box center [728, 261] width 474 height 15
copy span "fast-text-encoding"
drag, startPoint x: 873, startPoint y: 271, endPoint x: 665, endPoint y: 273, distance: 208.0
click at [665, 269] on span "npm i fast-text-encoding react-native-get-random-values @ethersproject/shims" at bounding box center [728, 261] width 474 height 15
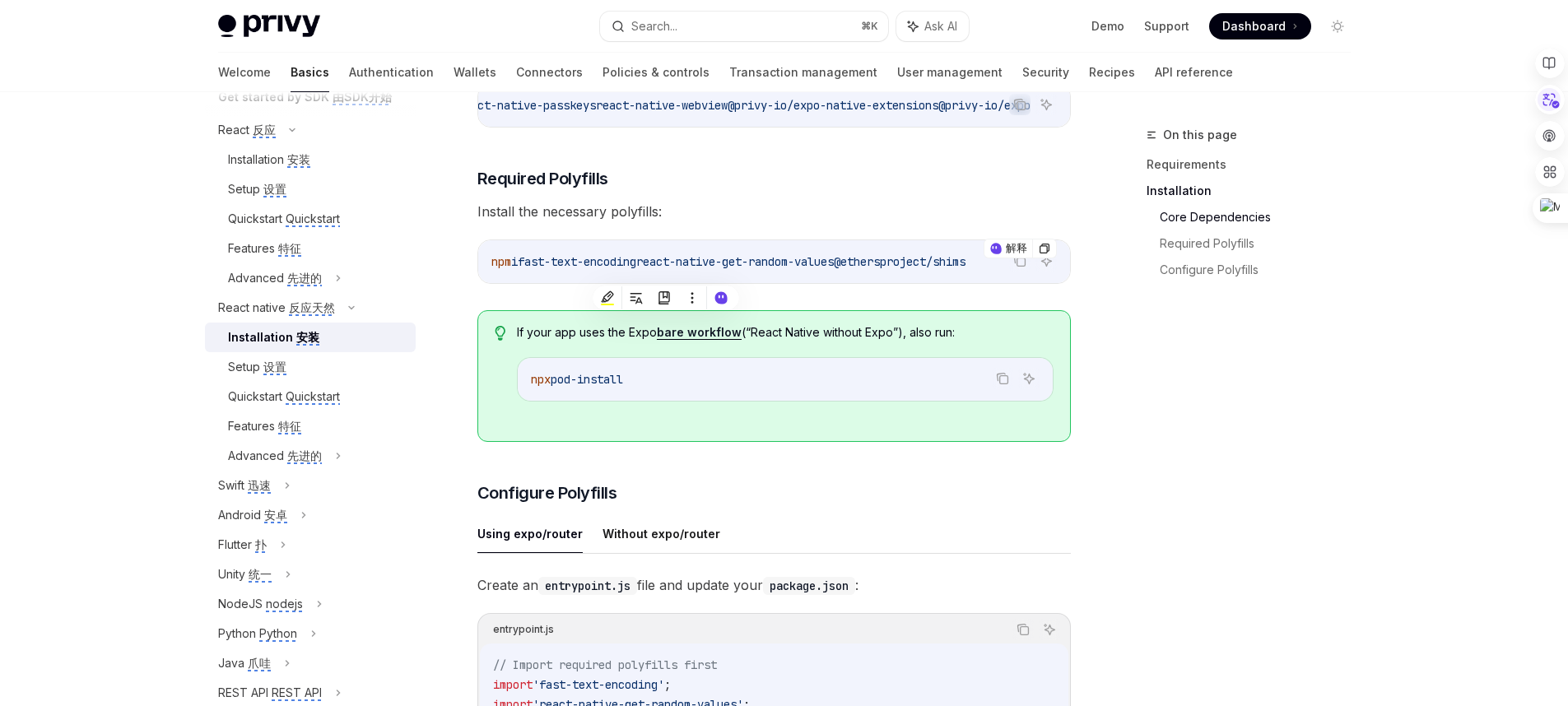
copy span "react-native-get-random-values"
click at [1020, 268] on icon "Copy the contents from the code block" at bounding box center [1019, 260] width 13 height 13
click at [955, 105] on span "@privy-io/expo" at bounding box center [984, 105] width 92 height 15
drag, startPoint x: 942, startPoint y: 103, endPoint x: 1083, endPoint y: 105, distance: 141.0
click at [1083, 105] on div "On this page Requirements Installation Core Dependencies Required Polyfills Con…" at bounding box center [784, 617] width 1159 height 1785
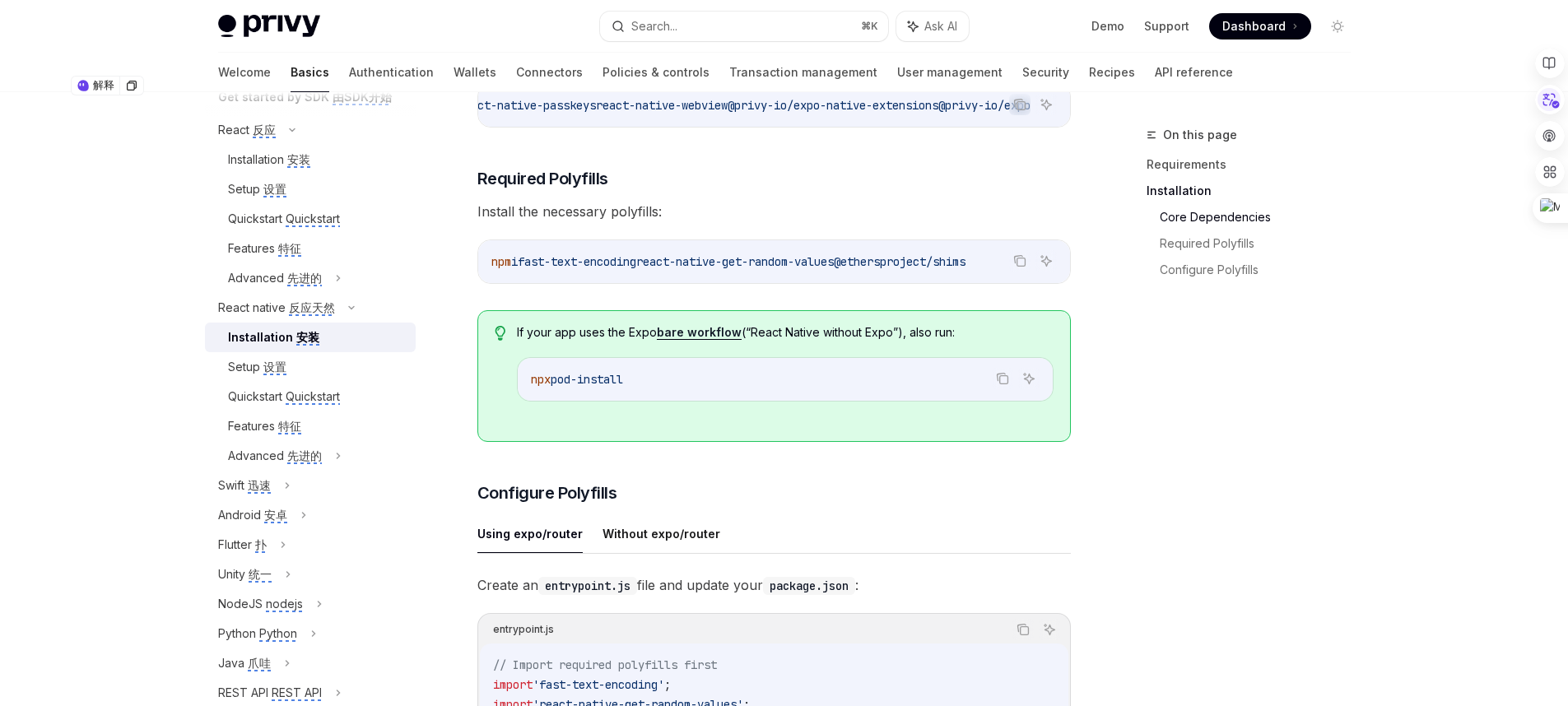
copy span "privy-io/expo"
click at [904, 109] on span "@privy-io/expo-native-extensions" at bounding box center [833, 105] width 211 height 15
copy span "extensions"
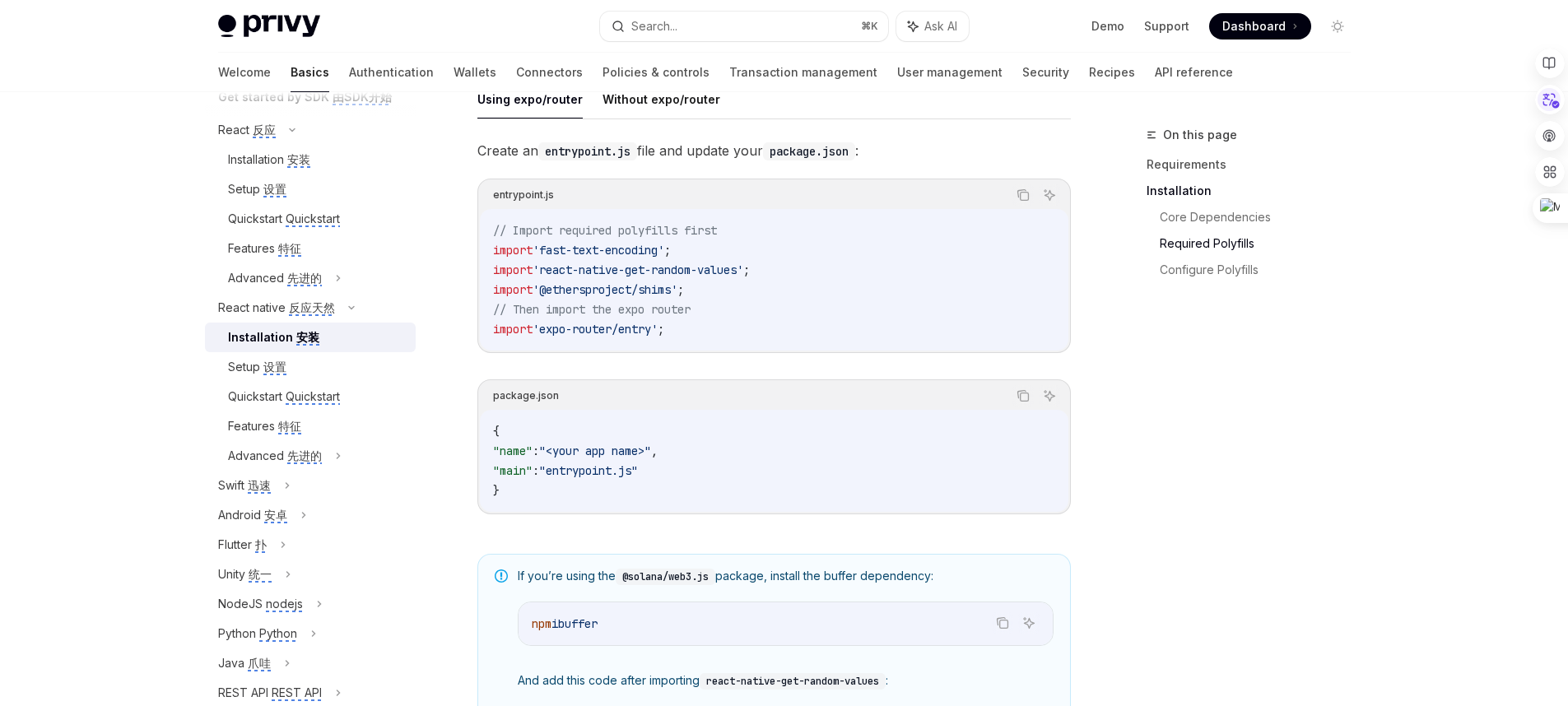
scroll to position [825, 0]
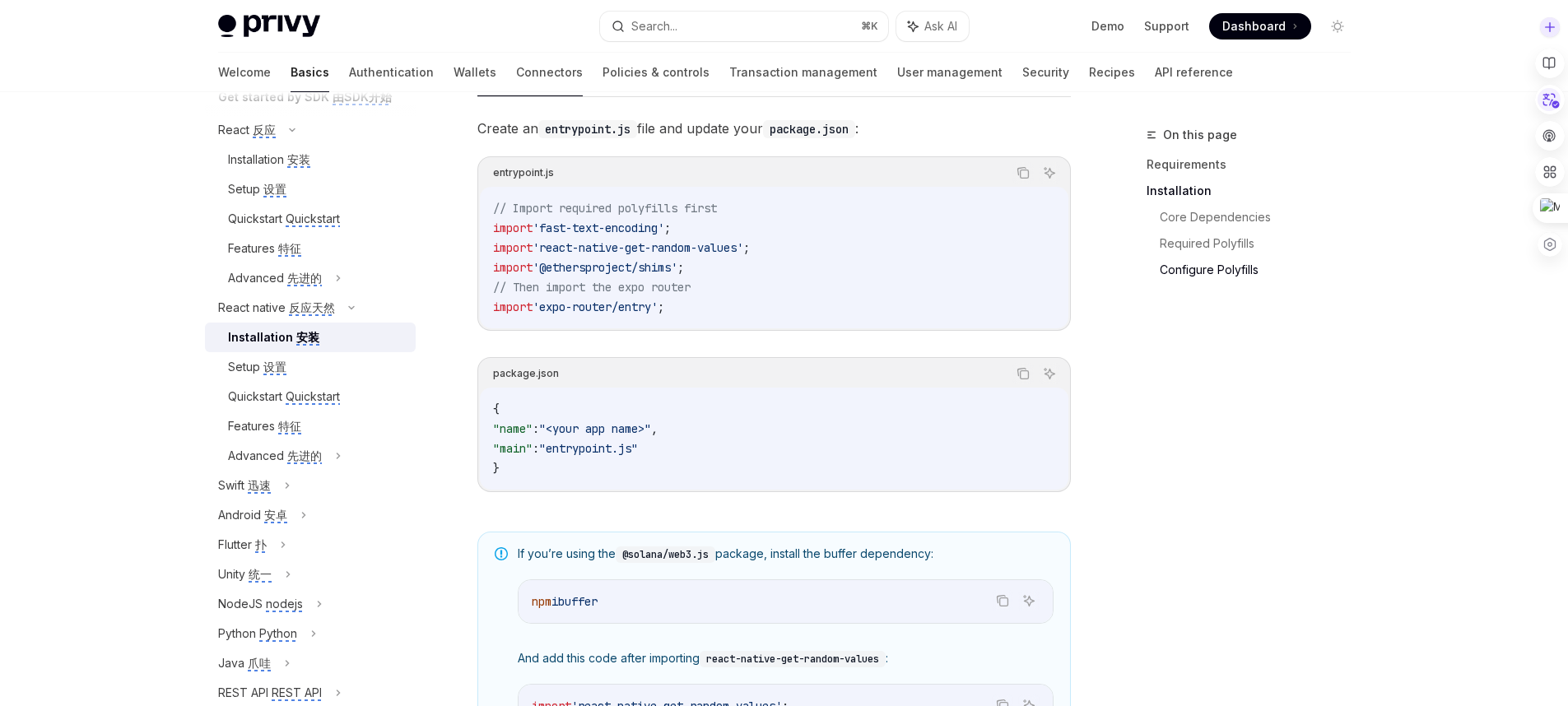
click at [1564, 104] on div at bounding box center [1549, 99] width 29 height 29
click at [1563, 101] on div at bounding box center [1536, 99] width 54 height 29
click at [1556, 105] on icon at bounding box center [1549, 99] width 25 height 25
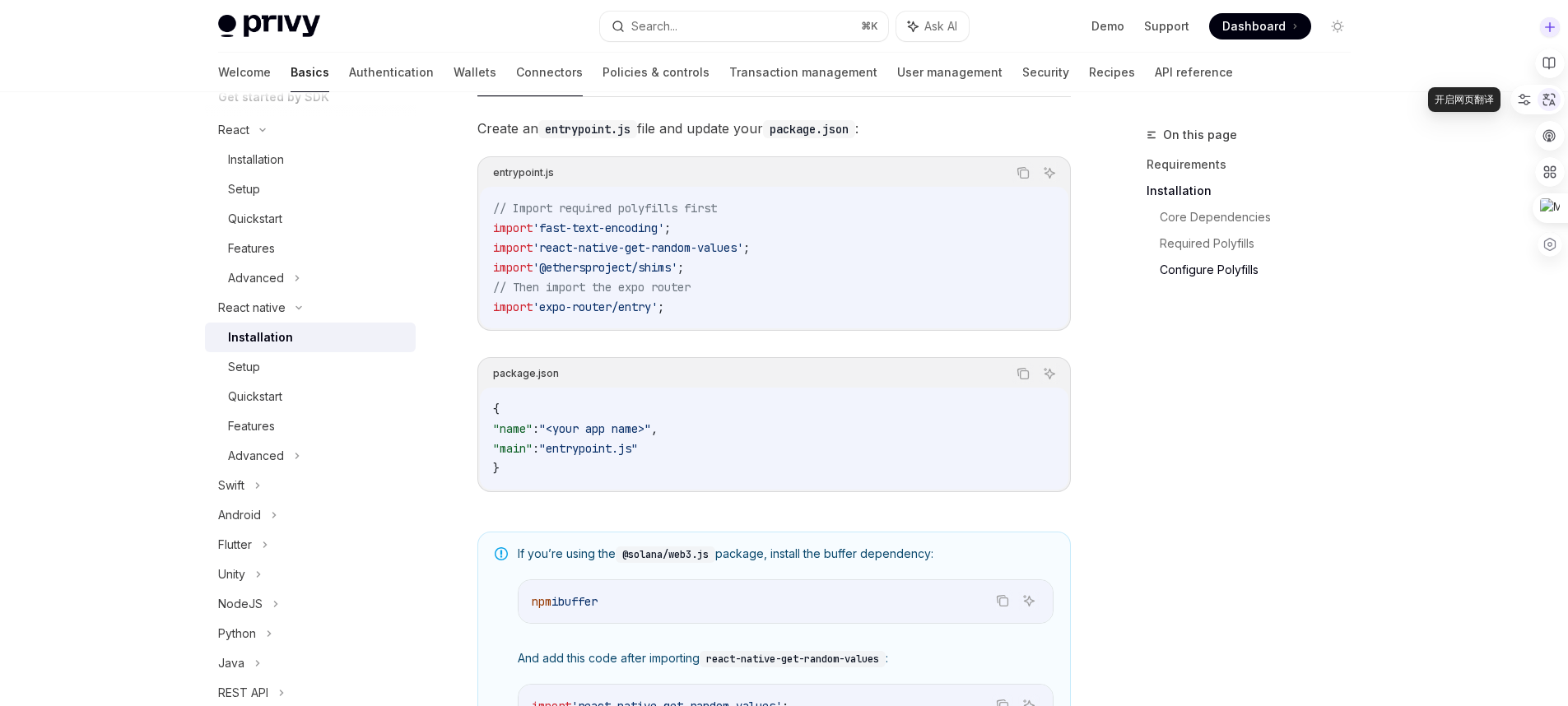
click at [1556, 105] on icon at bounding box center [1549, 99] width 15 height 15
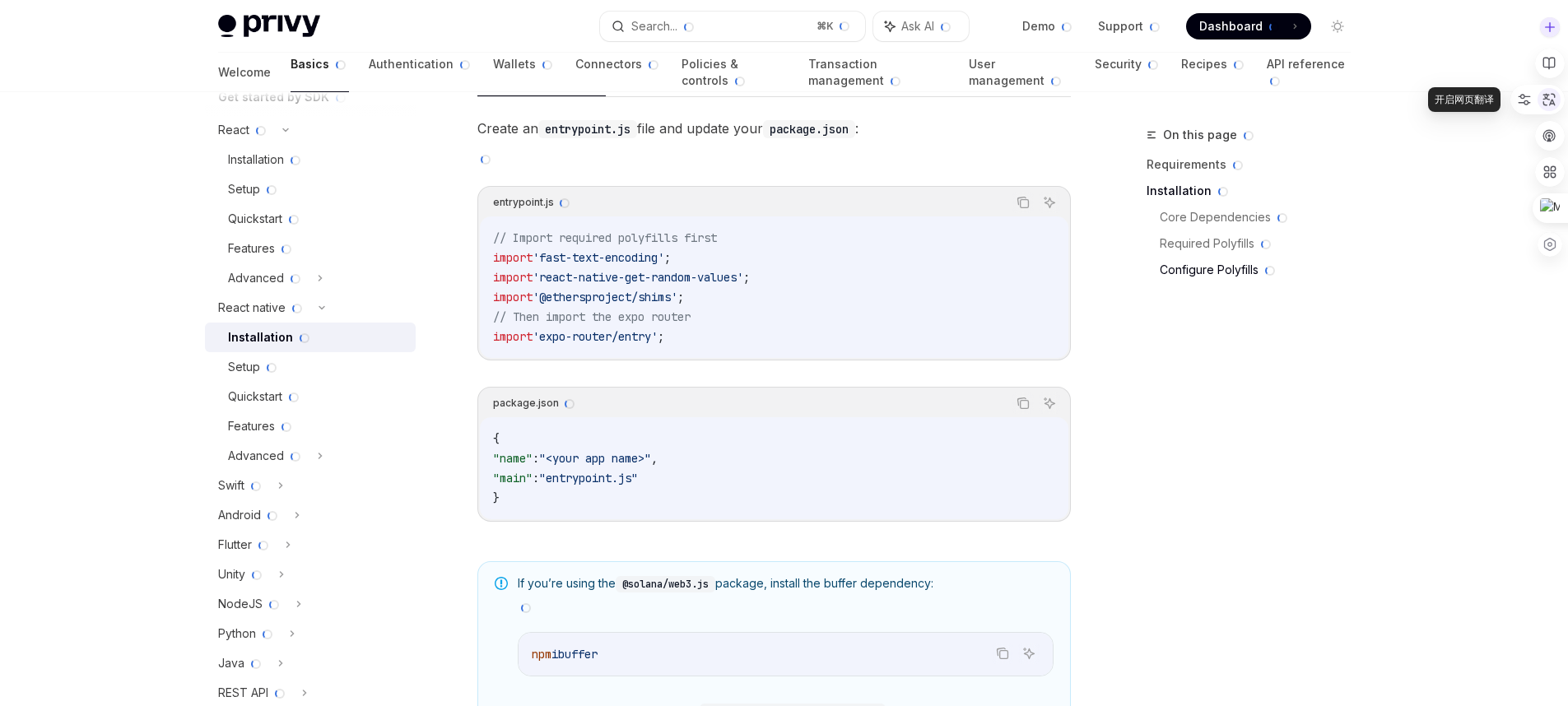
click at [1556, 105] on icon at bounding box center [1549, 99] width 15 height 15
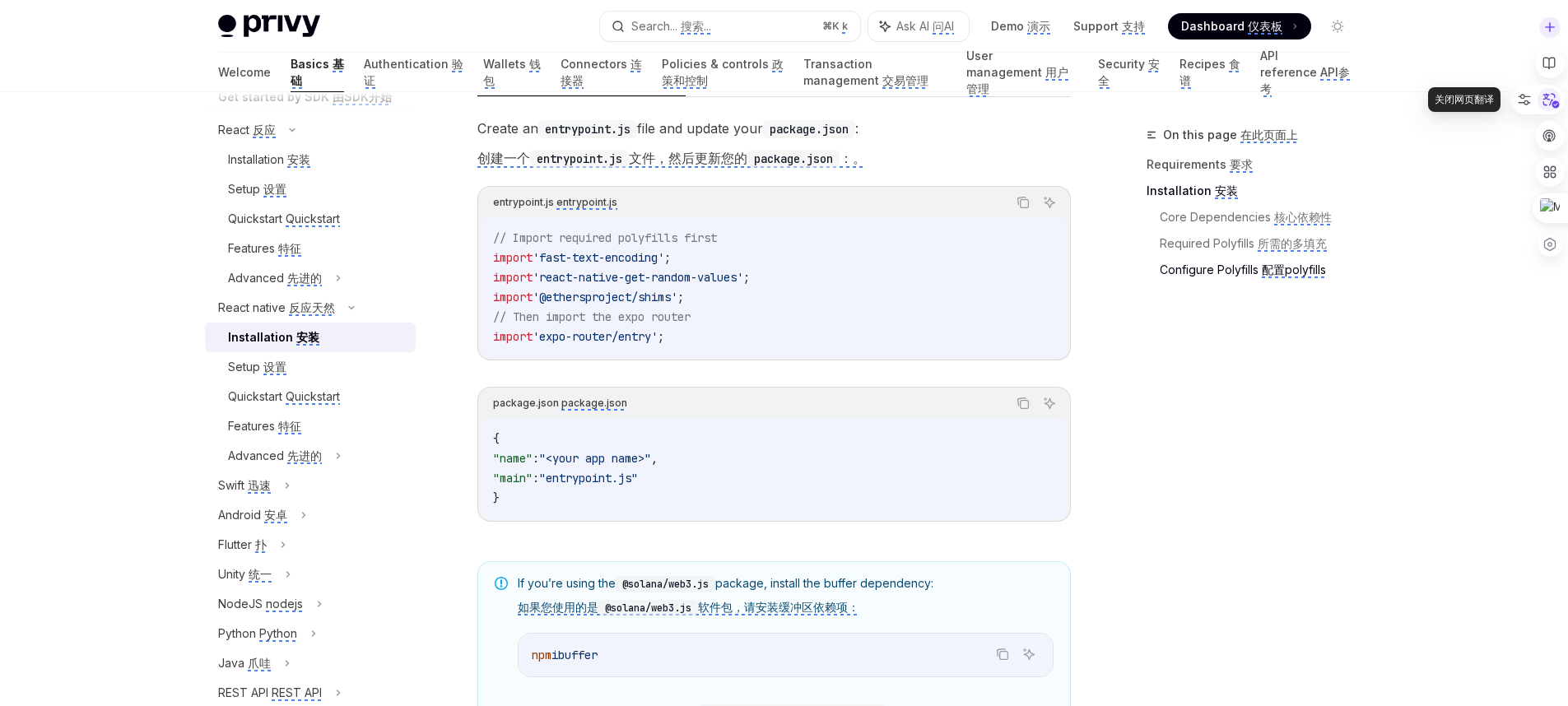
click at [1556, 105] on icon at bounding box center [1549, 99] width 25 height 25
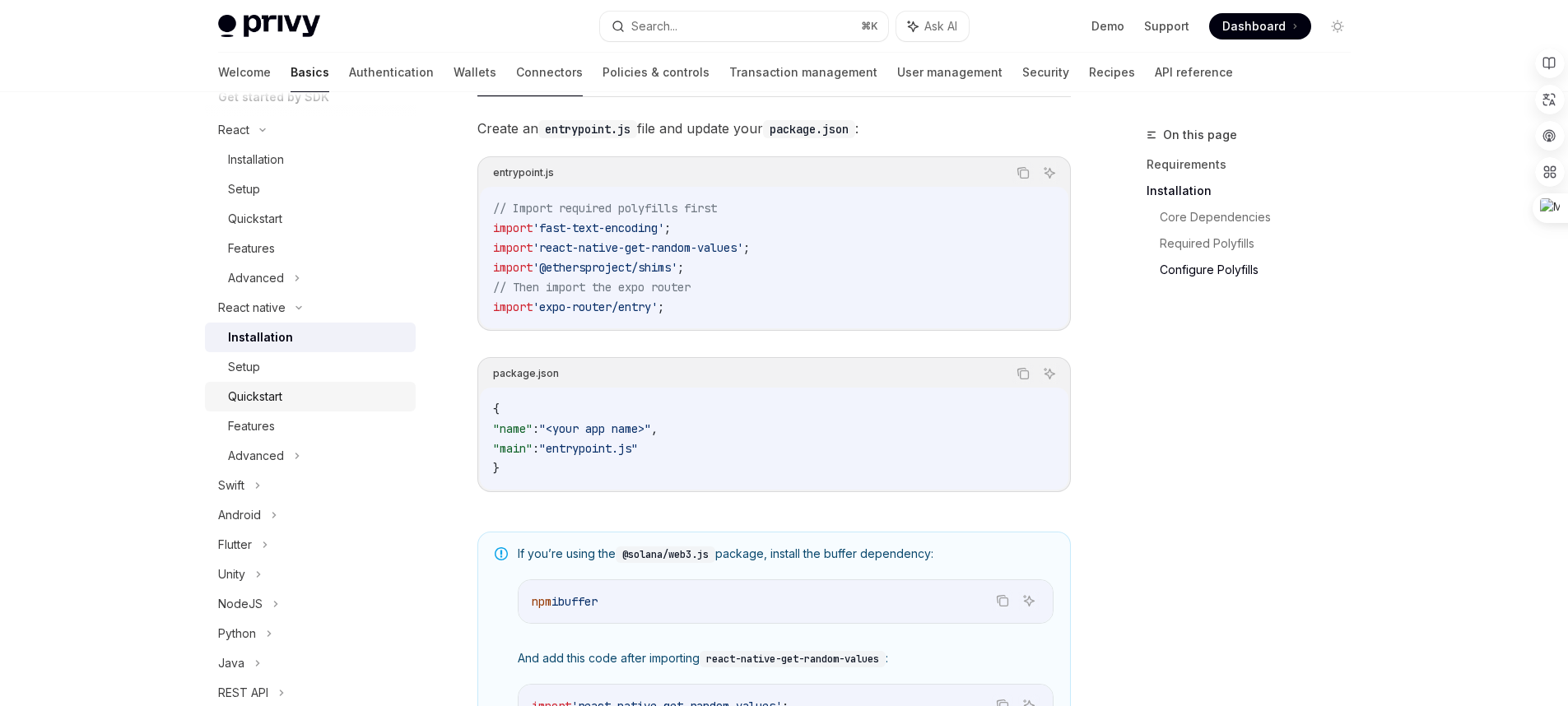
click at [288, 400] on div "Quickstart" at bounding box center [316, 397] width 178 height 19
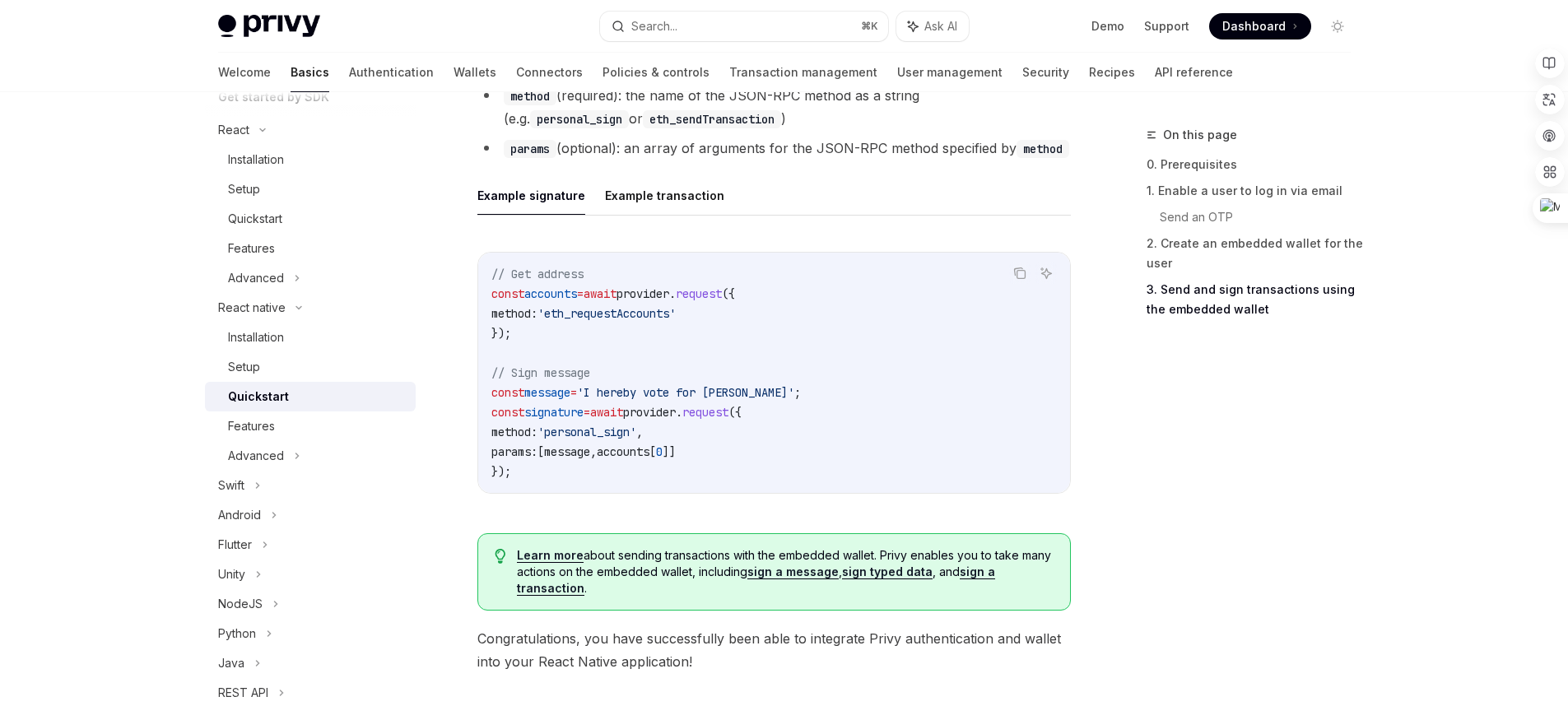
scroll to position [2514, 0]
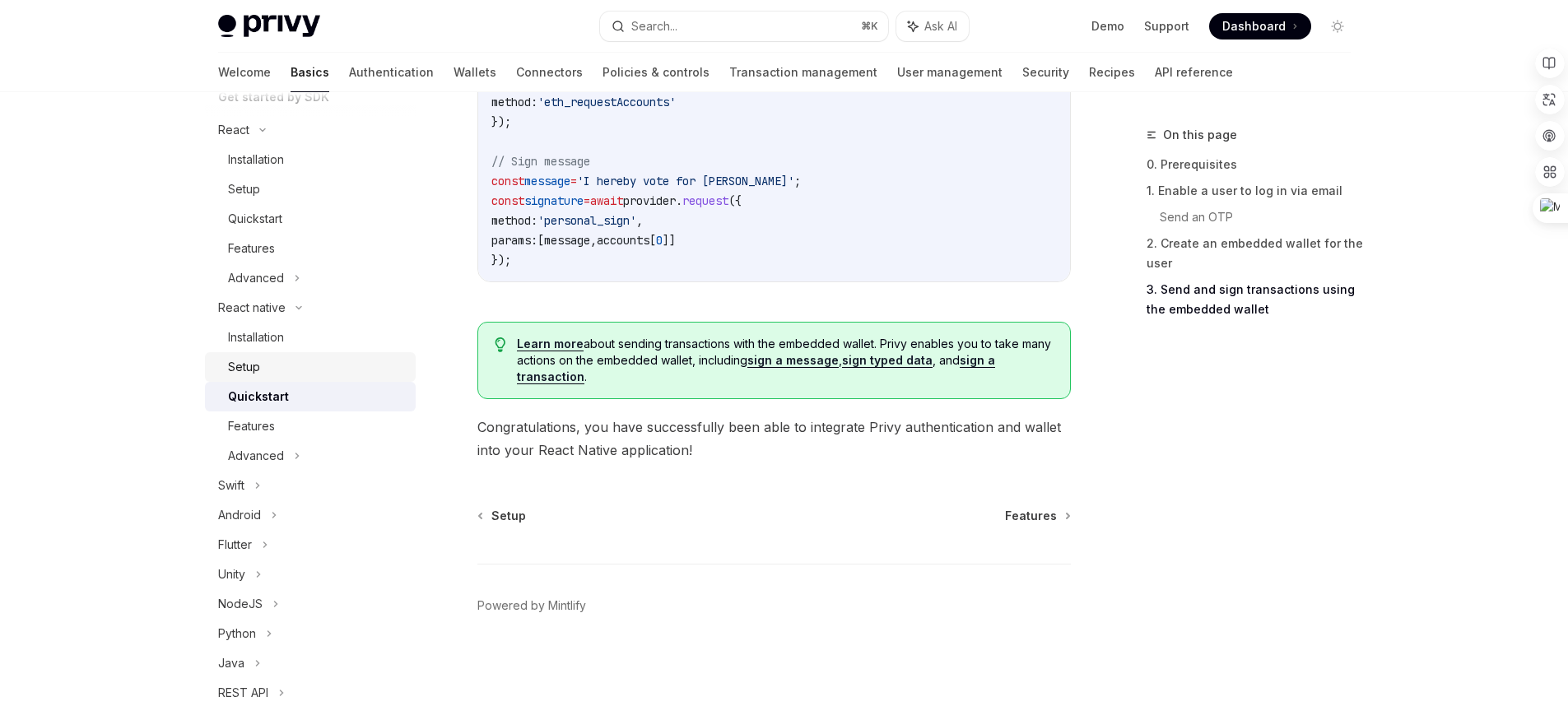
click at [316, 375] on div "Setup" at bounding box center [316, 367] width 178 height 19
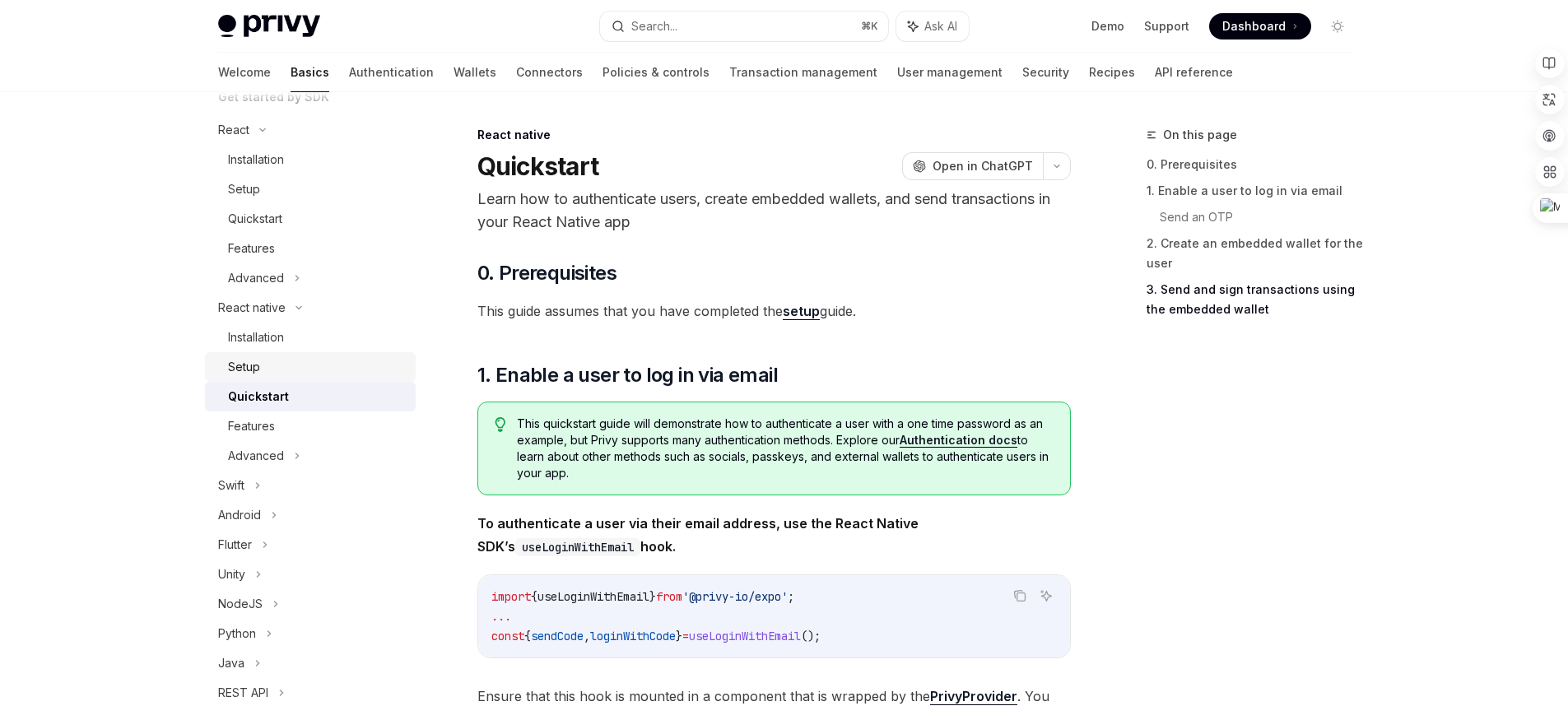
type textarea "*"
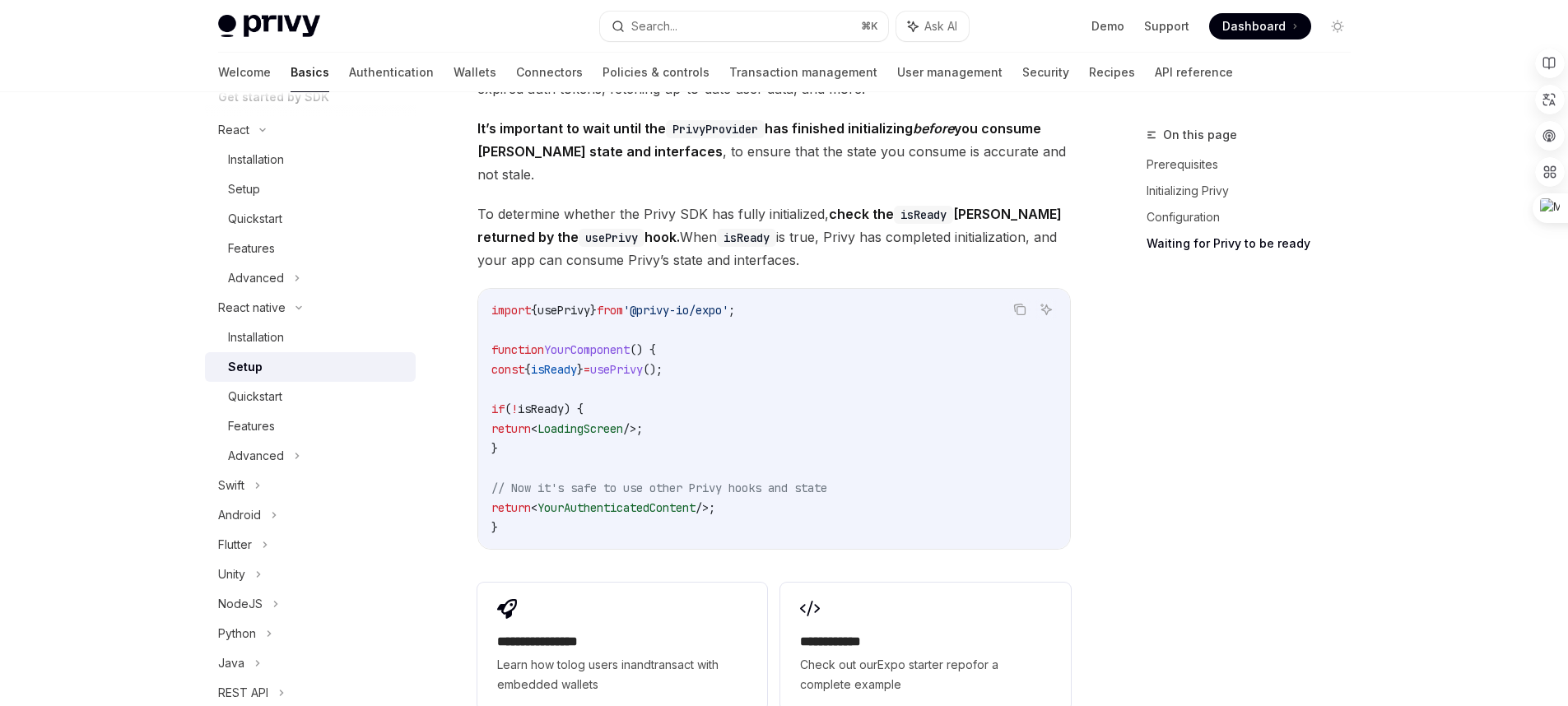
scroll to position [1293, 0]
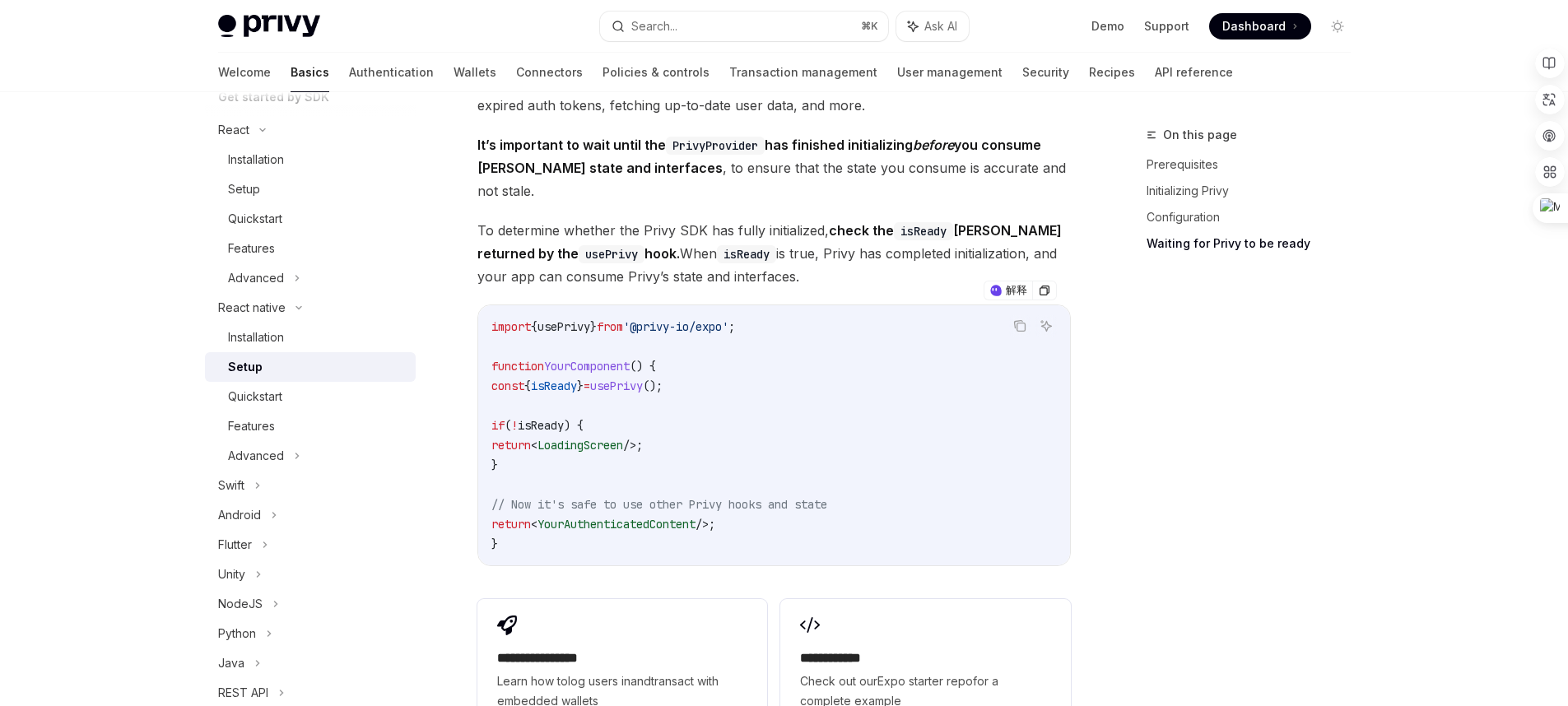
click at [642, 378] on span "usePrivy" at bounding box center [616, 385] width 52 height 15
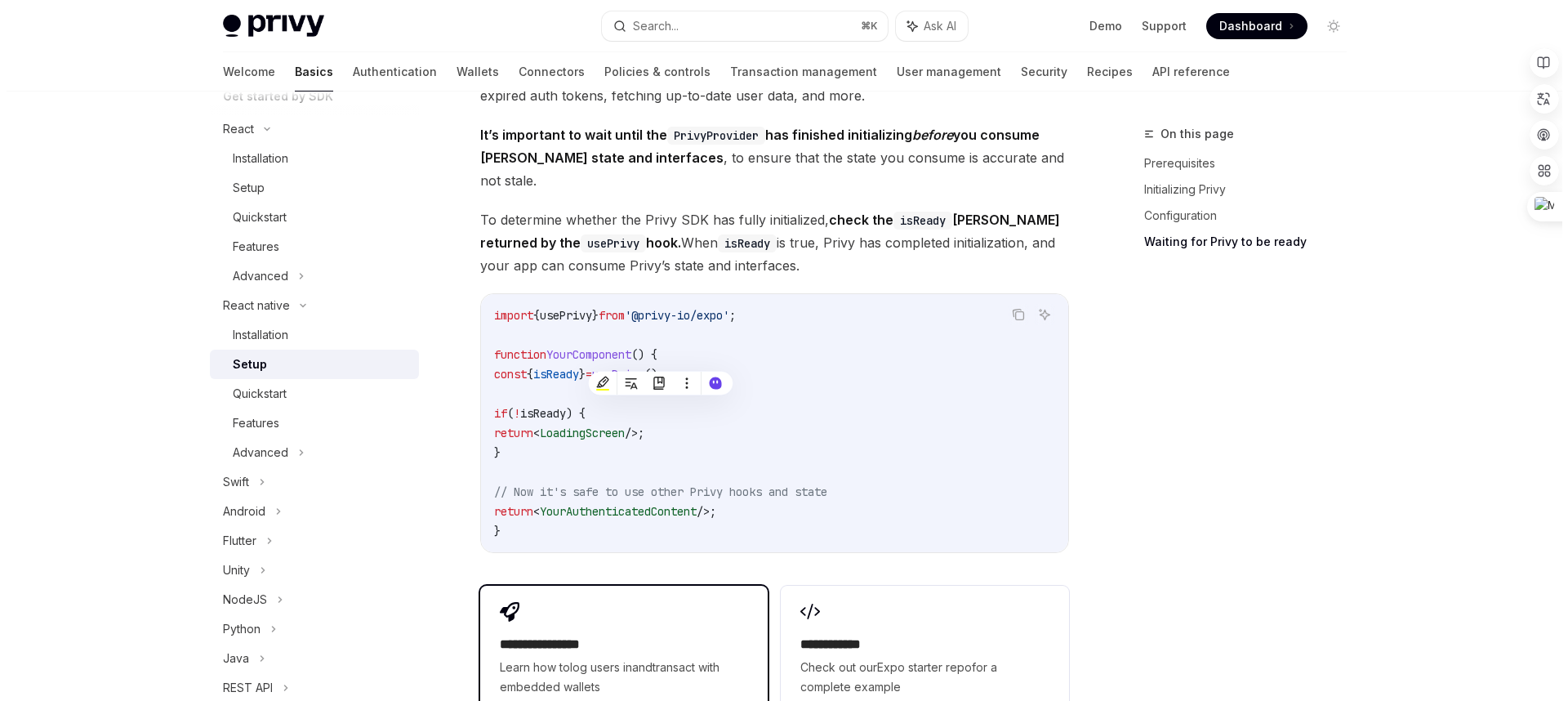
scroll to position [1295, 0]
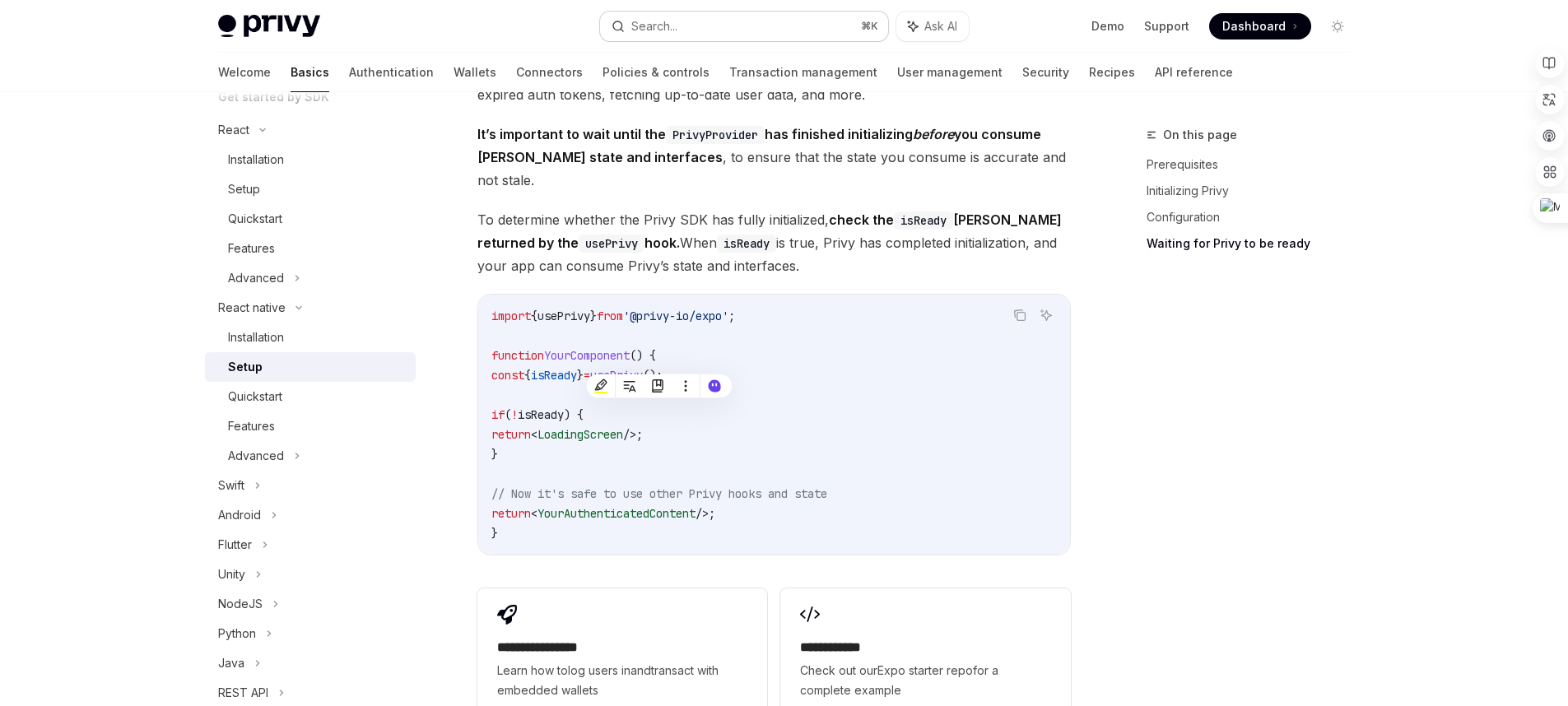
click at [734, 29] on button "Search... ⌘ K" at bounding box center [743, 26] width 288 height 29
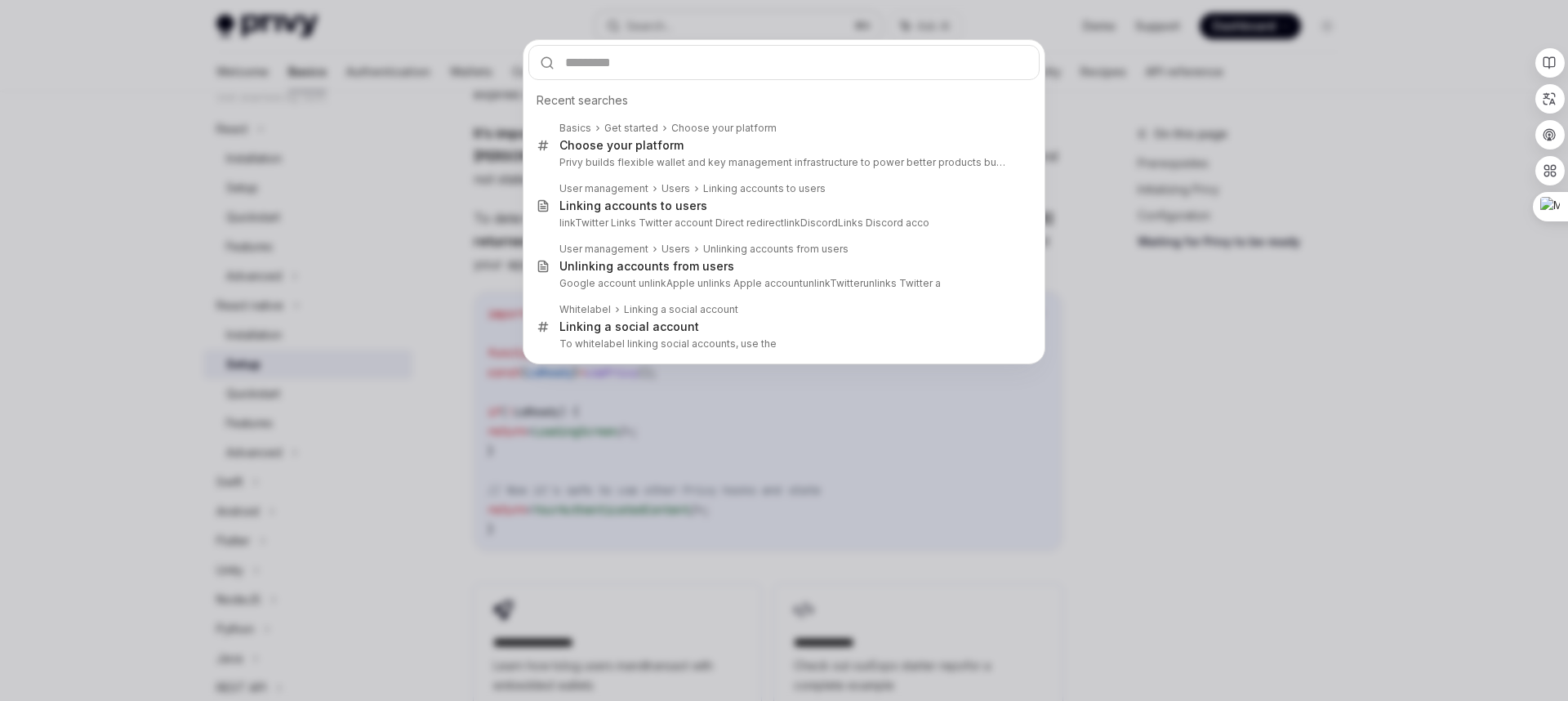
type input "********"
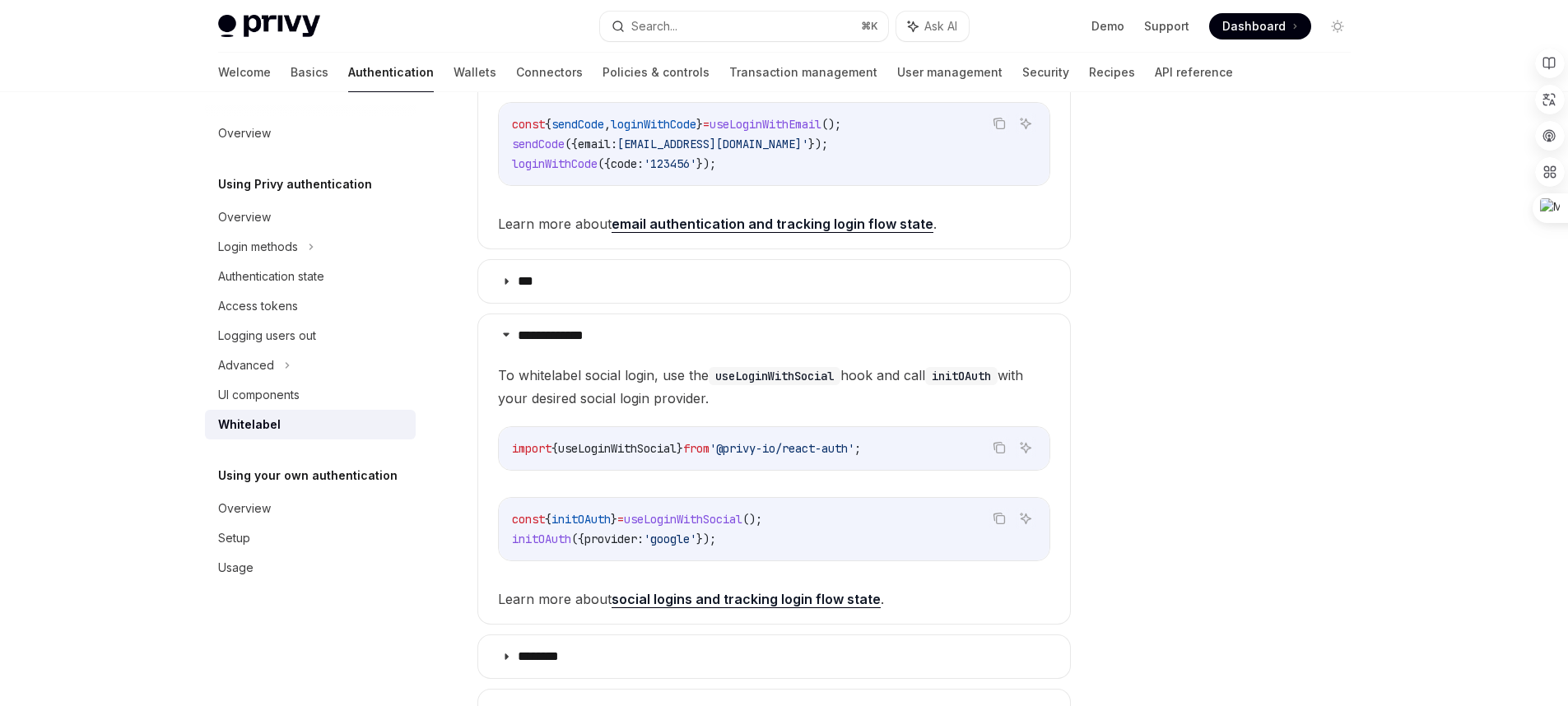
scroll to position [417, 0]
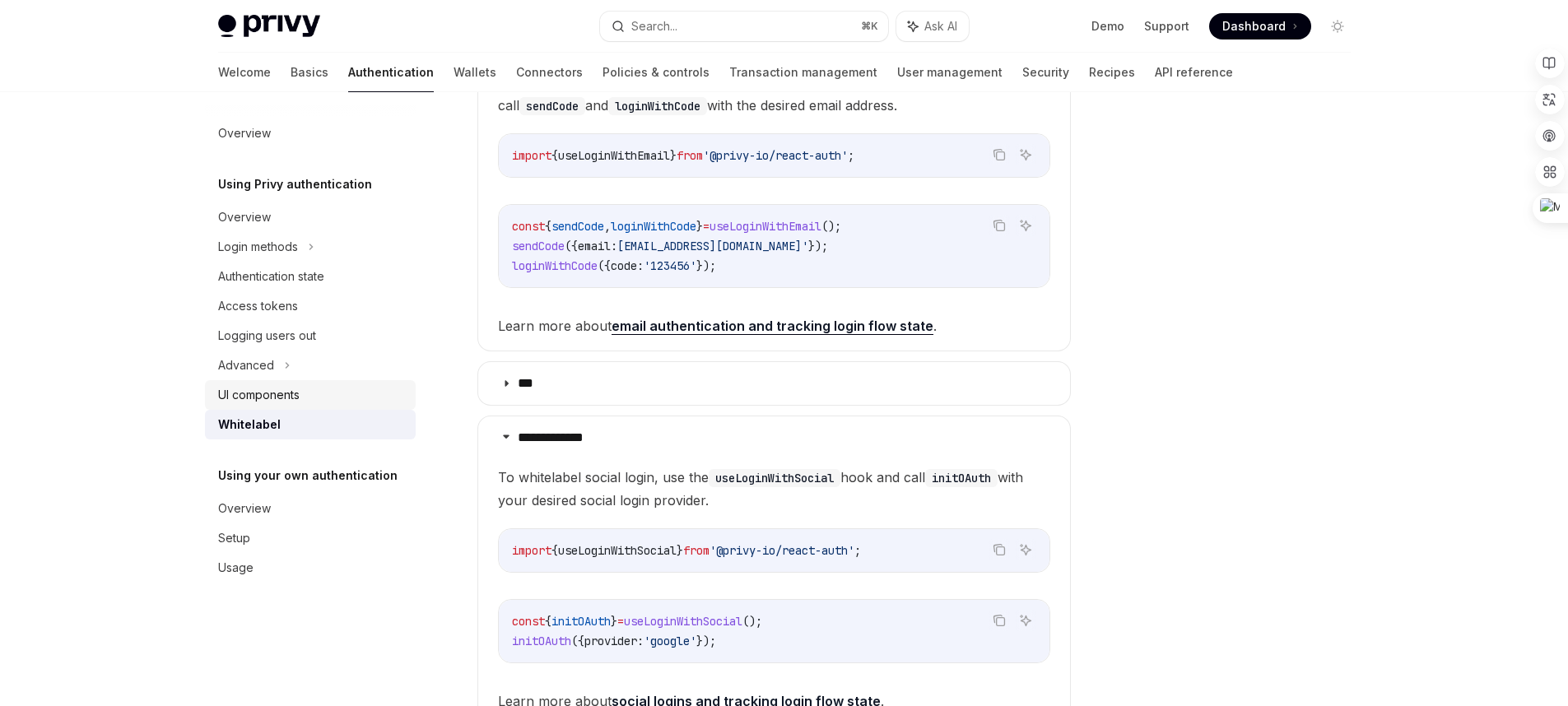
click at [365, 402] on div "UI components" at bounding box center [312, 395] width 188 height 19
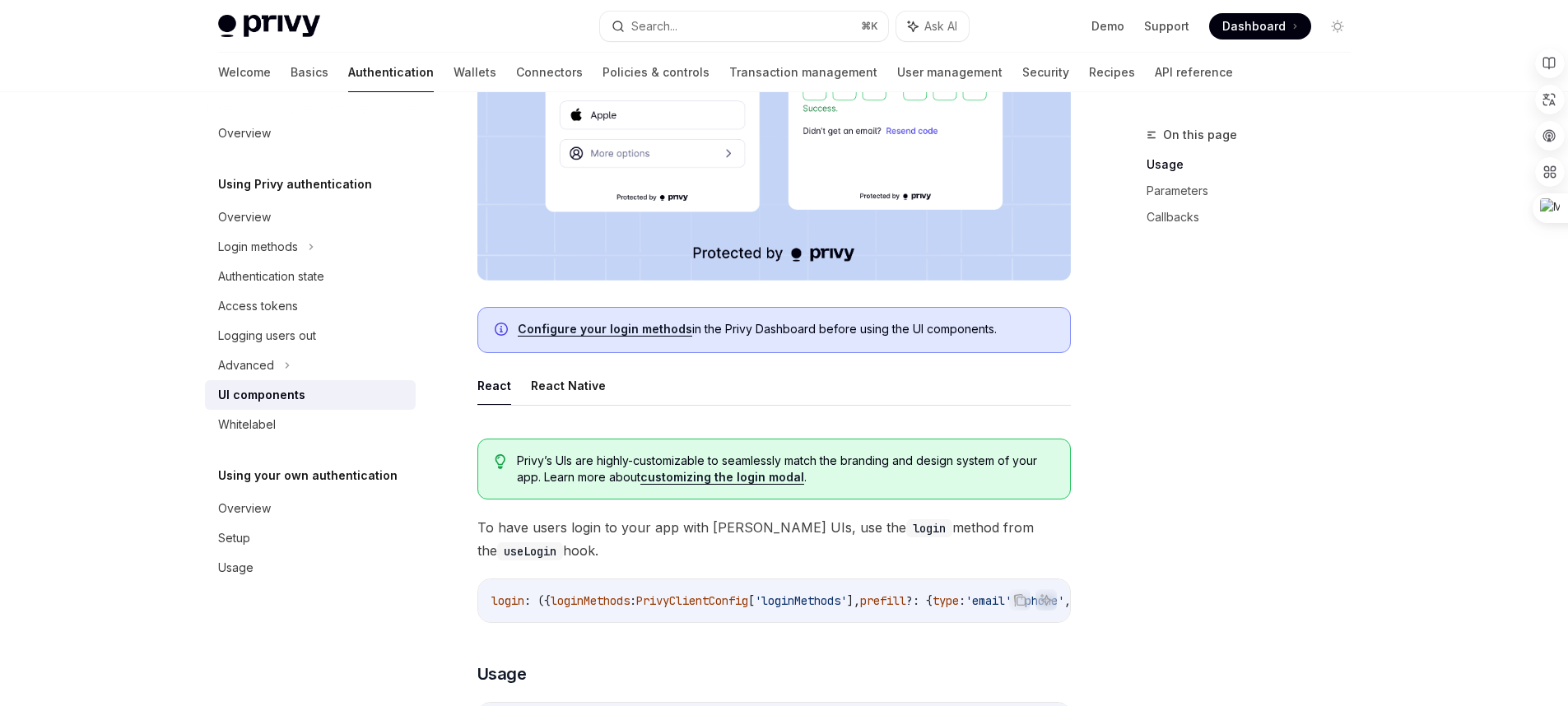
scroll to position [560, 0]
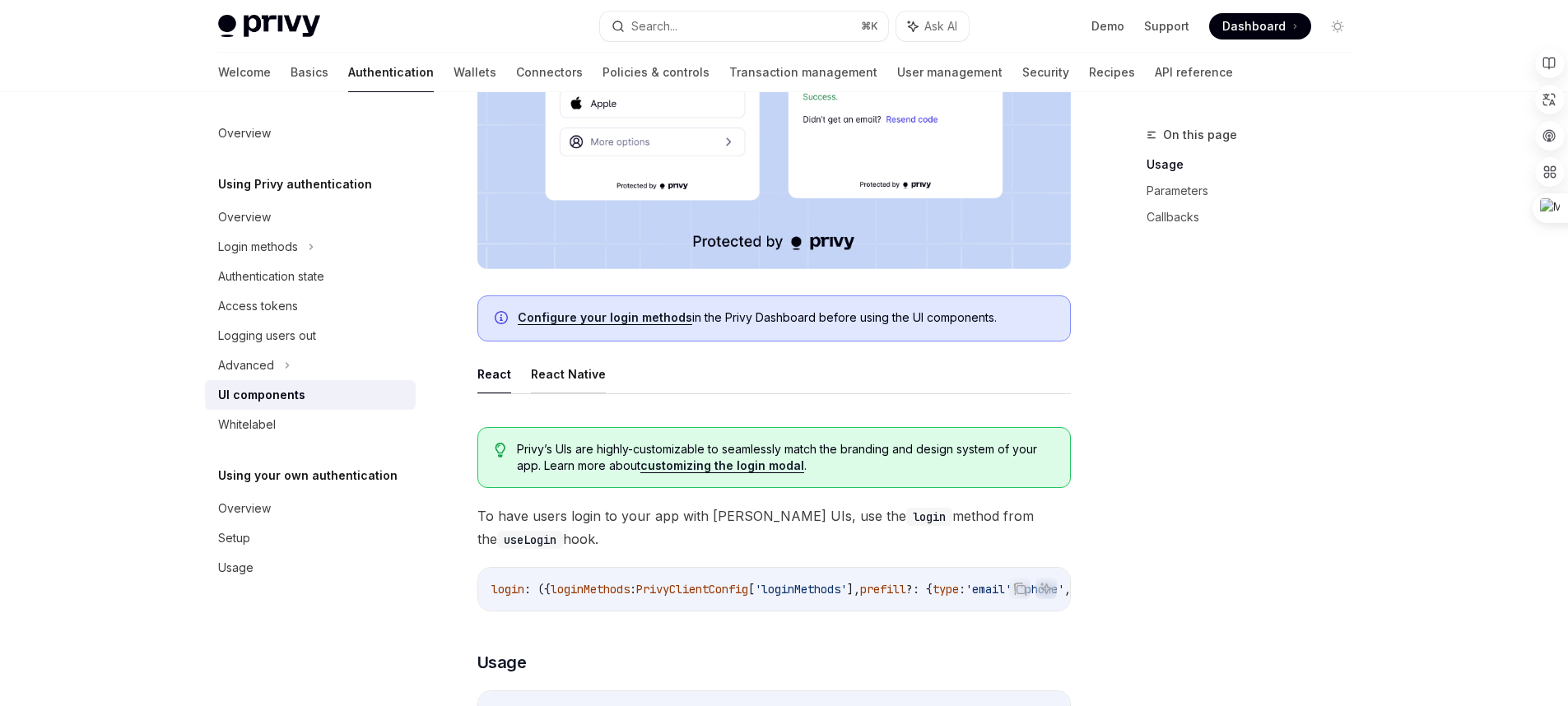
click at [550, 384] on button "React Native" at bounding box center [568, 374] width 75 height 39
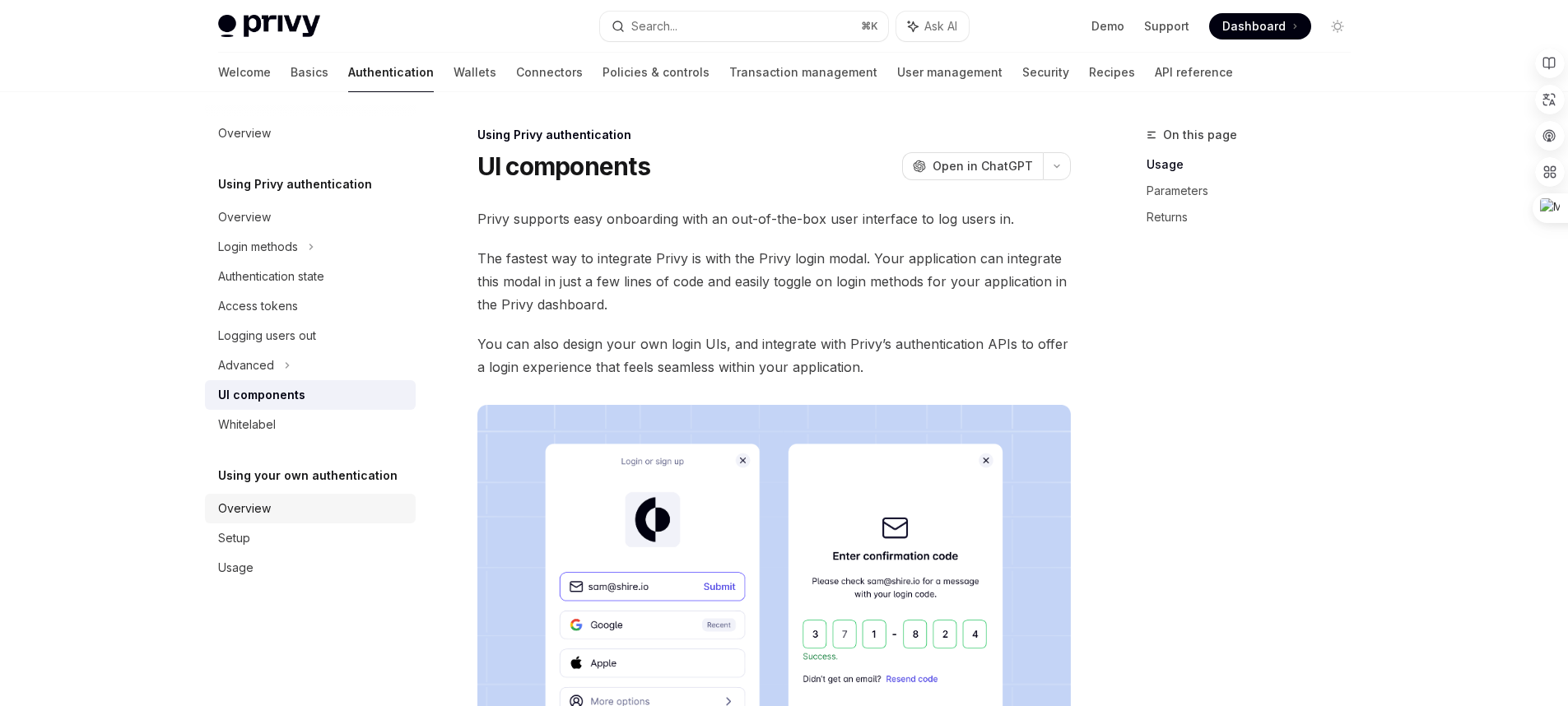
click at [323, 515] on div "Overview" at bounding box center [312, 508] width 188 height 19
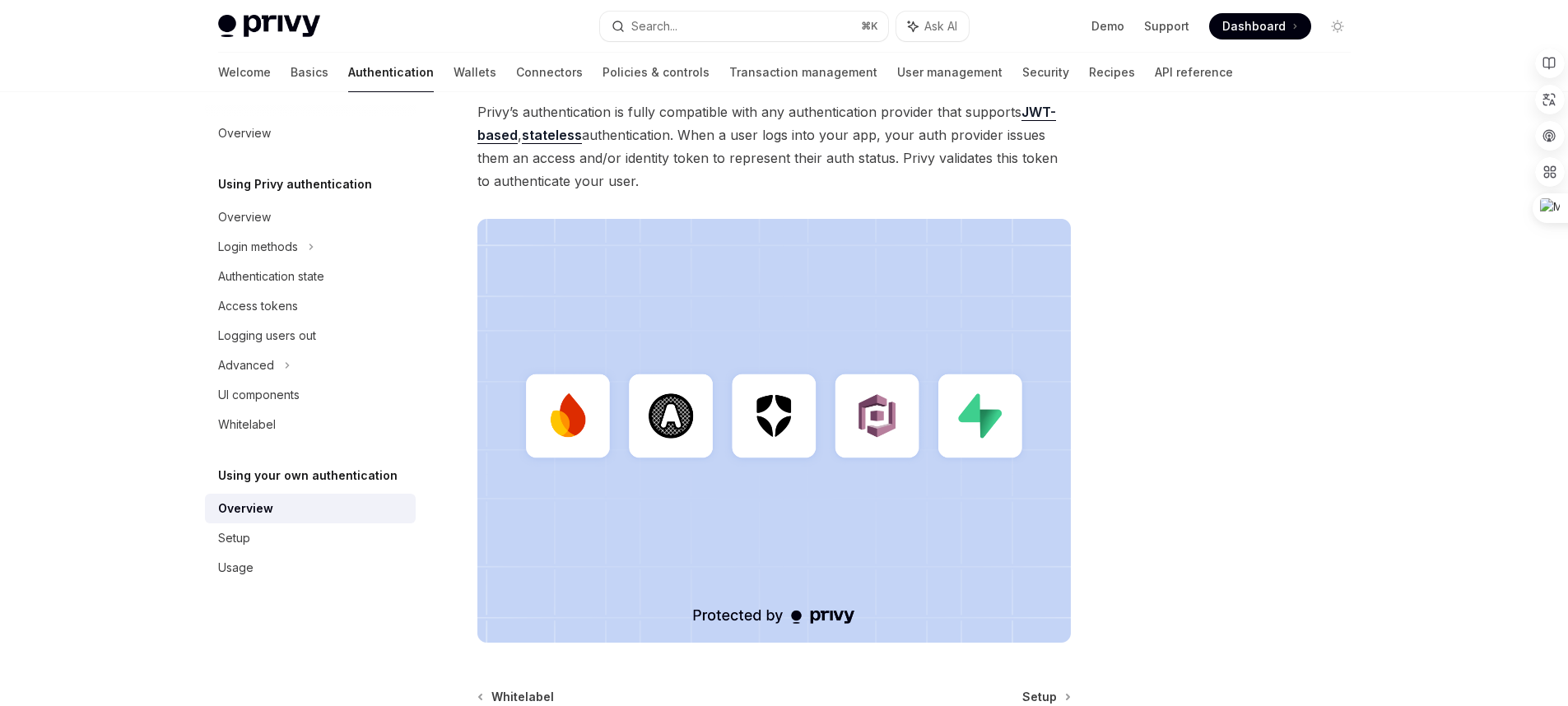
scroll to position [466, 0]
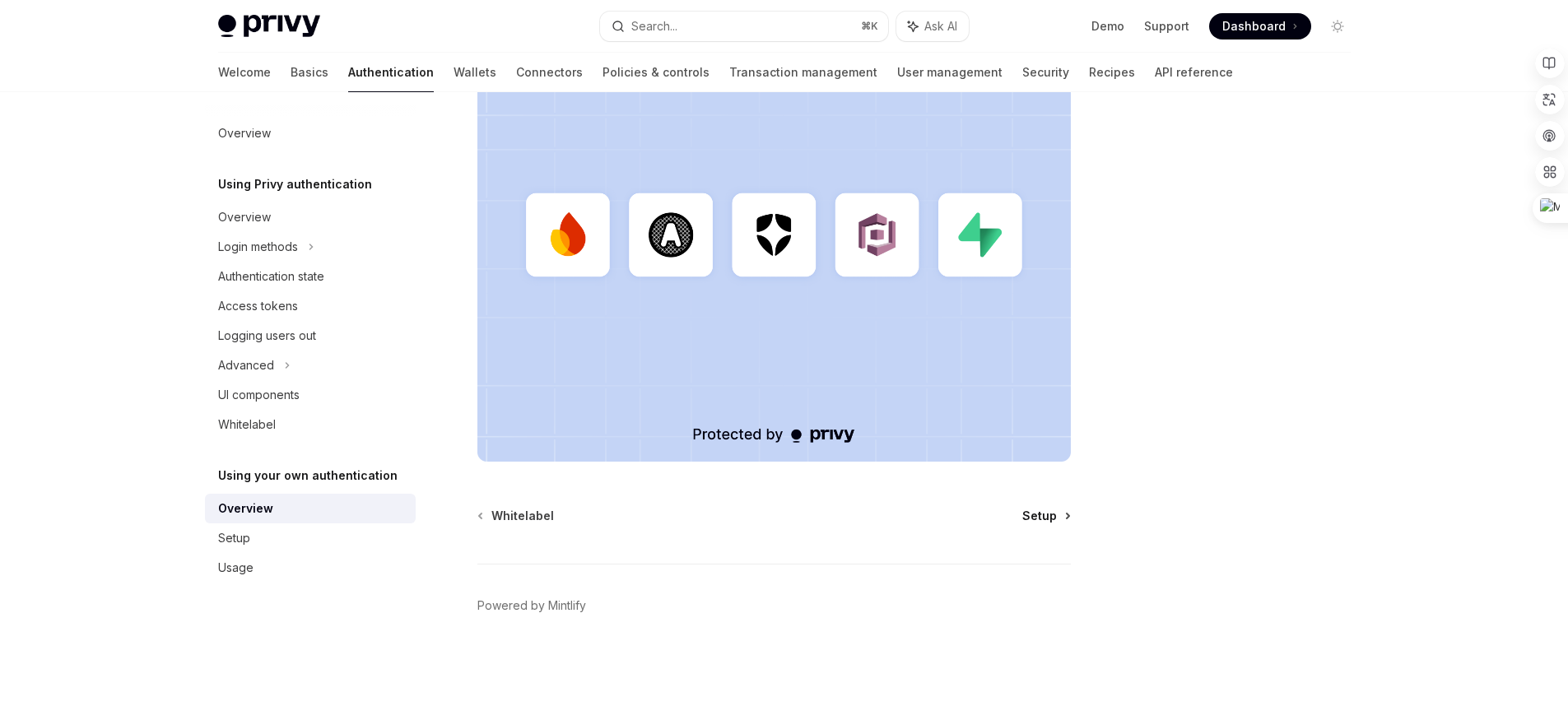
click at [1052, 524] on span "Setup" at bounding box center [1039, 516] width 35 height 17
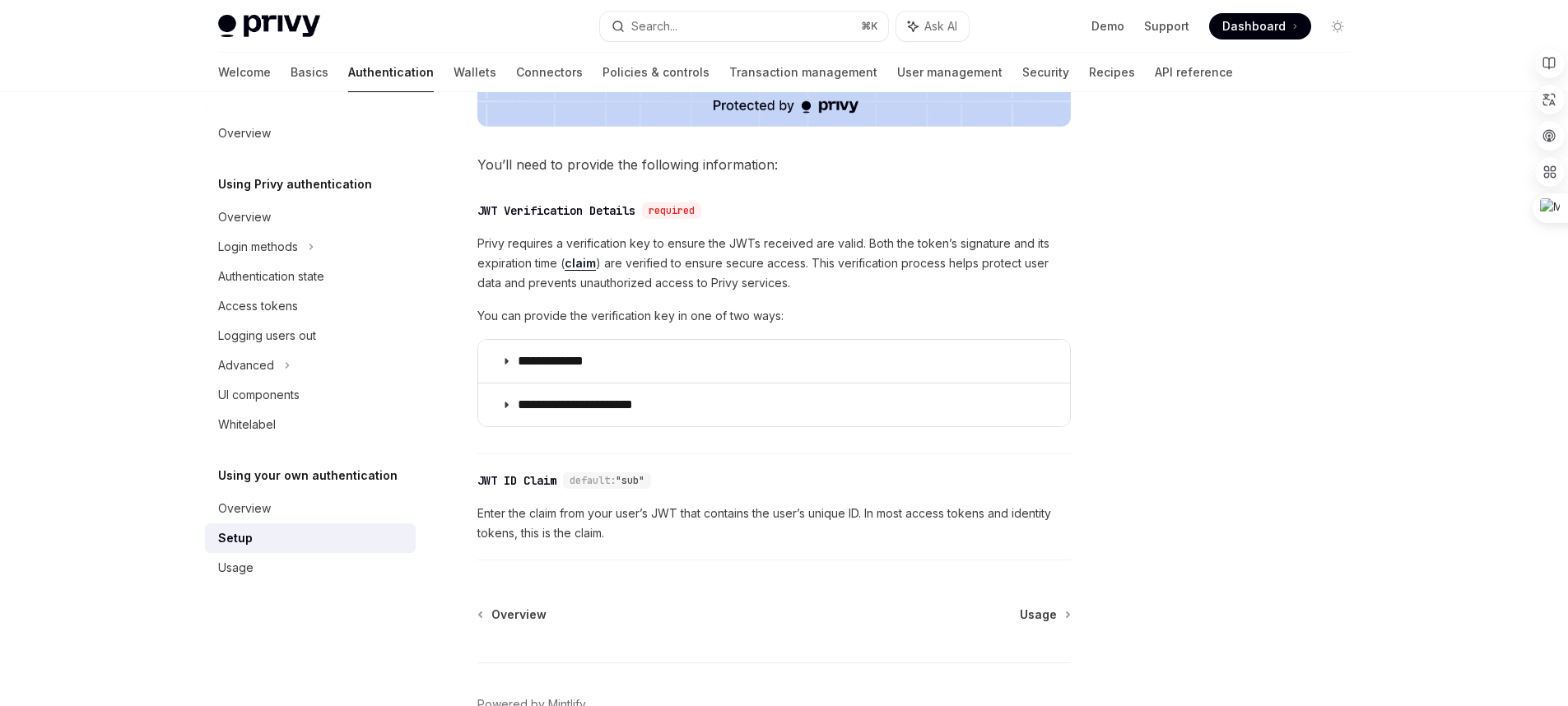
scroll to position [790, 0]
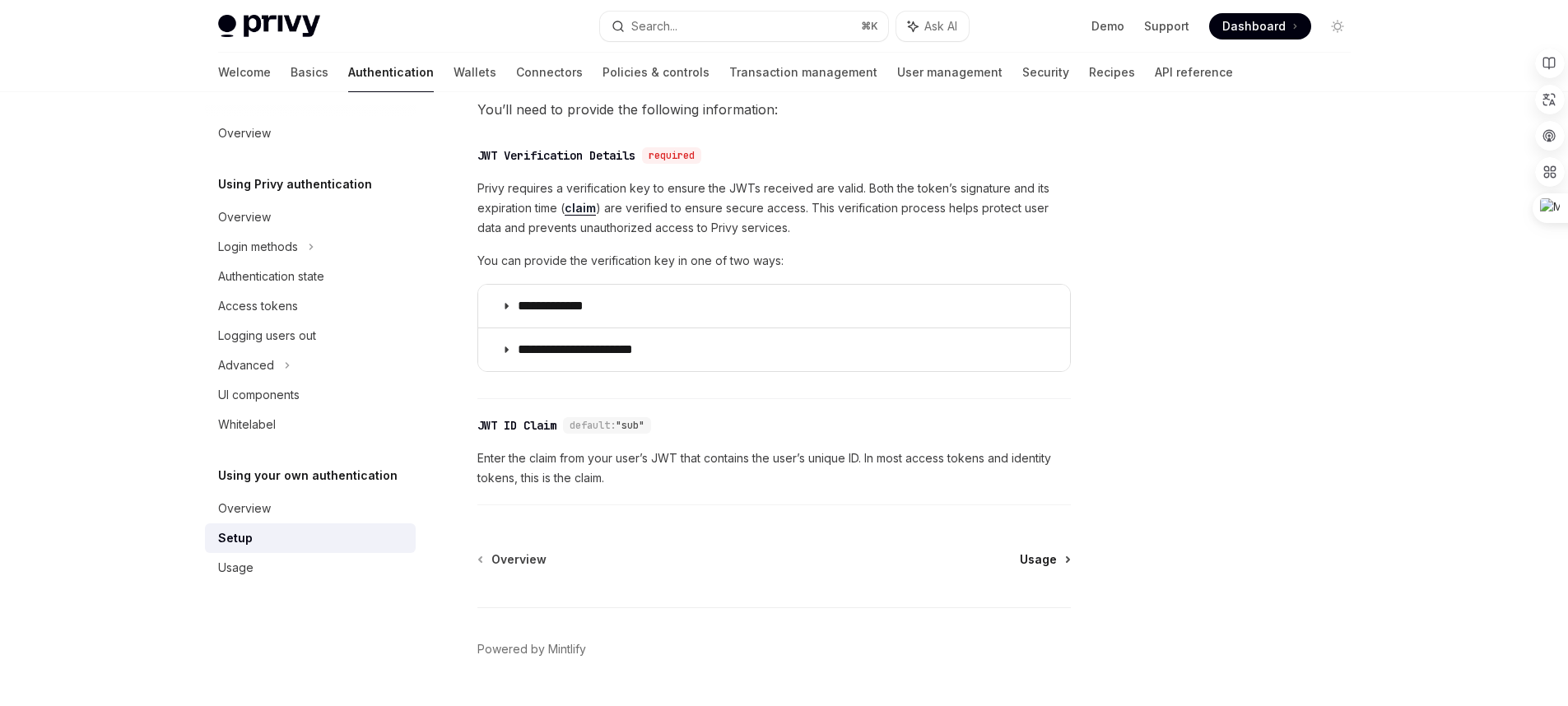
click at [1054, 562] on span "Usage" at bounding box center [1038, 559] width 37 height 17
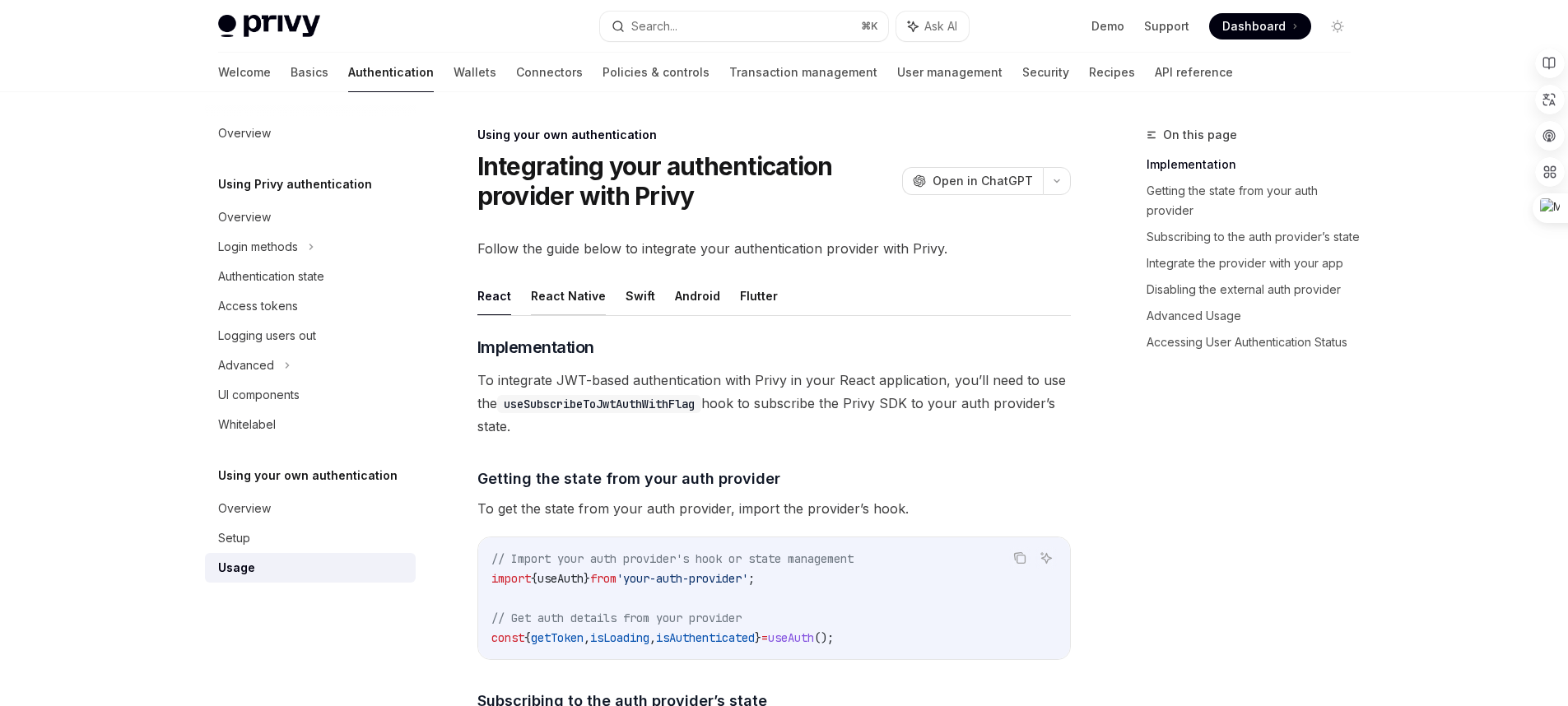
click at [565, 312] on button "React Native" at bounding box center [568, 296] width 75 height 39
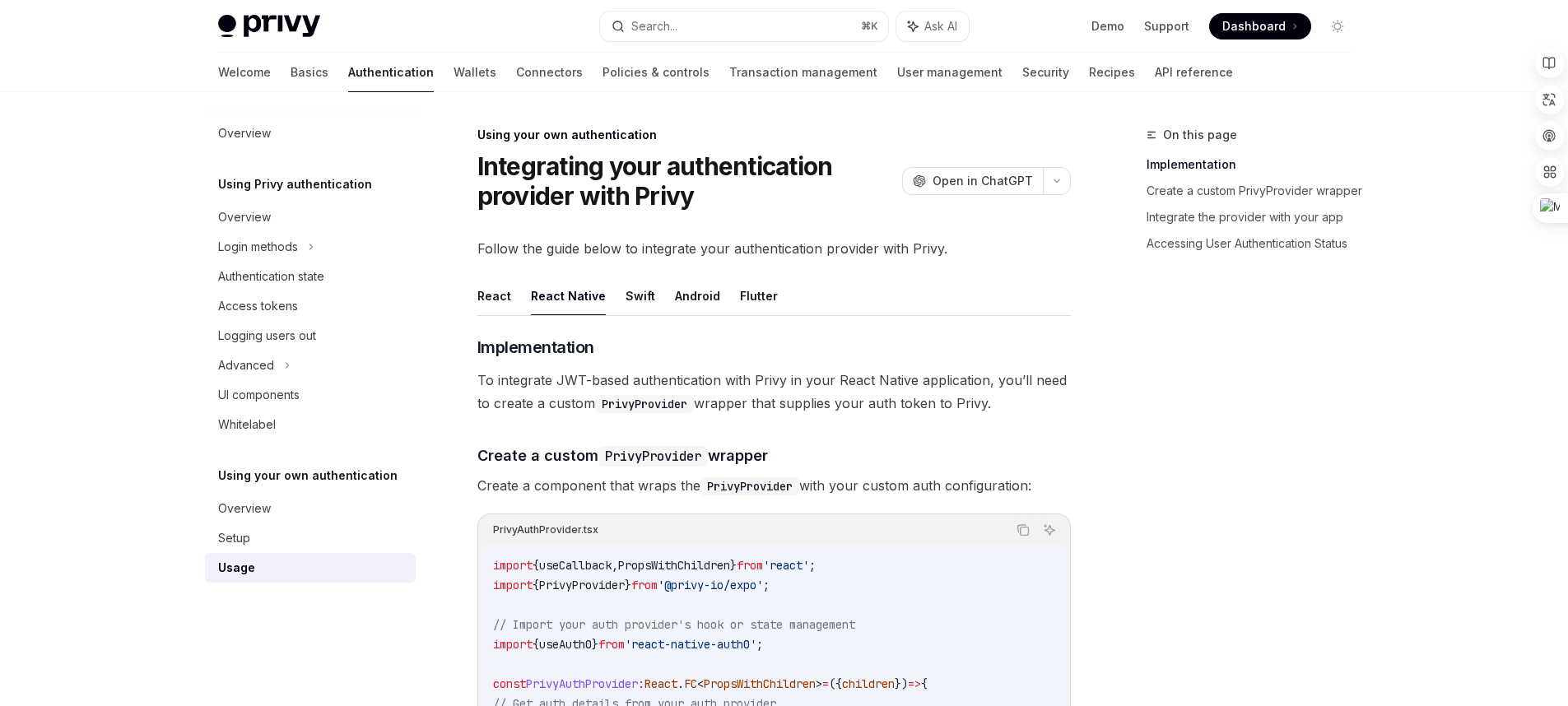
click at [564, 298] on button "React Native" at bounding box center [568, 296] width 75 height 39
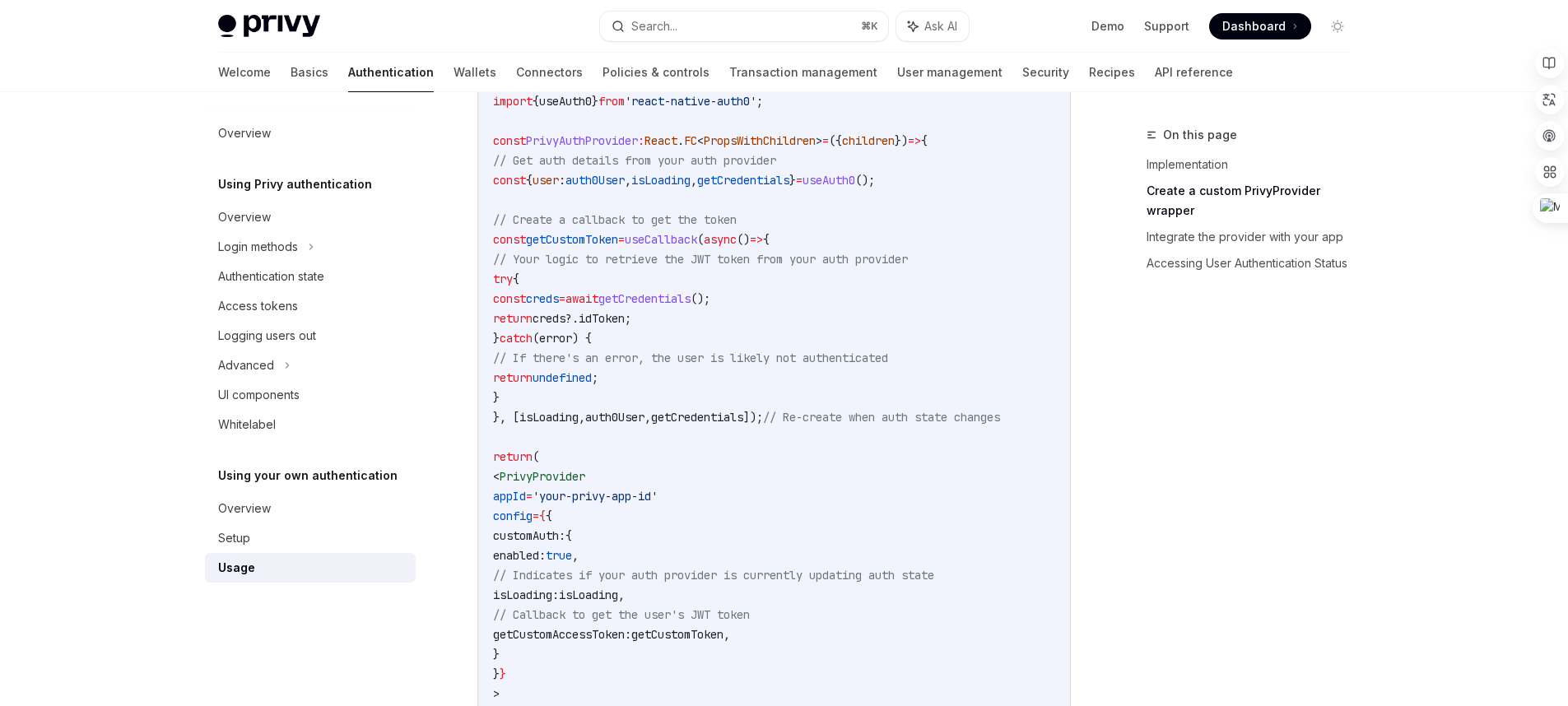
scroll to position [601, 0]
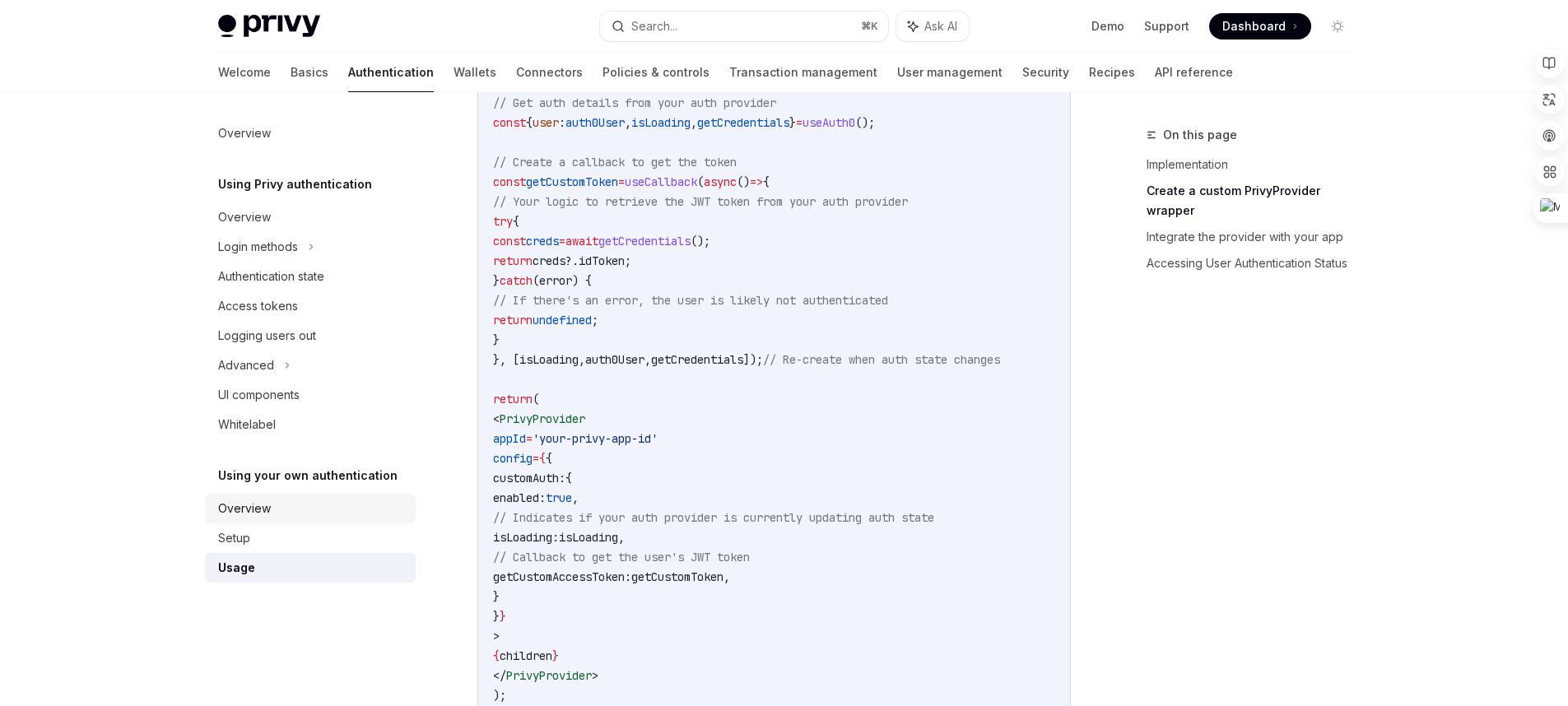
click at [307, 500] on div "Overview" at bounding box center [312, 508] width 188 height 19
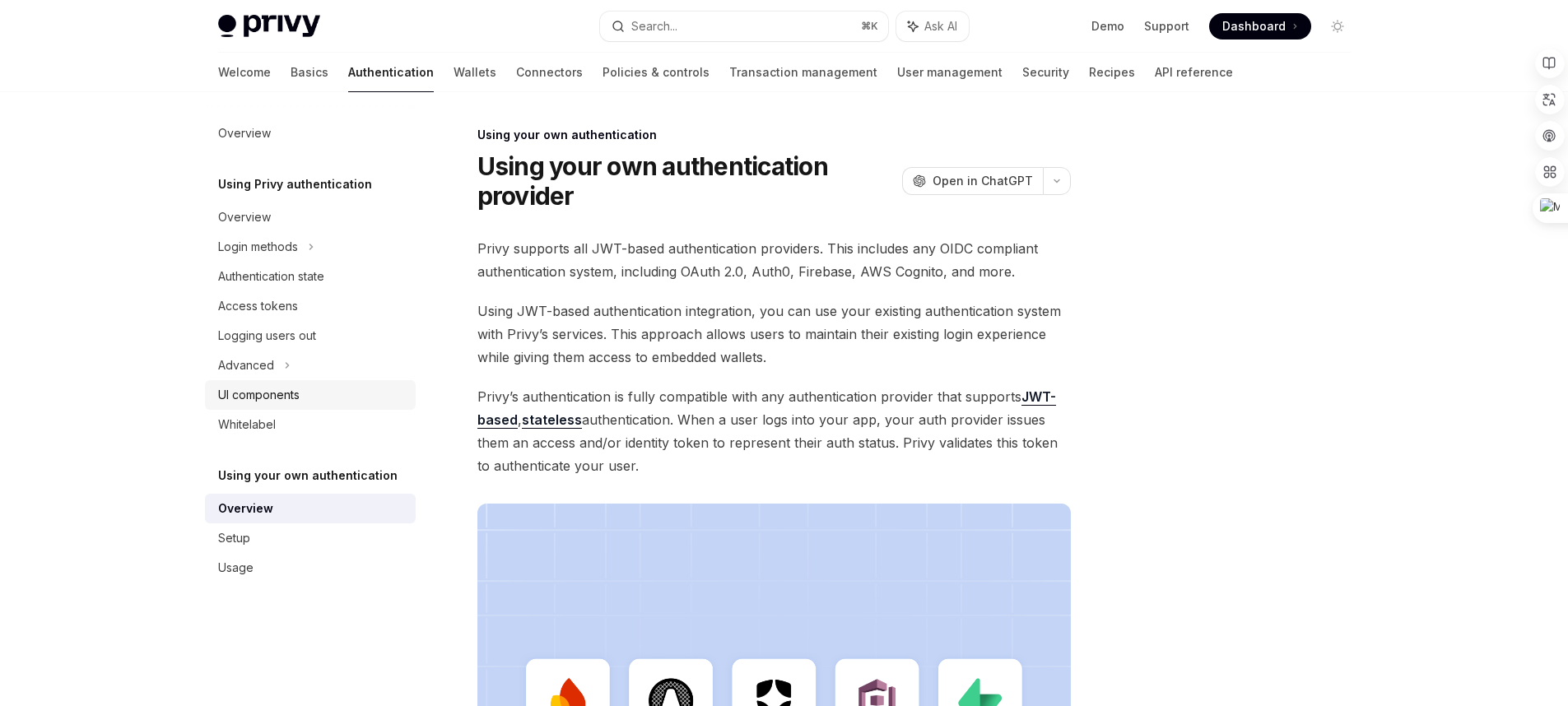
click at [368, 402] on div "UI components" at bounding box center [312, 395] width 188 height 19
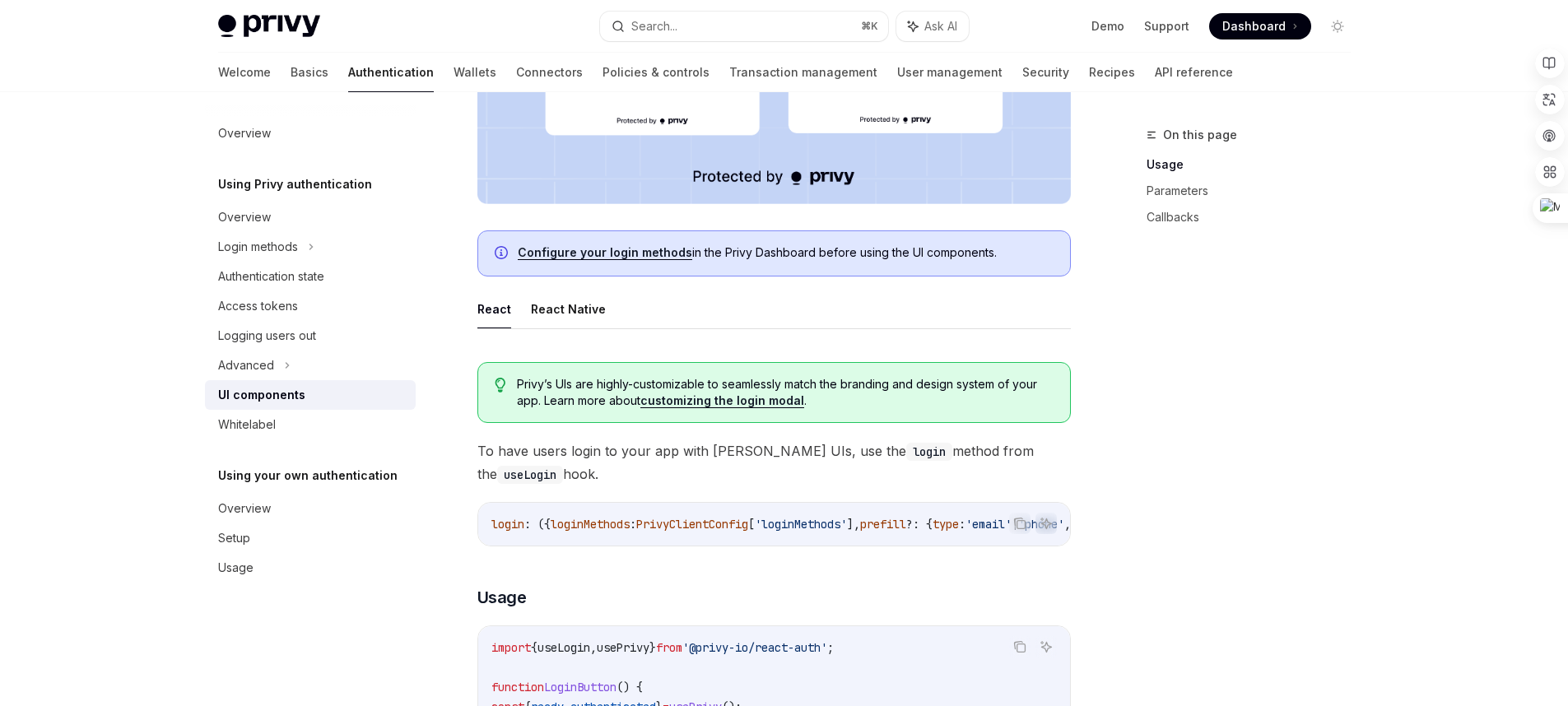
scroll to position [644, 0]
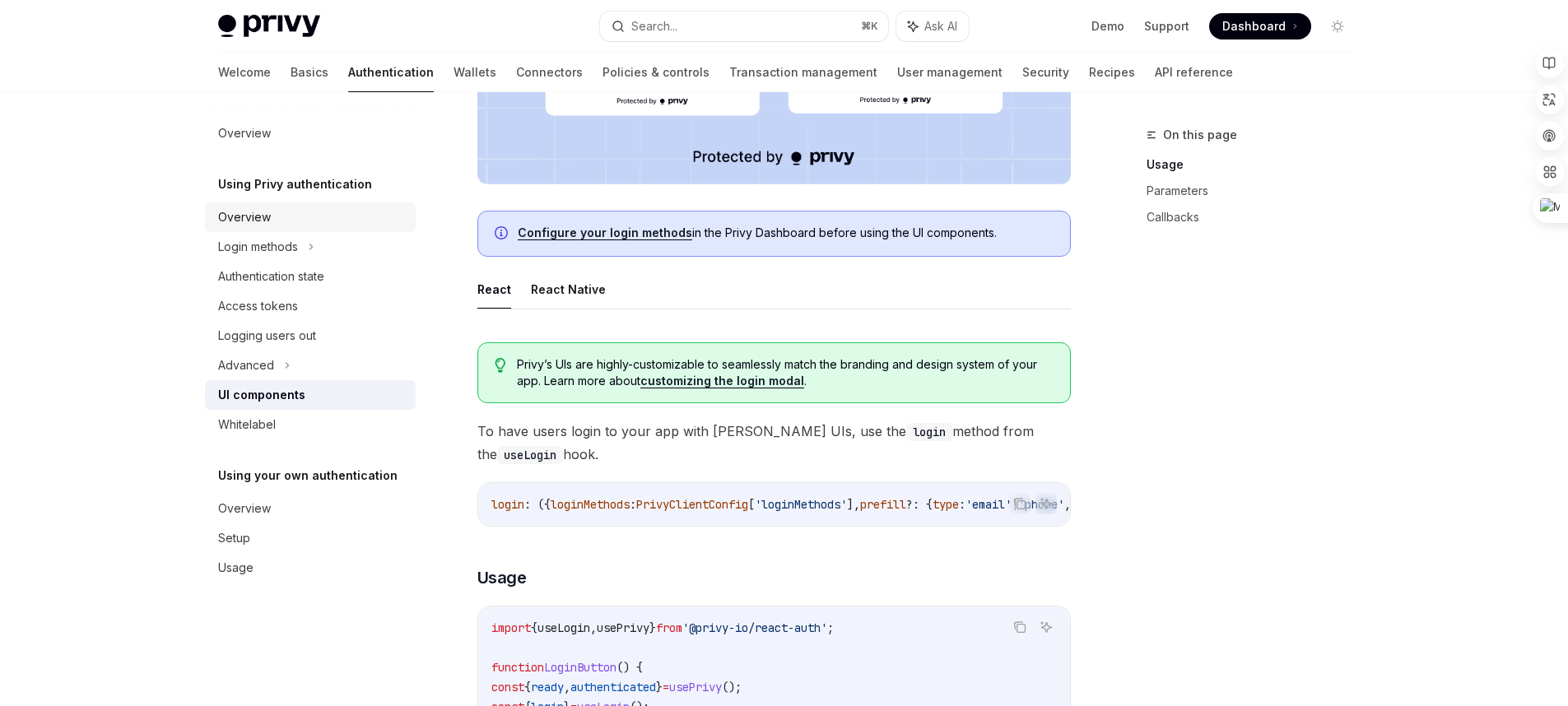
click at [297, 210] on div "Overview" at bounding box center [312, 217] width 188 height 19
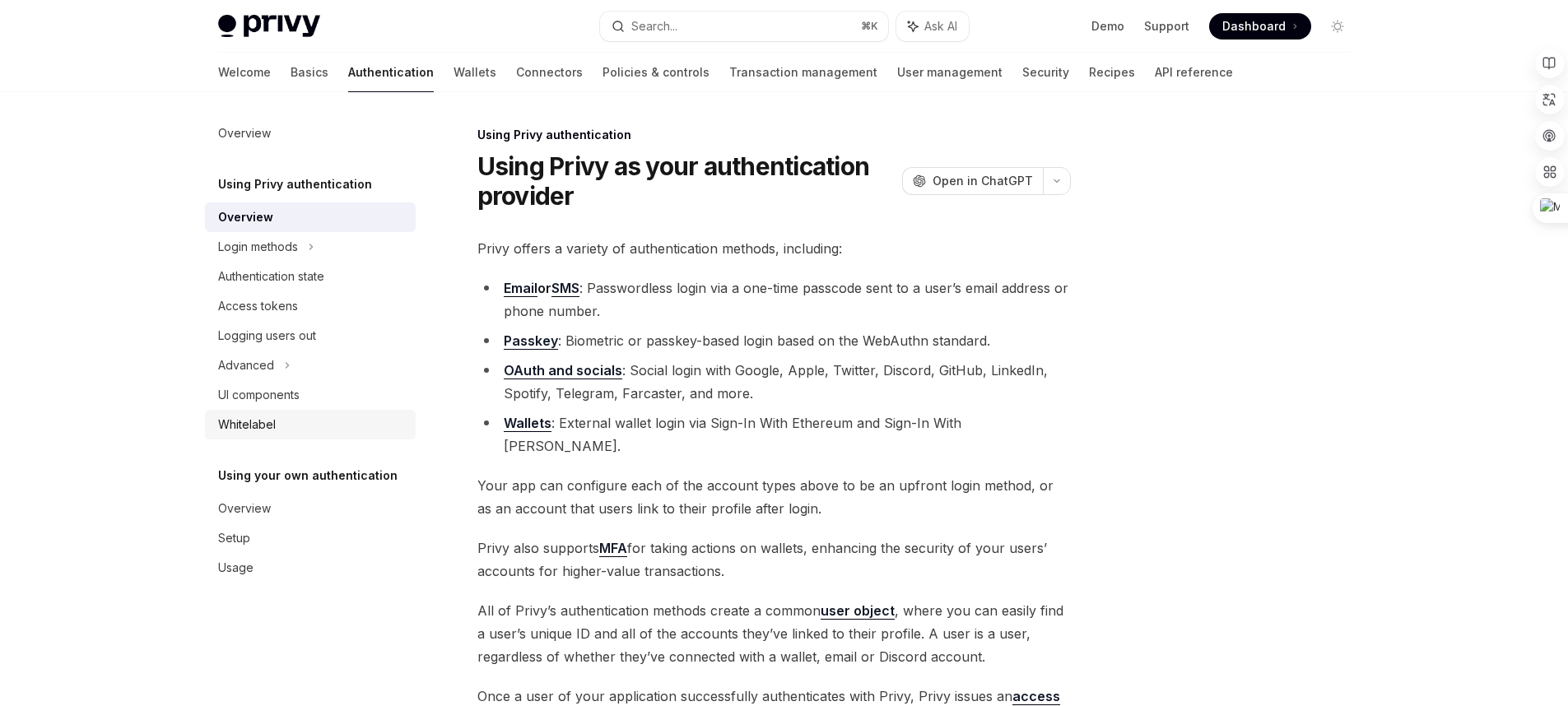
type textarea "*"
